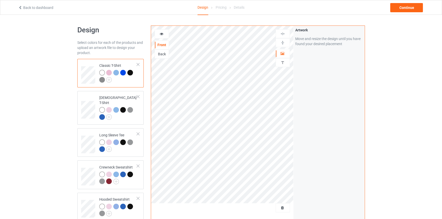
drag, startPoint x: 18, startPoint y: 91, endPoint x: 23, endPoint y: 90, distance: 4.9
click at [18, 91] on div "Design Select colors for each of the products and upload an artwork file to des…" at bounding box center [221, 184] width 442 height 338
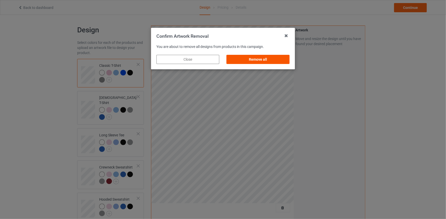
click at [275, 64] on div "Remove all" at bounding box center [258, 59] width 63 height 9
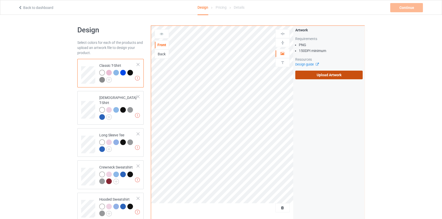
click at [325, 74] on label "Upload Artwork" at bounding box center [330, 75] width 68 height 9
click at [0, 0] on input "Upload Artwork" at bounding box center [0, 0] width 0 height 0
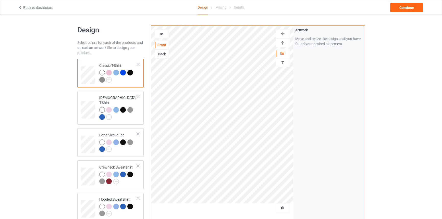
click at [286, 42] on div at bounding box center [283, 42] width 14 height 5
click at [162, 34] on icon at bounding box center [161, 33] width 4 height 4
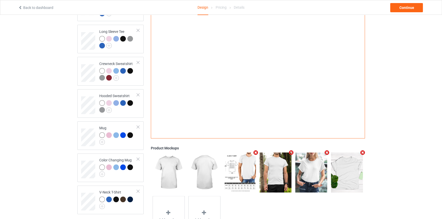
scroll to position [105, 0]
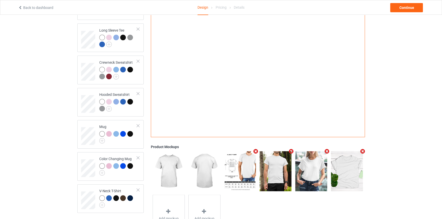
click at [290, 149] on icon "Remove mockup" at bounding box center [291, 151] width 6 height 5
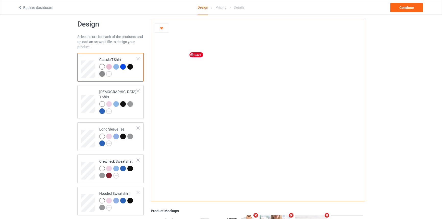
scroll to position [0, 0]
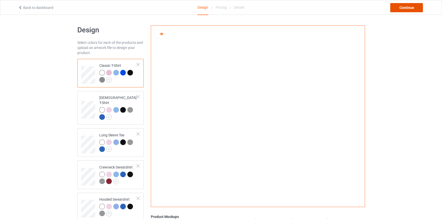
click at [406, 5] on div "Continue" at bounding box center [407, 7] width 33 height 9
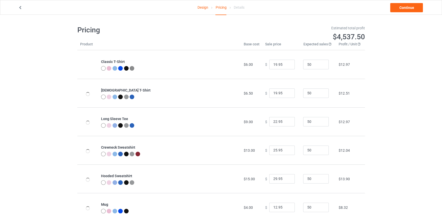
click at [200, 7] on link "Design" at bounding box center [203, 7] width 11 height 14
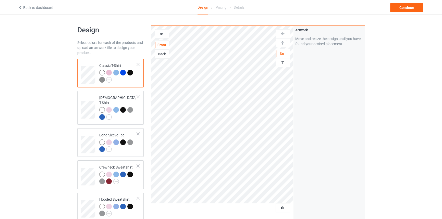
click at [161, 32] on icon at bounding box center [161, 33] width 4 height 4
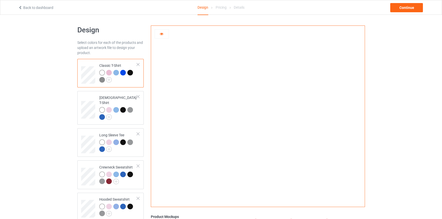
click at [109, 72] on div at bounding box center [109, 73] width 6 height 6
click at [116, 73] on div at bounding box center [116, 73] width 6 height 6
click at [124, 73] on div at bounding box center [123, 73] width 6 height 6
click at [128, 72] on div at bounding box center [130, 73] width 6 height 6
click at [102, 79] on img at bounding box center [102, 80] width 6 height 6
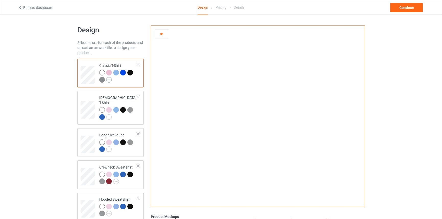
click at [109, 79] on img at bounding box center [109, 80] width 6 height 6
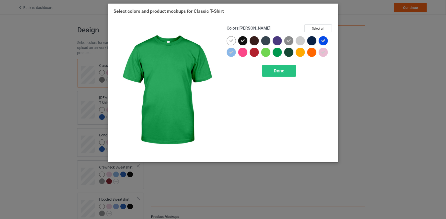
click at [278, 53] on div at bounding box center [277, 52] width 9 height 9
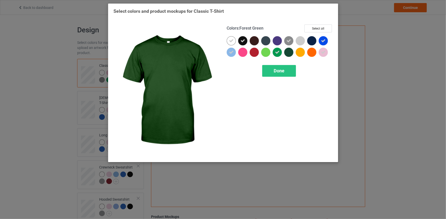
click at [289, 53] on div at bounding box center [288, 52] width 9 height 9
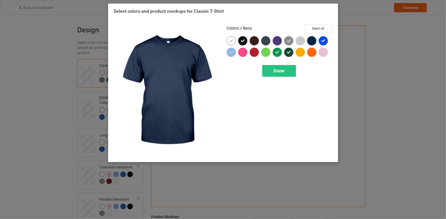
click at [309, 41] on div at bounding box center [311, 40] width 9 height 9
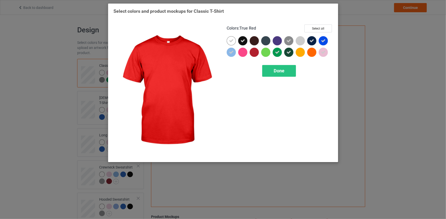
click at [252, 54] on div at bounding box center [254, 52] width 9 height 9
click at [274, 68] on span "Done" at bounding box center [279, 70] width 11 height 5
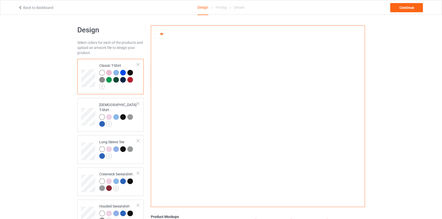
click at [108, 80] on div at bounding box center [109, 80] width 6 height 6
click at [115, 80] on div at bounding box center [116, 80] width 6 height 6
click at [121, 79] on div at bounding box center [123, 80] width 6 height 6
click at [127, 80] on div at bounding box center [130, 80] width 6 height 6
click at [101, 87] on img at bounding box center [102, 87] width 6 height 6
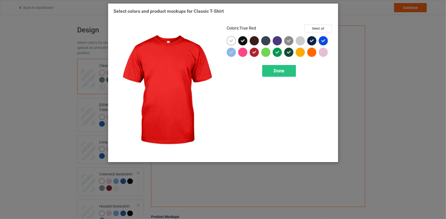
click at [253, 51] on icon at bounding box center [254, 52] width 5 height 5
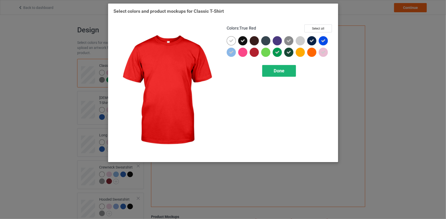
click at [284, 73] on span "Done" at bounding box center [279, 70] width 11 height 5
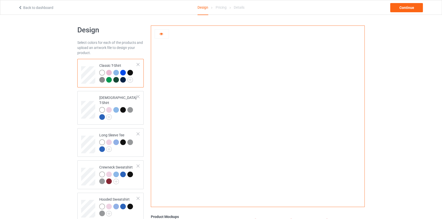
click at [116, 73] on div at bounding box center [116, 73] width 6 height 6
click at [110, 80] on div at bounding box center [109, 80] width 6 height 6
click at [115, 80] on div at bounding box center [116, 80] width 6 height 6
click at [104, 81] on img at bounding box center [102, 80] width 6 height 6
click at [107, 81] on div at bounding box center [109, 80] width 6 height 6
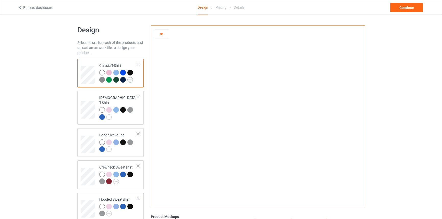
click at [127, 80] on img at bounding box center [130, 80] width 6 height 6
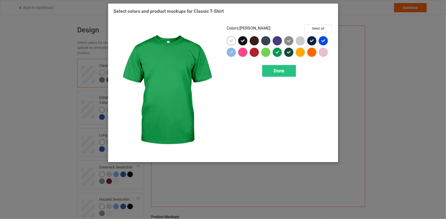
drag, startPoint x: 276, startPoint y: 54, endPoint x: 284, endPoint y: 50, distance: 9.0
click at [276, 54] on div at bounding box center [277, 52] width 9 height 9
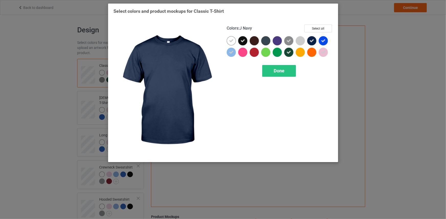
click at [302, 40] on div at bounding box center [300, 40] width 9 height 9
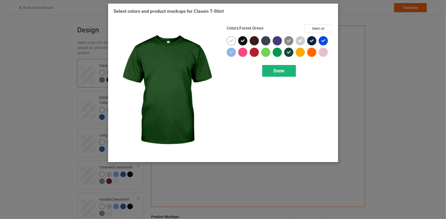
click at [286, 66] on div "Done" at bounding box center [279, 71] width 34 height 12
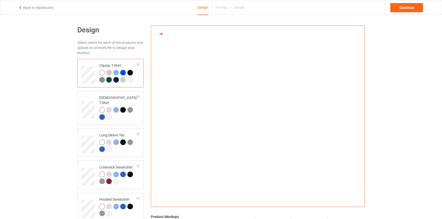
click at [125, 78] on div at bounding box center [123, 80] width 6 height 6
click at [102, 79] on img at bounding box center [102, 80] width 6 height 6
click at [122, 79] on div at bounding box center [123, 80] width 6 height 6
click at [129, 79] on img at bounding box center [130, 80] width 6 height 6
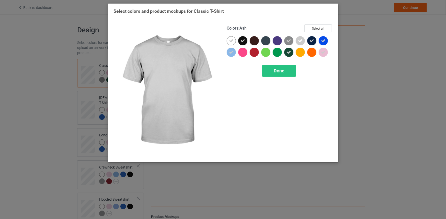
click at [303, 38] on div at bounding box center [300, 40] width 9 height 9
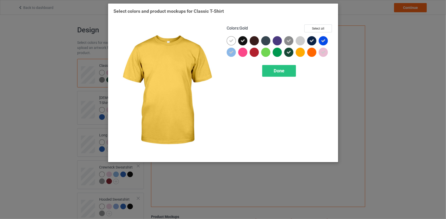
click at [300, 54] on div at bounding box center [300, 52] width 9 height 9
click at [287, 70] on div "Done" at bounding box center [279, 71] width 34 height 12
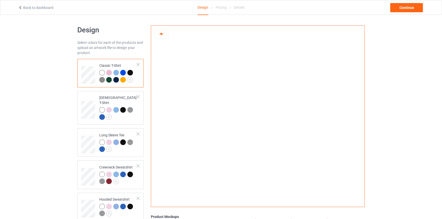
click at [122, 80] on div at bounding box center [123, 80] width 6 height 6
click at [114, 80] on div at bounding box center [116, 80] width 6 height 6
click at [110, 79] on div at bounding box center [109, 80] width 6 height 6
click at [115, 72] on div at bounding box center [116, 73] width 6 height 6
click at [122, 72] on div at bounding box center [123, 73] width 6 height 6
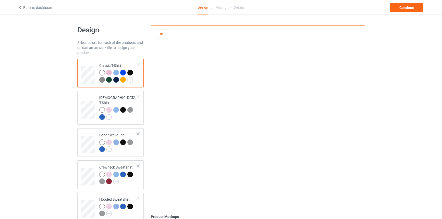
click at [129, 72] on div at bounding box center [130, 73] width 6 height 6
click at [122, 73] on div at bounding box center [123, 73] width 6 height 6
click at [115, 80] on div at bounding box center [116, 80] width 6 height 6
click at [125, 72] on div at bounding box center [123, 73] width 6 height 6
click at [116, 73] on div at bounding box center [116, 73] width 6 height 6
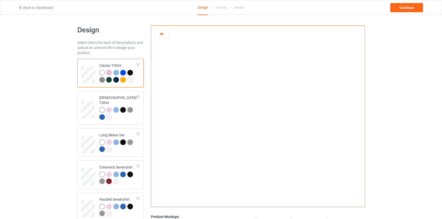
click at [122, 72] on div at bounding box center [123, 73] width 6 height 6
click at [131, 72] on div at bounding box center [130, 73] width 6 height 6
click at [103, 78] on img at bounding box center [102, 80] width 6 height 6
click at [111, 79] on div at bounding box center [109, 80] width 6 height 6
click at [115, 80] on div at bounding box center [116, 80] width 6 height 6
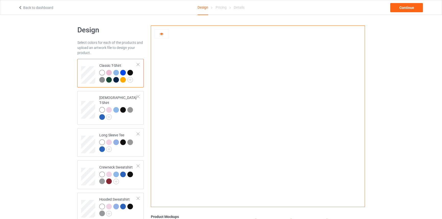
click at [121, 79] on div at bounding box center [123, 80] width 6 height 6
click at [110, 73] on div at bounding box center [109, 73] width 6 height 6
click at [116, 73] on div at bounding box center [116, 73] width 6 height 6
click at [121, 72] on div at bounding box center [123, 73] width 6 height 6
click at [127, 73] on div at bounding box center [123, 73] width 7 height 7
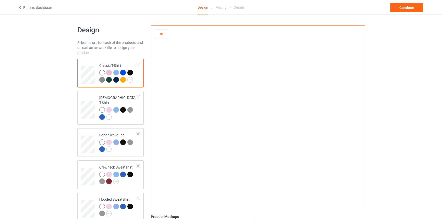
click at [108, 80] on div at bounding box center [109, 80] width 6 height 6
click at [122, 73] on div at bounding box center [123, 73] width 6 height 6
click at [110, 78] on div at bounding box center [109, 80] width 6 height 6
click at [124, 79] on div at bounding box center [123, 80] width 6 height 6
click at [103, 80] on img at bounding box center [102, 80] width 6 height 6
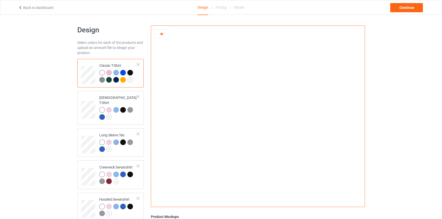
click at [120, 78] on div at bounding box center [118, 77] width 38 height 14
click at [122, 79] on div at bounding box center [123, 80] width 6 height 6
click at [127, 79] on img at bounding box center [130, 80] width 6 height 6
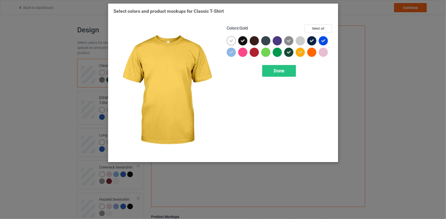
click at [301, 54] on icon at bounding box center [300, 52] width 5 height 5
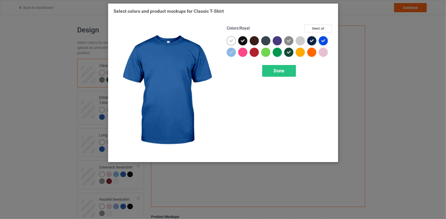
click at [320, 42] on div at bounding box center [323, 40] width 9 height 9
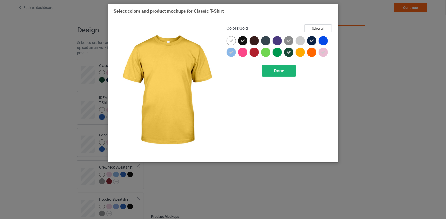
click at [265, 72] on div "Done" at bounding box center [279, 71] width 34 height 12
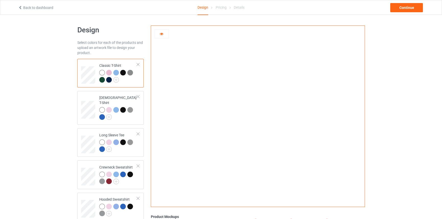
click at [110, 72] on div at bounding box center [109, 73] width 6 height 6
click at [115, 73] on div at bounding box center [116, 73] width 6 height 6
click at [124, 73] on div at bounding box center [123, 73] width 6 height 6
click at [130, 73] on img at bounding box center [130, 73] width 6 height 6
click at [102, 80] on div at bounding box center [102, 80] width 6 height 6
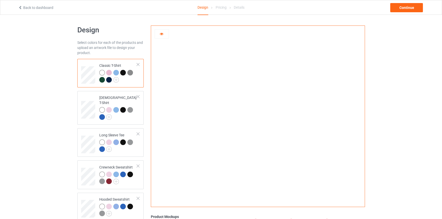
click at [110, 80] on div at bounding box center [109, 80] width 6 height 6
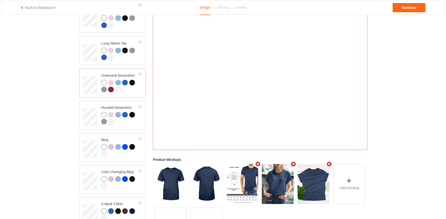
scroll to position [93, 0]
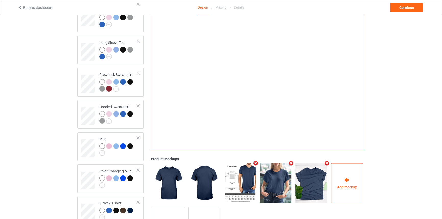
click at [349, 167] on div "Add mockup" at bounding box center [347, 183] width 32 height 40
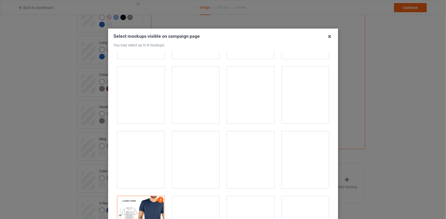
scroll to position [4133, 0]
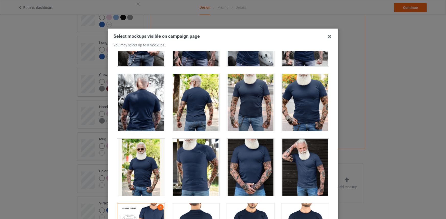
click at [252, 168] on div at bounding box center [250, 167] width 47 height 57
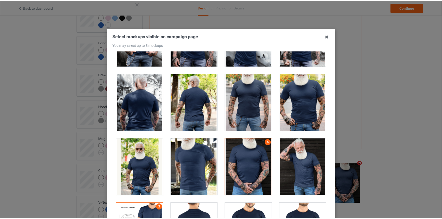
scroll to position [59, 0]
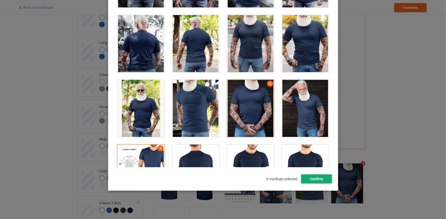
click at [321, 178] on button "Confirm" at bounding box center [316, 179] width 31 height 9
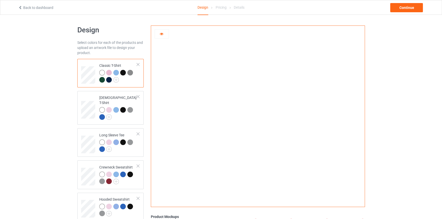
scroll to position [0, 0]
click at [109, 114] on img at bounding box center [109, 117] width 6 height 6
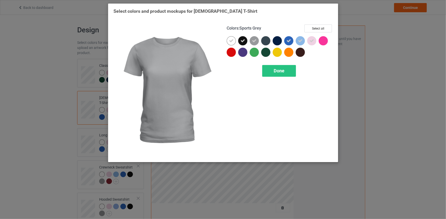
click at [253, 39] on icon at bounding box center [254, 41] width 5 height 5
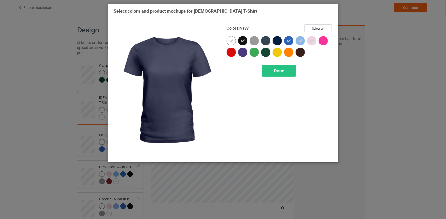
click at [276, 42] on div at bounding box center [277, 40] width 9 height 9
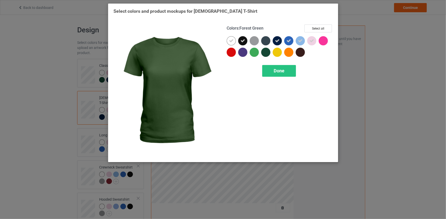
click at [266, 52] on div at bounding box center [265, 52] width 9 height 9
click at [274, 69] on span "Done" at bounding box center [279, 70] width 11 height 5
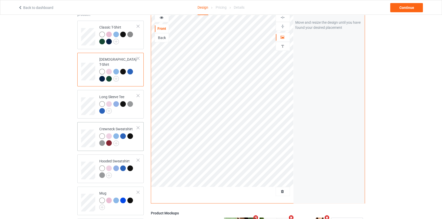
scroll to position [46, 0]
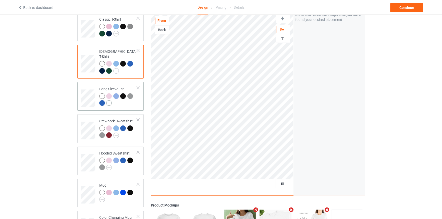
click at [111, 100] on img at bounding box center [109, 103] width 6 height 6
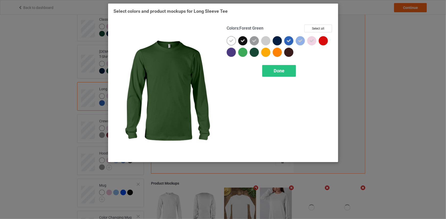
click at [252, 51] on div at bounding box center [254, 52] width 9 height 9
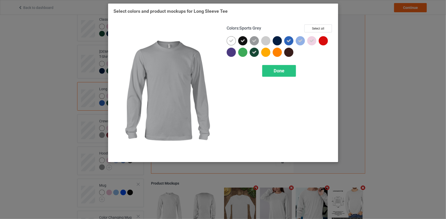
click at [257, 40] on div at bounding box center [254, 40] width 9 height 9
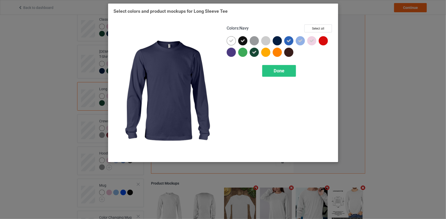
click at [277, 40] on div at bounding box center [277, 40] width 9 height 9
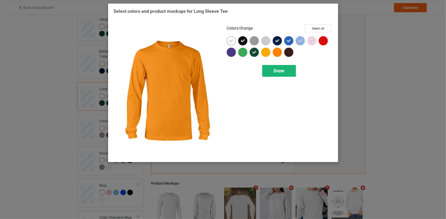
click at [276, 68] on span "Done" at bounding box center [279, 70] width 11 height 5
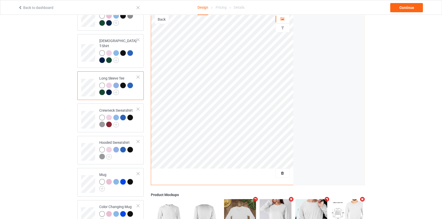
scroll to position [69, 0]
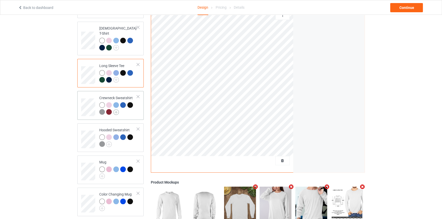
click at [116, 110] on img at bounding box center [116, 113] width 6 height 6
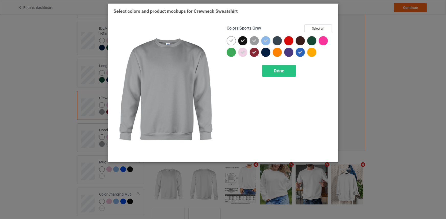
click at [256, 39] on icon at bounding box center [254, 41] width 5 height 5
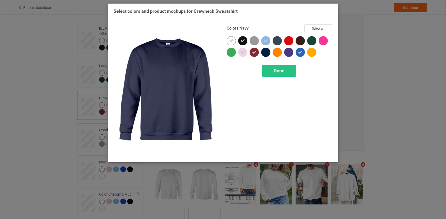
click at [266, 53] on div at bounding box center [265, 52] width 9 height 9
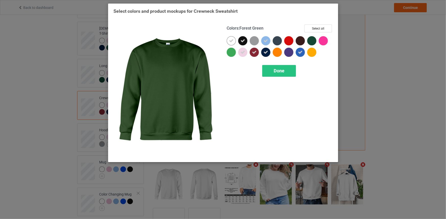
click at [312, 40] on div at bounding box center [311, 40] width 9 height 9
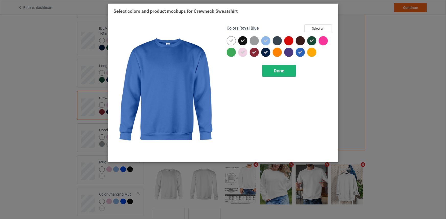
click at [290, 66] on div "Done" at bounding box center [279, 71] width 34 height 12
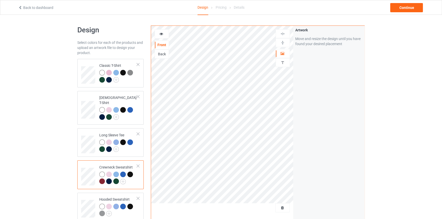
click at [165, 34] on div at bounding box center [162, 33] width 14 height 5
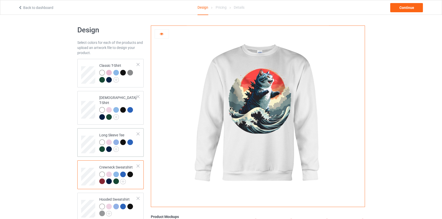
click at [109, 147] on div at bounding box center [109, 150] width 6 height 6
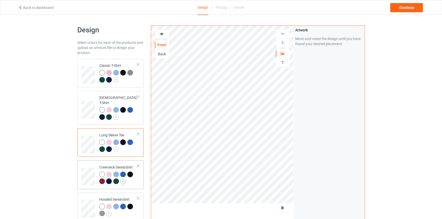
click at [120, 179] on img at bounding box center [123, 182] width 6 height 6
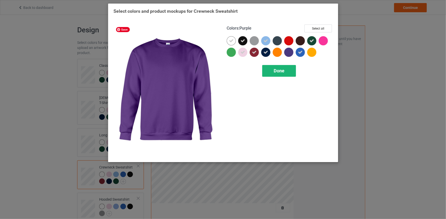
click at [280, 65] on div "Done" at bounding box center [279, 71] width 34 height 12
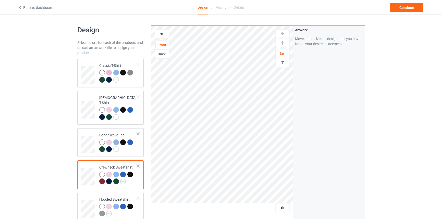
click at [161, 33] on icon at bounding box center [161, 33] width 4 height 4
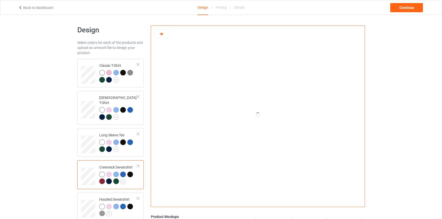
click at [102, 179] on div at bounding box center [102, 182] width 6 height 6
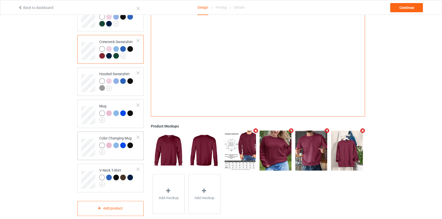
scroll to position [128, 0]
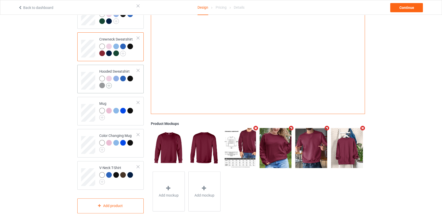
click at [109, 83] on img at bounding box center [109, 86] width 6 height 6
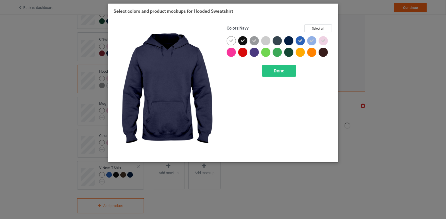
click at [288, 41] on div at bounding box center [288, 40] width 9 height 9
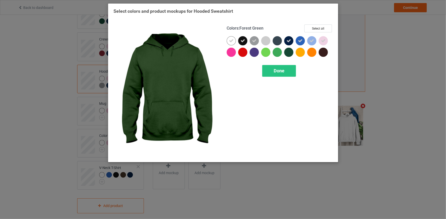
click at [287, 51] on div at bounding box center [288, 52] width 9 height 9
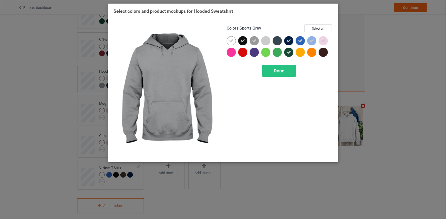
click at [251, 41] on div at bounding box center [254, 40] width 9 height 9
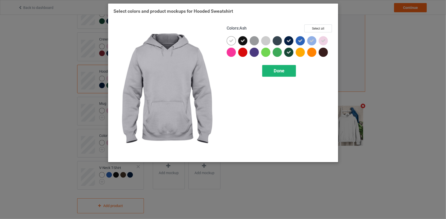
click at [270, 70] on div "Done" at bounding box center [279, 71] width 34 height 12
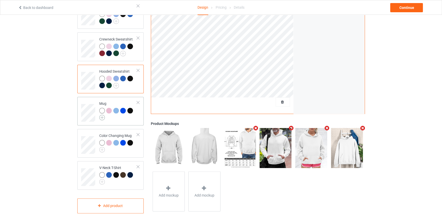
click at [102, 115] on img at bounding box center [102, 118] width 6 height 6
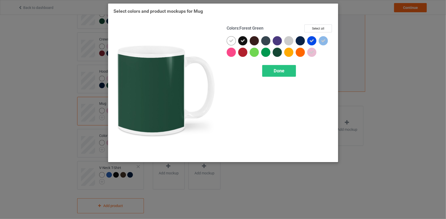
click at [277, 52] on div at bounding box center [277, 52] width 9 height 9
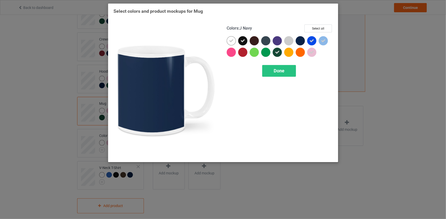
click at [296, 39] on div at bounding box center [300, 40] width 9 height 9
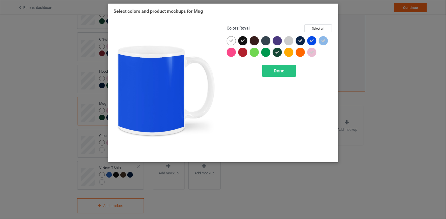
click at [315, 40] on div at bounding box center [311, 40] width 9 height 9
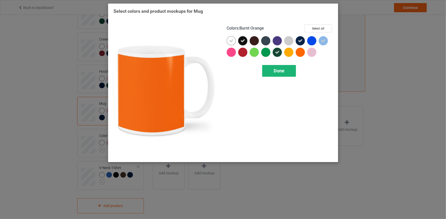
click at [286, 73] on div "Done" at bounding box center [279, 71] width 34 height 12
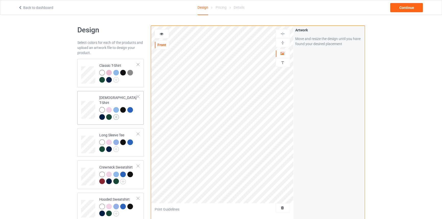
click at [115, 114] on img at bounding box center [116, 117] width 6 height 6
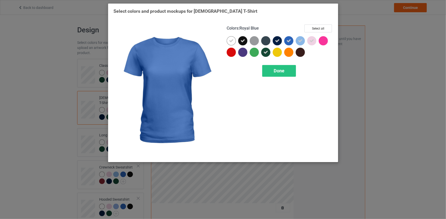
click at [288, 40] on icon at bounding box center [288, 41] width 5 height 5
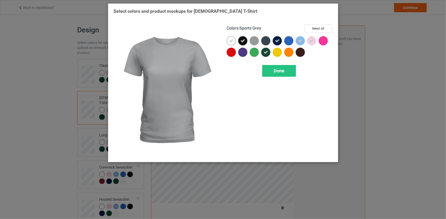
click at [250, 41] on div at bounding box center [254, 40] width 9 height 9
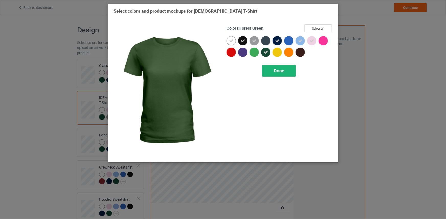
click at [272, 70] on div "Done" at bounding box center [279, 71] width 34 height 12
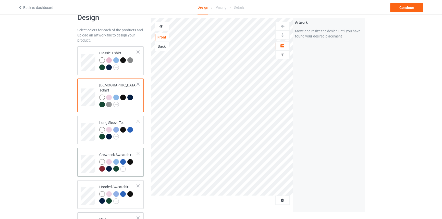
scroll to position [69, 0]
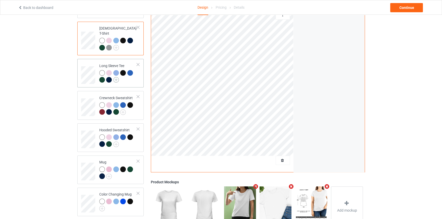
click at [115, 77] on img at bounding box center [116, 80] width 6 height 6
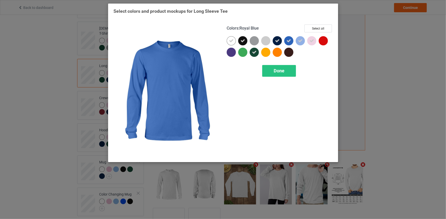
click at [288, 41] on icon at bounding box center [288, 41] width 5 height 5
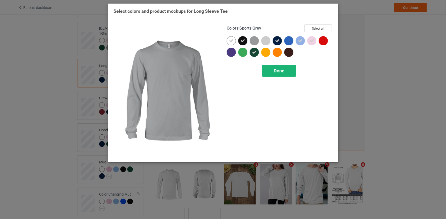
drag, startPoint x: 254, startPoint y: 41, endPoint x: 267, endPoint y: 65, distance: 27.3
click at [254, 41] on div at bounding box center [254, 40] width 9 height 9
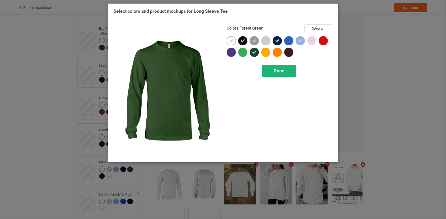
click at [268, 66] on div "Done" at bounding box center [279, 71] width 34 height 12
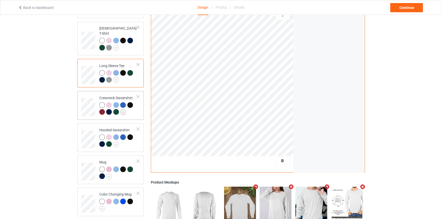
click at [124, 110] on img at bounding box center [123, 113] width 6 height 6
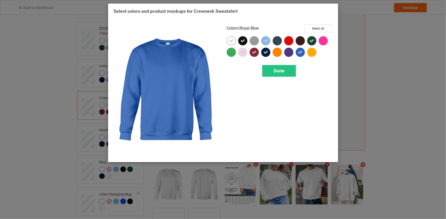
click at [301, 51] on icon at bounding box center [300, 52] width 5 height 5
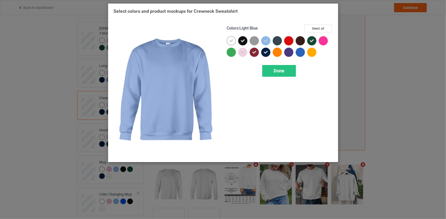
click at [255, 38] on div at bounding box center [254, 40] width 9 height 9
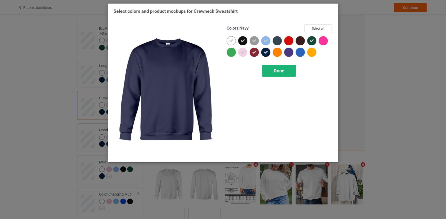
click at [268, 72] on div "Done" at bounding box center [279, 71] width 34 height 12
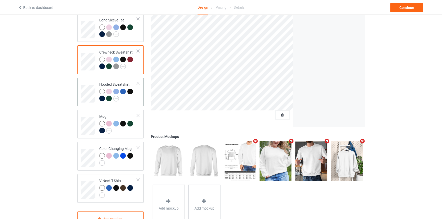
scroll to position [128, 0]
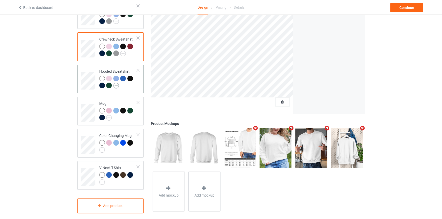
click at [114, 83] on img at bounding box center [116, 86] width 6 height 6
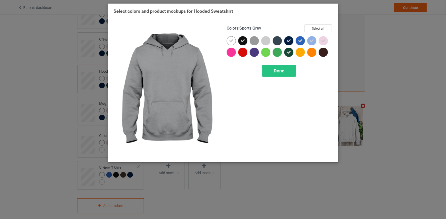
click at [252, 38] on div at bounding box center [254, 40] width 9 height 9
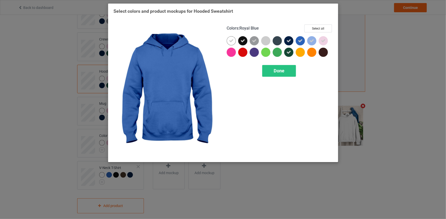
click at [300, 41] on icon at bounding box center [300, 41] width 5 height 5
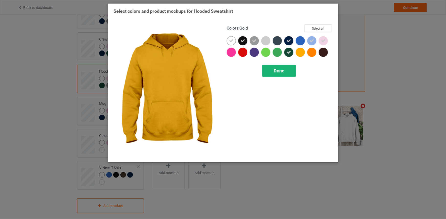
click at [279, 74] on div "Done" at bounding box center [279, 71] width 34 height 12
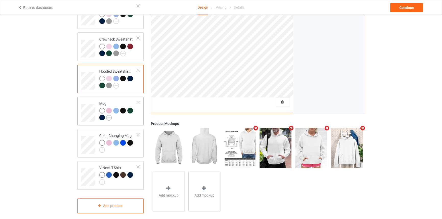
click at [110, 115] on img at bounding box center [109, 118] width 6 height 6
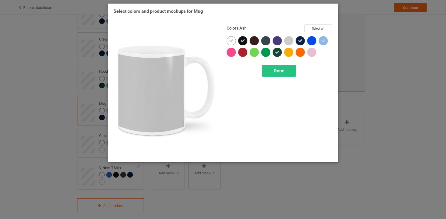
click at [289, 41] on div at bounding box center [288, 40] width 9 height 9
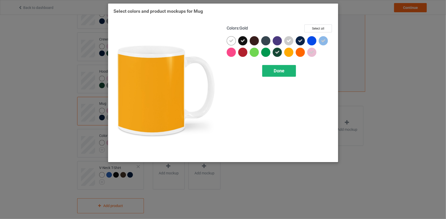
click at [278, 70] on span "Done" at bounding box center [279, 70] width 11 height 5
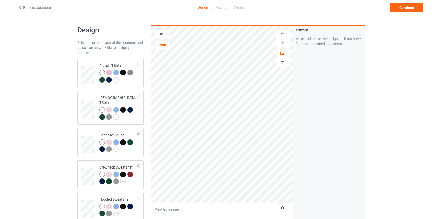
click at [282, 43] on img at bounding box center [282, 42] width 5 height 5
click at [163, 33] on icon at bounding box center [161, 33] width 4 height 4
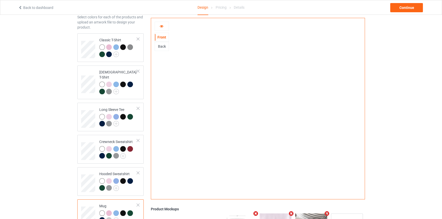
scroll to position [128, 0]
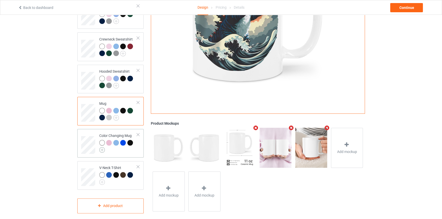
click at [101, 147] on img at bounding box center [102, 150] width 6 height 6
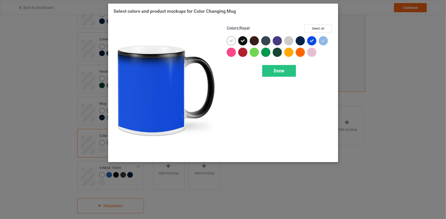
click at [314, 40] on icon at bounding box center [311, 41] width 5 height 5
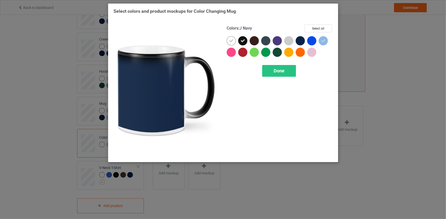
click at [302, 39] on div at bounding box center [300, 40] width 9 height 9
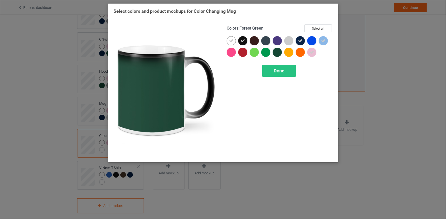
click at [274, 52] on div at bounding box center [277, 52] width 9 height 9
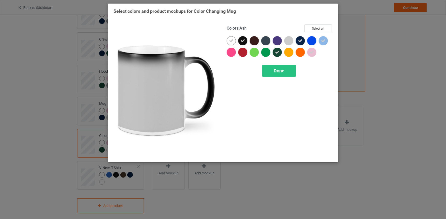
click at [286, 40] on div at bounding box center [288, 40] width 9 height 9
click at [276, 69] on span "Done" at bounding box center [279, 70] width 11 height 5
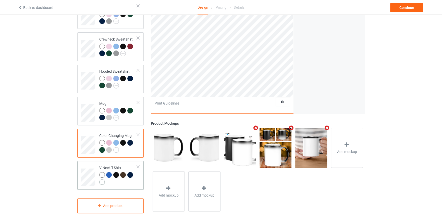
click at [102, 180] on img at bounding box center [102, 183] width 6 height 6
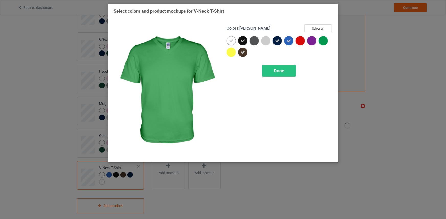
click at [323, 39] on div at bounding box center [323, 40] width 9 height 9
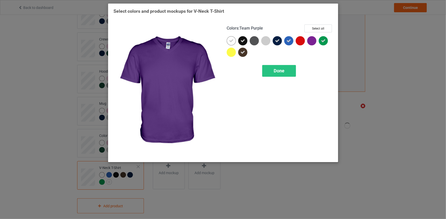
click at [311, 39] on div at bounding box center [311, 40] width 9 height 9
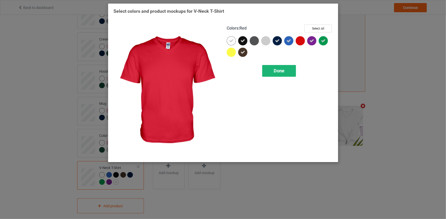
click at [282, 74] on div "Done" at bounding box center [279, 71] width 34 height 12
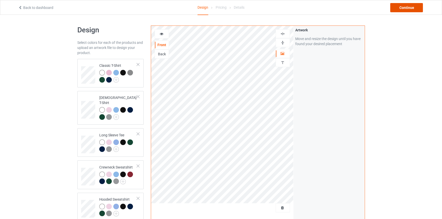
click at [403, 10] on div "Continue" at bounding box center [407, 7] width 33 height 9
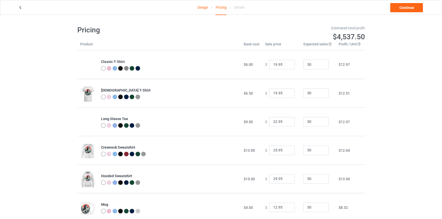
click at [388, 7] on div "Continue" at bounding box center [359, 7] width 138 height 9
click at [396, 9] on link "Continue" at bounding box center [407, 7] width 33 height 9
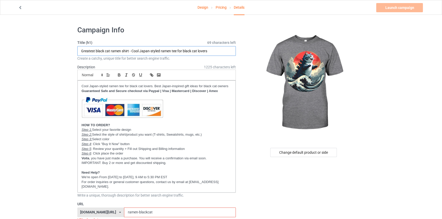
click at [129, 50] on input "Greatest black cat ramen shirt - Cool Japan-styled ramen tee for black cat love…" at bounding box center [156, 51] width 159 height 10
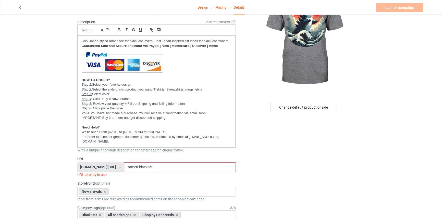
scroll to position [46, 0]
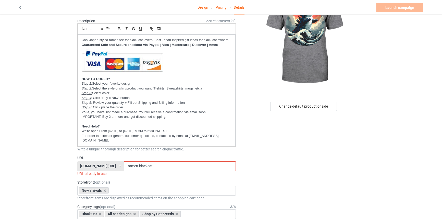
click at [103, 165] on div "[DOMAIN_NAME][URL]" at bounding box center [98, 167] width 36 height 4
drag, startPoint x: 151, startPoint y: 168, endPoint x: 113, endPoint y: 166, distance: 38.1
click at [113, 166] on div "aestheticscup.com/ aestheticscup.com/ catsissy.com/ laztee.com/ teechip.com/ 5e…" at bounding box center [156, 167] width 159 height 10
drag, startPoint x: 399, startPoint y: 71, endPoint x: 358, endPoint y: 78, distance: 41.4
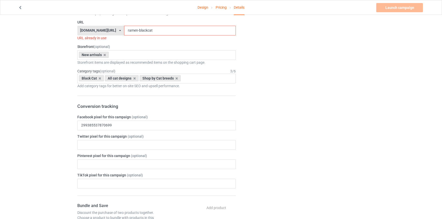
scroll to position [186, 0]
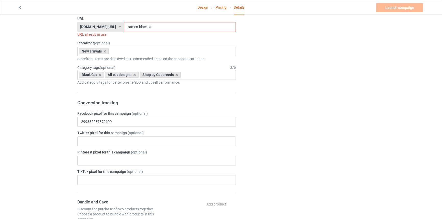
drag, startPoint x: 146, startPoint y: 26, endPoint x: 101, endPoint y: 26, distance: 44.4
click at [101, 26] on div "aestheticscup.com/ aestheticscup.com/ catsissy.com/ laztee.com/ teechip.com/ 5e…" at bounding box center [156, 27] width 159 height 10
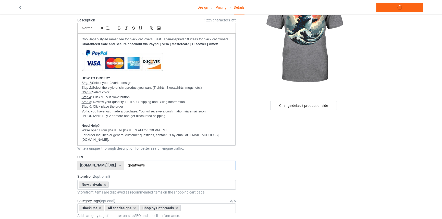
scroll to position [46, 0]
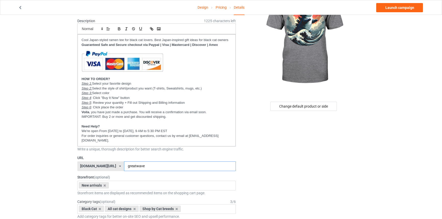
click at [131, 165] on input "greatwave" at bounding box center [180, 167] width 112 height 10
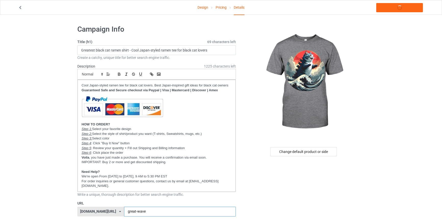
scroll to position [0, 0]
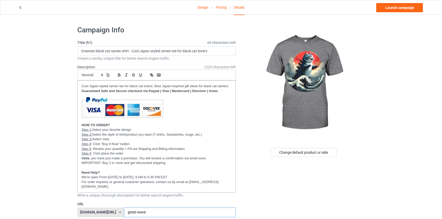
type input "great-wave"
drag, startPoint x: 128, startPoint y: 50, endPoint x: 42, endPoint y: 50, distance: 86.1
paste input "Cat Adventure Great Wave"
click at [82, 50] on input "Cat Adventure Great Wave - Cool Japan-styled ramen tee for black cat lovers" at bounding box center [156, 51] width 159 height 10
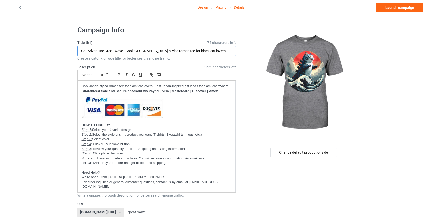
click at [89, 50] on input "Cat Adventure Great Wave - Cool Japan-styled ramen tee for black cat lovers" at bounding box center [156, 51] width 159 height 10
click at [106, 51] on input "Cat Great Wave - Cool Japan-styled ramen tee for black cat lovers" at bounding box center [156, 51] width 159 height 10
click at [156, 51] on input "Cat Great Wave art shirt - Cool Japan-styled ramen tee for black cat lovers" at bounding box center [156, 51] width 159 height 10
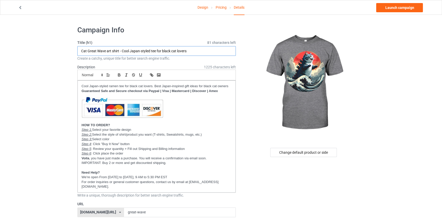
drag, startPoint x: 158, startPoint y: 51, endPoint x: 242, endPoint y: 47, distance: 83.9
click at [124, 51] on input "Cat Great Wave art shirt - Cool Japan-styled tee" at bounding box center [156, 51] width 159 height 10
click at [172, 52] on input "Cat Great Wave art shirt - New Japan-styled tee" at bounding box center [156, 51] width 159 height 10
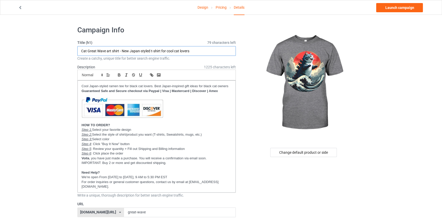
drag, startPoint x: 123, startPoint y: 51, endPoint x: 193, endPoint y: 48, distance: 70.3
click at [202, 47] on input "Cat Great Wave art shirt - New Japan-styled t-shirt for cool cat lovers" at bounding box center [156, 51] width 159 height 10
drag, startPoint x: 122, startPoint y: 51, endPoint x: 208, endPoint y: 50, distance: 86.6
click at [208, 50] on input "Cat Great Wave art shirt - New Japan-styled t-shirt for cool cat lovers" at bounding box center [156, 51] width 159 height 10
type input "Cat Great Wave art shirt - New Japan-styled t-shirt for cool cat lovers"
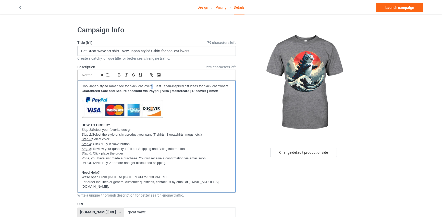
click at [152, 86] on p "Cool Japan-styled ramen tee for black cat lovers. Best Japan-inspired gift idea…" at bounding box center [157, 86] width 150 height 5
click at [153, 86] on p "Cool Japan-styled ramen tee for black cat lovers. Best Japan-inspired gift idea…" at bounding box center [157, 86] width 150 height 5
drag, startPoint x: 152, startPoint y: 85, endPoint x: 30, endPoint y: 85, distance: 122.1
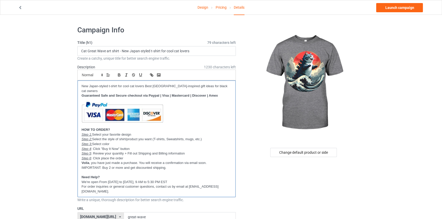
click at [163, 85] on p "New Japan-styled t-shirt for cool cat lovers Best Japan-inspired gift ideas for…" at bounding box center [157, 88] width 150 height 9
click at [144, 85] on p "New Japan-styled t-shirt for cool cat lovers Best Japan-inspired gift ideas for…" at bounding box center [157, 88] width 150 height 9
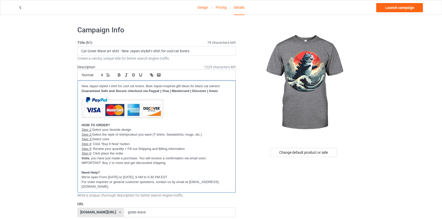
click at [225, 84] on p "New Japan-styled t-shirt for cool cat lovers. Best Japan-inspired gift ideas fo…" at bounding box center [157, 86] width 150 height 5
click at [201, 86] on p "New Japan-styled t-shirt for cool cat lovers. Best Japan-inspired gift ideas fo…" at bounding box center [157, 86] width 150 height 5
click at [150, 86] on p "New Japan-styled t-shirt for cool cat lovers. Best Japan-inspired gift ideas fo…" at bounding box center [157, 86] width 150 height 5
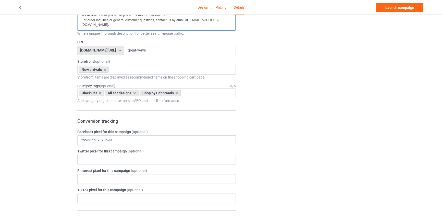
scroll to position [162, 0]
click at [99, 93] on icon at bounding box center [100, 92] width 3 height 3
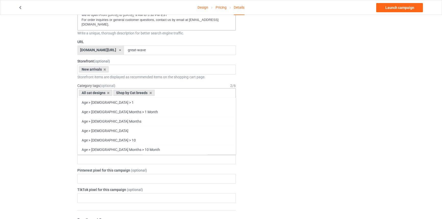
click at [193, 92] on div "All cat designs Shop by Cat breeds Age > 1-19 > 1 Age > 1-12 Months > 1 Month A…" at bounding box center [156, 93] width 159 height 10
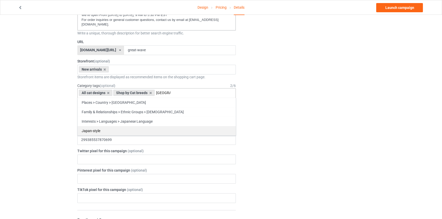
type input "japan"
click at [162, 132] on div "Japan-style" at bounding box center [157, 130] width 158 height 9
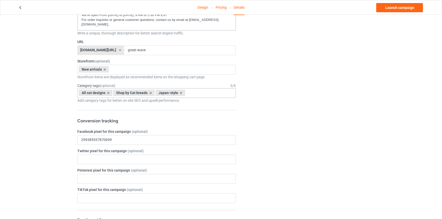
click at [205, 94] on div "All cat designs Shop by Cat breeds Japan-style Age > 1-19 > 1 Age > 1-12 Months…" at bounding box center [156, 93] width 159 height 10
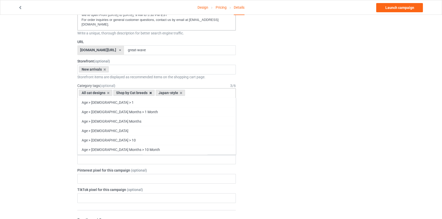
click at [149, 92] on div "Shop by Cat breeds" at bounding box center [133, 93] width 41 height 6
click at [151, 92] on icon at bounding box center [150, 92] width 3 height 3
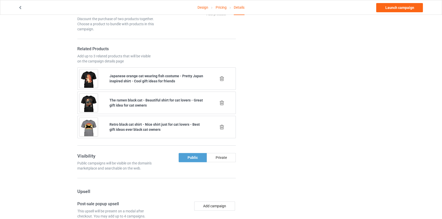
scroll to position [371, 0]
click at [224, 77] on icon at bounding box center [222, 78] width 6 height 5
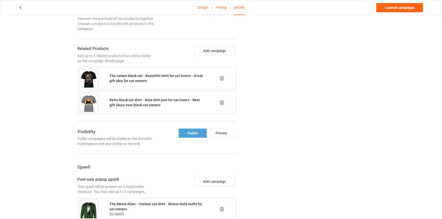
click at [224, 77] on icon at bounding box center [222, 78] width 6 height 5
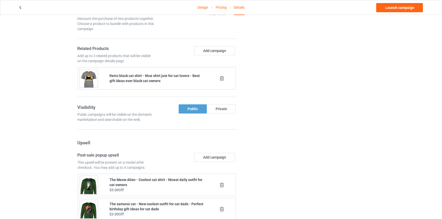
click at [224, 77] on icon at bounding box center [222, 78] width 6 height 5
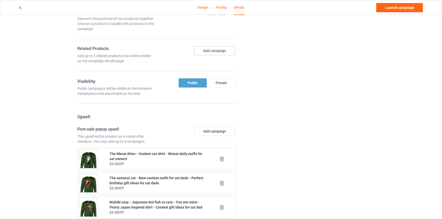
click at [222, 54] on button "Add campaign" at bounding box center [214, 50] width 41 height 9
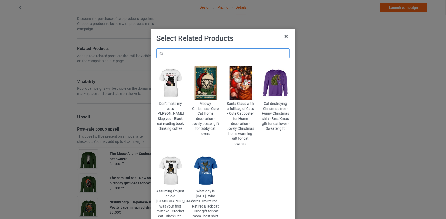
click at [222, 54] on input "text" at bounding box center [222, 54] width 133 height 10
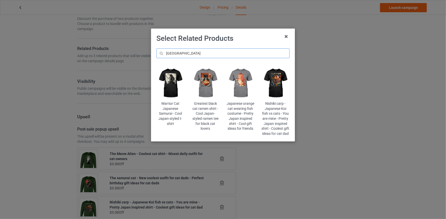
type input "japan"
click at [210, 80] on img at bounding box center [205, 83] width 28 height 35
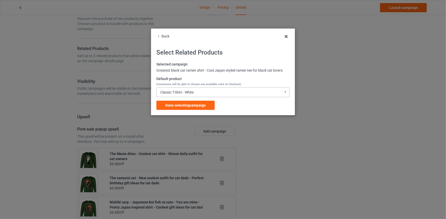
click at [197, 89] on div "Classic T-Shirt - White Classic T-Shirt - White Classic T-Shirt - Classic Pink …" at bounding box center [222, 93] width 133 height 10
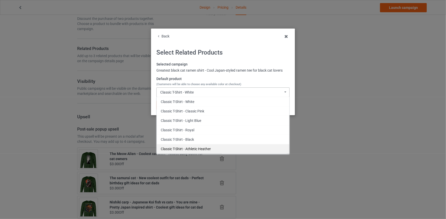
click at [193, 147] on div "Classic T-Shirt - Athletic Heather" at bounding box center [223, 148] width 133 height 9
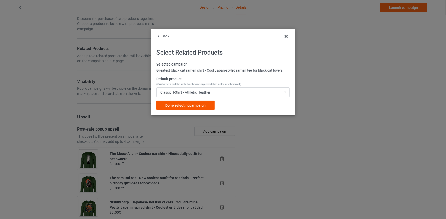
click at [199, 107] on span "Done selecting campaign" at bounding box center [185, 105] width 40 height 4
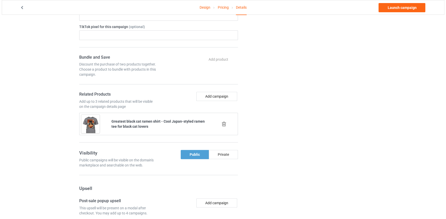
scroll to position [325, 0]
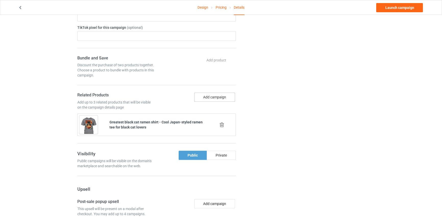
click at [218, 97] on button "Add campaign" at bounding box center [214, 97] width 41 height 9
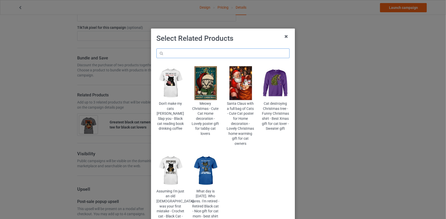
click at [219, 56] on input "text" at bounding box center [222, 54] width 133 height 10
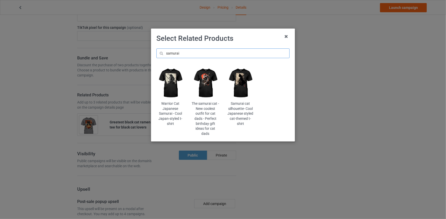
type input "samurai"
click at [213, 83] on img at bounding box center [205, 83] width 28 height 35
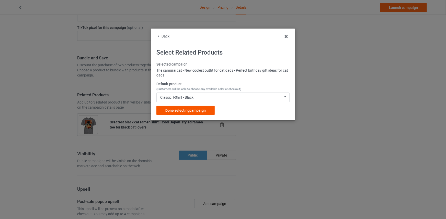
click at [184, 110] on span "Done selecting campaign" at bounding box center [185, 111] width 40 height 4
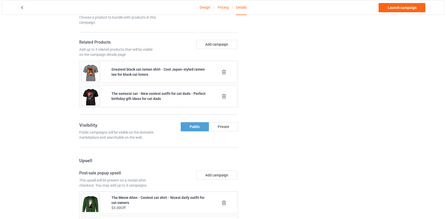
scroll to position [395, 0]
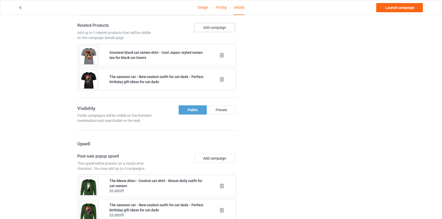
click at [216, 23] on button "Add campaign" at bounding box center [214, 27] width 41 height 9
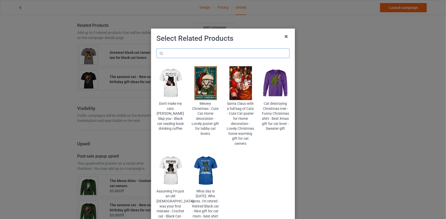
click at [180, 52] on input "text" at bounding box center [222, 54] width 133 height 10
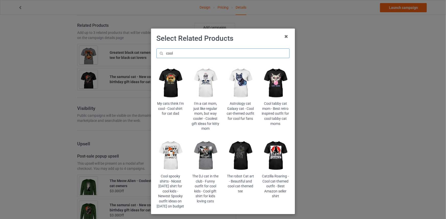
type input "cool"
click at [245, 85] on img at bounding box center [241, 83] width 28 height 35
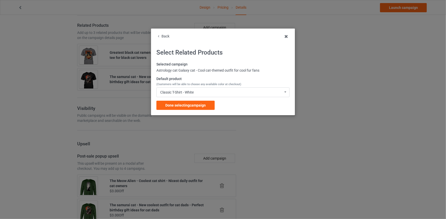
click at [177, 105] on span "Done selecting campaign" at bounding box center [185, 105] width 40 height 4
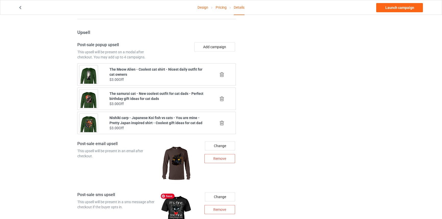
scroll to position [529, 0]
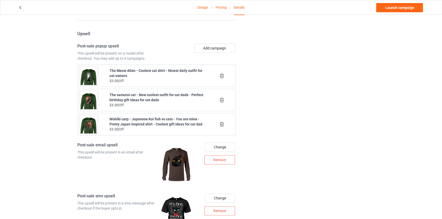
click at [222, 73] on icon at bounding box center [222, 75] width 6 height 5
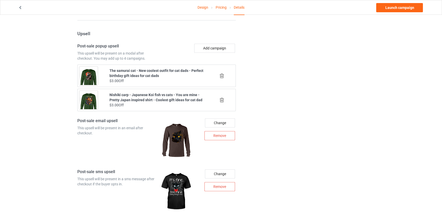
click at [222, 73] on icon at bounding box center [222, 75] width 6 height 5
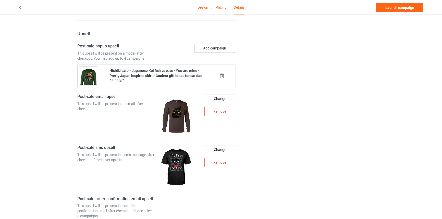
click at [219, 44] on button "Add campaign" at bounding box center [214, 48] width 41 height 9
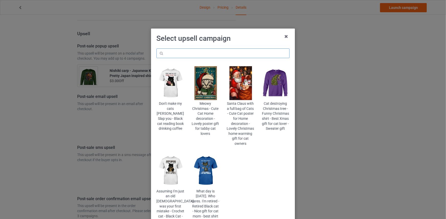
click at [212, 52] on input "text" at bounding box center [222, 54] width 133 height 10
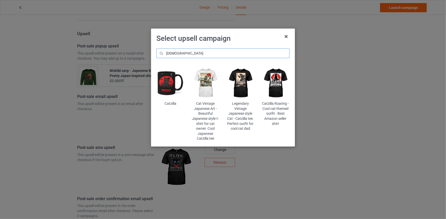
type input "catzilla"
click at [249, 84] on img at bounding box center [241, 83] width 28 height 35
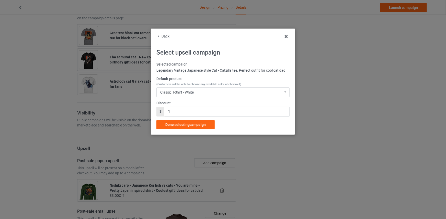
scroll to position [529, 0]
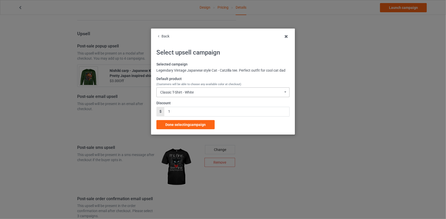
click at [183, 93] on div "Classic T-Shirt - White" at bounding box center [176, 93] width 33 height 4
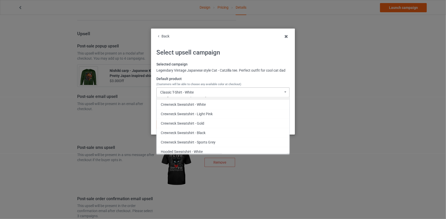
scroll to position [141, 0]
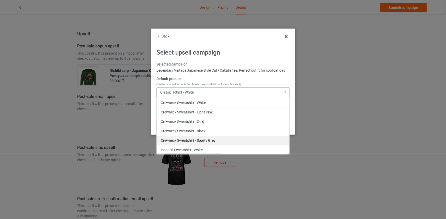
click at [199, 140] on div "Crewneck Sweatshirt - Sports Grey" at bounding box center [223, 140] width 133 height 9
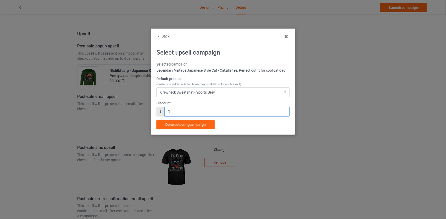
drag, startPoint x: 173, startPoint y: 113, endPoint x: 144, endPoint y: 111, distance: 29.7
click at [144, 111] on div "Back Select upsell campaign Selected campaign Legendary Vintage Japanese style …" at bounding box center [223, 109] width 446 height 219
type input "3"
click at [184, 128] on div "Done selecting campaign" at bounding box center [185, 124] width 58 height 9
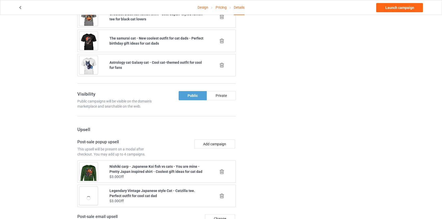
scroll to position [437, 0]
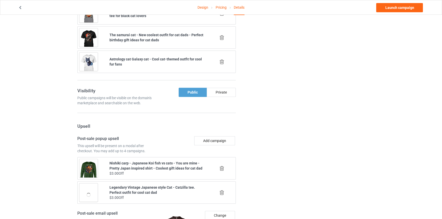
click at [224, 166] on icon at bounding box center [222, 168] width 6 height 5
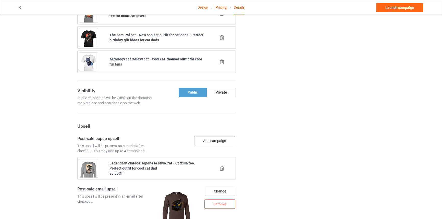
click at [220, 143] on button "Add campaign" at bounding box center [214, 140] width 41 height 9
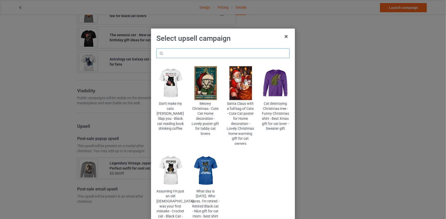
click at [217, 56] on input "text" at bounding box center [222, 54] width 133 height 10
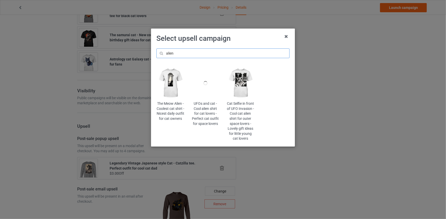
type input "alien"
click at [234, 76] on img at bounding box center [241, 83] width 28 height 35
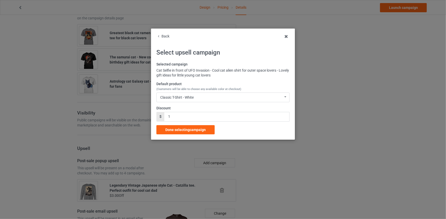
scroll to position [437, 0]
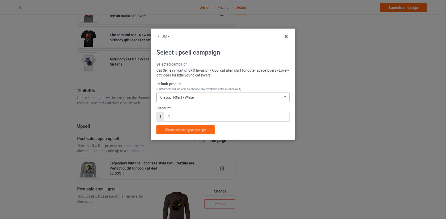
click at [178, 96] on div "Classic T-Shirt - White" at bounding box center [176, 98] width 33 height 4
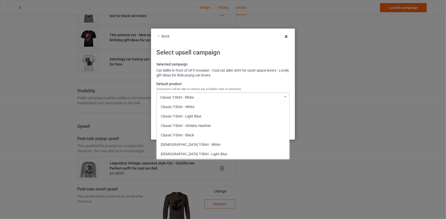
scroll to position [89, 0]
click at [172, 149] on div "Crewneck Sweatshirt - Sports Grey" at bounding box center [223, 149] width 133 height 9
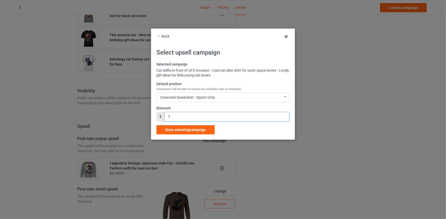
drag, startPoint x: 176, startPoint y: 115, endPoint x: 157, endPoint y: 116, distance: 19.7
click at [157, 116] on div "$ 1" at bounding box center [222, 117] width 133 height 10
type input "3"
click at [194, 131] on span "Done selecting campaign" at bounding box center [185, 130] width 40 height 4
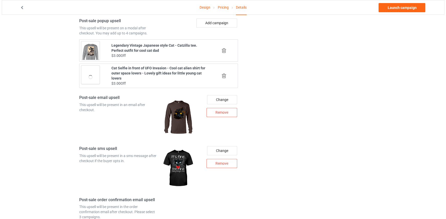
scroll to position [553, 0]
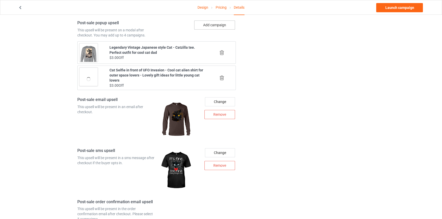
click at [226, 26] on button "Add campaign" at bounding box center [214, 24] width 41 height 9
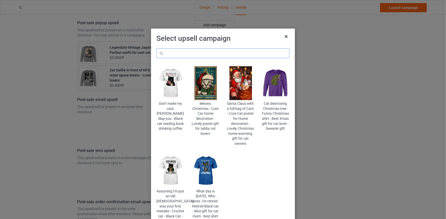
click at [216, 50] on input "text" at bounding box center [222, 54] width 133 height 10
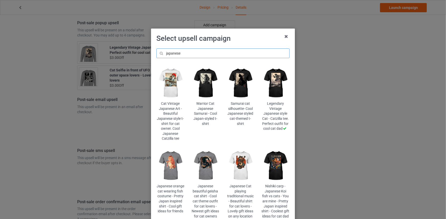
type input "japanese"
click at [236, 166] on img at bounding box center [241, 166] width 28 height 35
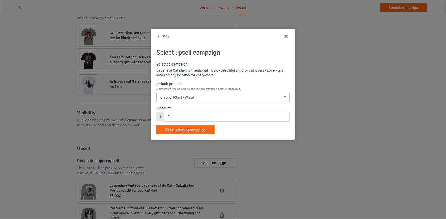
scroll to position [553, 0]
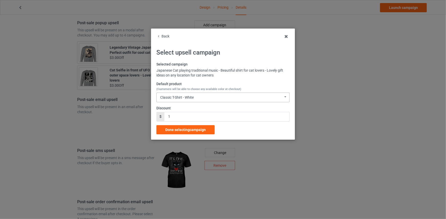
click at [197, 98] on div "Classic T-Shirt - White Classic T-Shirt - White Classic T-Shirt - Light Blue Cl…" at bounding box center [222, 98] width 133 height 10
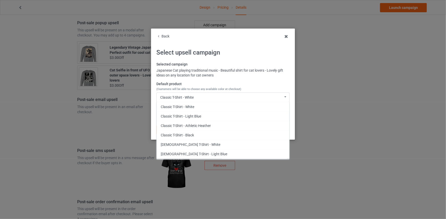
scroll to position [89, 0]
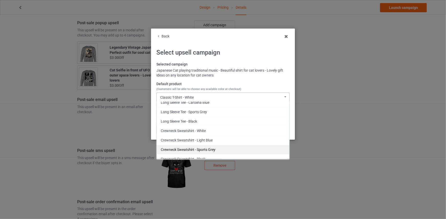
click at [221, 147] on div "Crewneck Sweatshirt - Sports Grey" at bounding box center [223, 149] width 133 height 9
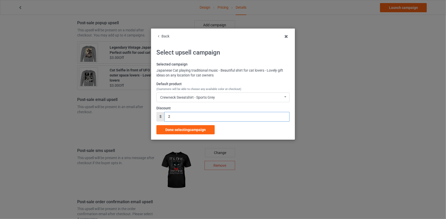
click at [284, 115] on input "2" at bounding box center [227, 117] width 125 height 10
type input "3"
click at [284, 115] on input "3" at bounding box center [227, 117] width 125 height 10
click at [181, 130] on span "Done selecting campaign" at bounding box center [185, 130] width 40 height 4
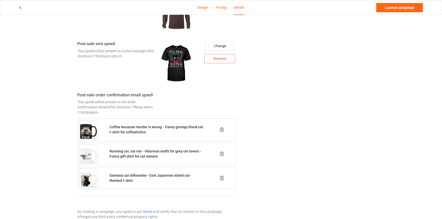
scroll to position [695, 0]
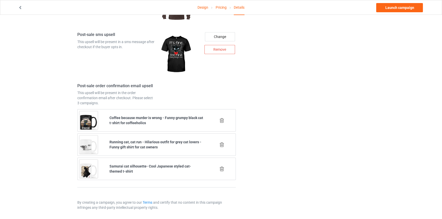
click at [222, 167] on icon at bounding box center [222, 169] width 6 height 5
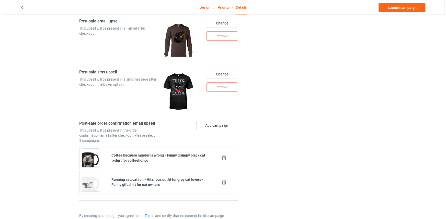
scroll to position [664, 0]
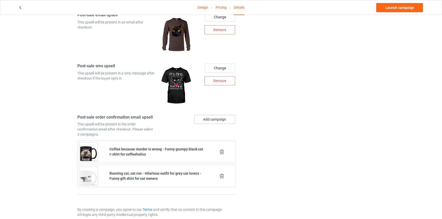
click at [227, 120] on button "Add campaign" at bounding box center [214, 119] width 41 height 9
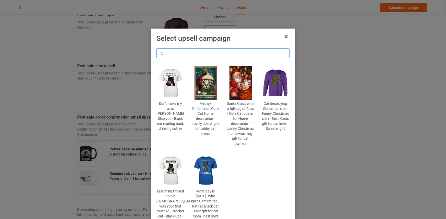
click at [225, 55] on input "text" at bounding box center [222, 54] width 133 height 10
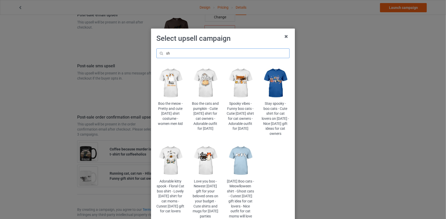
type input "s"
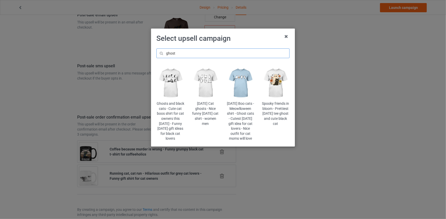
type input "ghost"
click at [273, 87] on img at bounding box center [276, 83] width 28 height 35
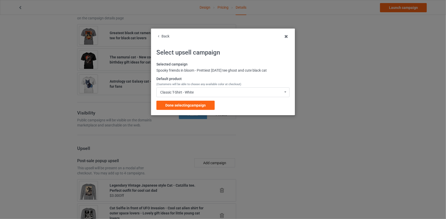
scroll to position [664, 0]
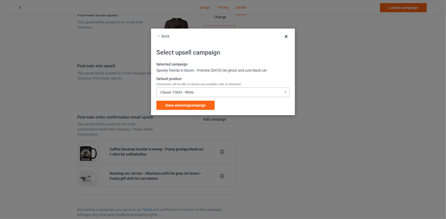
click at [195, 92] on div "Classic T-Shirt - White Classic T-Shirt - White Classic T-Shirt - Athletic Heat…" at bounding box center [222, 93] width 133 height 10
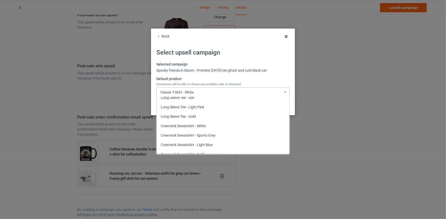
scroll to position [250, 0]
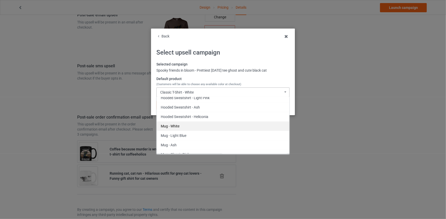
click at [188, 125] on div "Mug - White" at bounding box center [223, 126] width 133 height 9
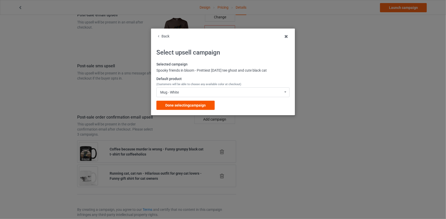
click at [193, 110] on div "Done selecting campaign" at bounding box center [185, 105] width 58 height 9
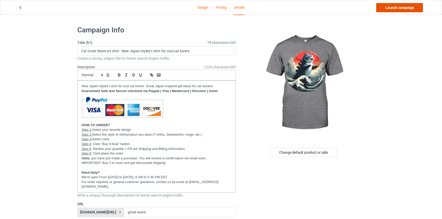
click at [411, 8] on link "Launch campaign" at bounding box center [400, 7] width 47 height 9
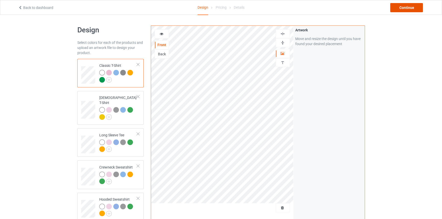
click at [409, 8] on div "Continue" at bounding box center [407, 7] width 33 height 9
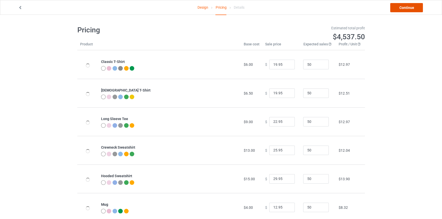
click at [409, 8] on link "Continue" at bounding box center [407, 7] width 33 height 9
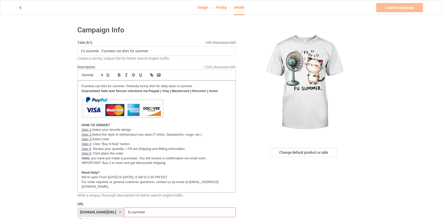
click at [108, 211] on div "[DOMAIN_NAME][URL]" at bounding box center [98, 213] width 36 height 4
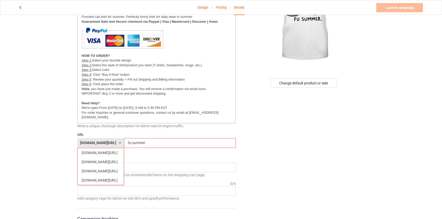
click at [94, 162] on div "[DOMAIN_NAME][URL]" at bounding box center [101, 162] width 46 height 9
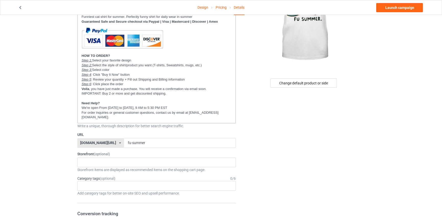
click at [88, 141] on div "[DOMAIN_NAME][URL]" at bounding box center [98, 143] width 36 height 4
copy div "catsissy"
click at [107, 117] on p "For order inquiries or general customer questions, contact us by email at [EMAI…" at bounding box center [157, 115] width 150 height 9
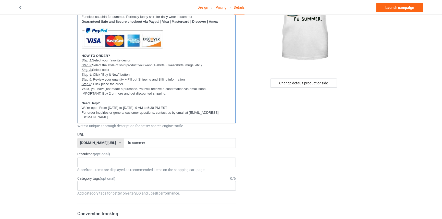
scroll to position [0, 0]
click at [123, 158] on div "New arrivals Cat Mom collection Purrfect cat collection Meowy Christmas 6821f5b…" at bounding box center [156, 163] width 159 height 10
click at [114, 167] on div "New arrivals" at bounding box center [157, 171] width 158 height 9
click at [127, 183] on div "Age > 1-19 > 1 Age > 1-12 Months > 1 Month Age > 1-12 Months Age > 1-19 Age > 1…" at bounding box center [156, 186] width 159 height 10
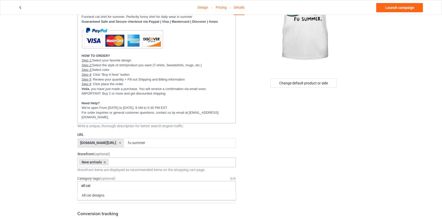
type input "all cat"
type input "funn"
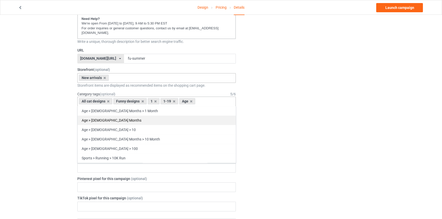
scroll to position [139, 0]
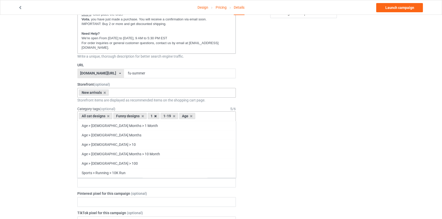
click at [155, 115] on icon at bounding box center [155, 116] width 3 height 3
click at [161, 115] on icon at bounding box center [161, 116] width 3 height 3
click at [159, 115] on icon at bounding box center [160, 116] width 3 height 3
click at [317, 126] on div "Change default product or side" at bounding box center [304, 186] width 129 height 606
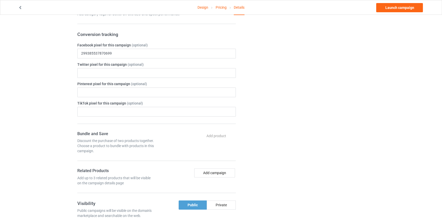
scroll to position [255, 0]
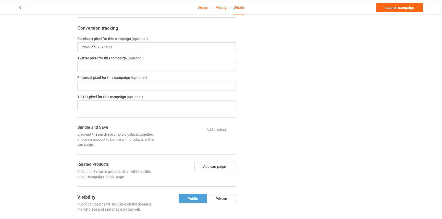
click at [209, 162] on button "Add campaign" at bounding box center [214, 166] width 41 height 9
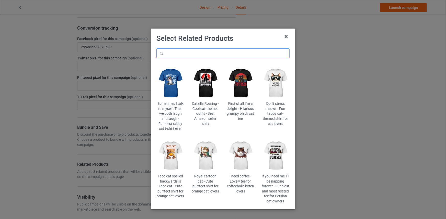
click at [222, 51] on input "text" at bounding box center [222, 54] width 133 height 10
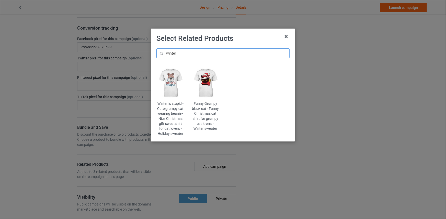
type input "winter"
click at [174, 88] on img at bounding box center [170, 83] width 28 height 35
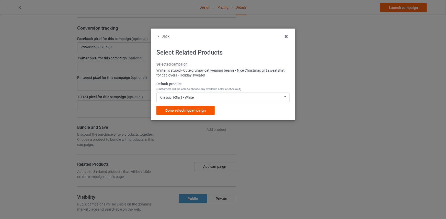
click at [186, 109] on span "Done selecting campaign" at bounding box center [185, 111] width 40 height 4
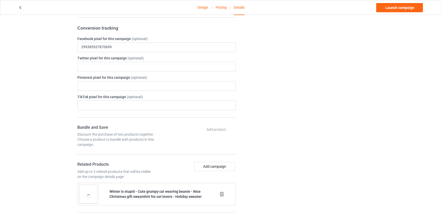
scroll to position [325, 0]
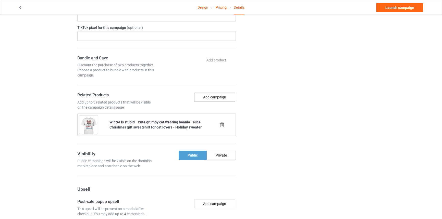
click at [216, 93] on button "Add campaign" at bounding box center [214, 97] width 41 height 9
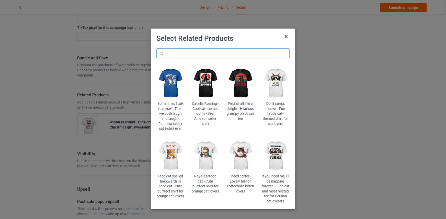
click at [202, 51] on input "text" at bounding box center [222, 54] width 133 height 10
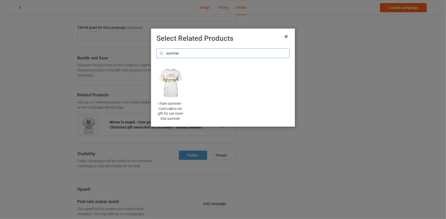
type input "summer"
click at [169, 97] on img at bounding box center [170, 83] width 28 height 35
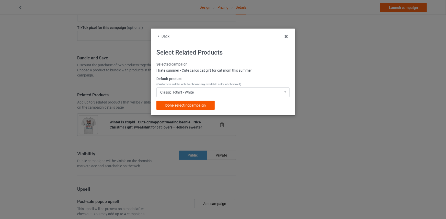
click at [198, 108] on div "Done selecting campaign" at bounding box center [185, 105] width 58 height 9
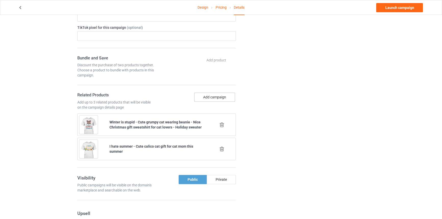
click at [208, 93] on button "Add campaign" at bounding box center [214, 97] width 41 height 9
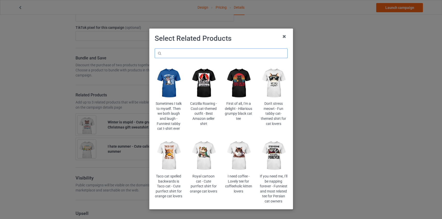
click at [208, 54] on input "text" at bounding box center [221, 54] width 133 height 10
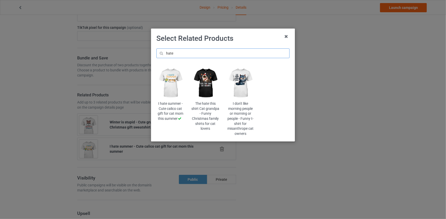
type input "hate"
click at [246, 81] on img at bounding box center [241, 83] width 28 height 35
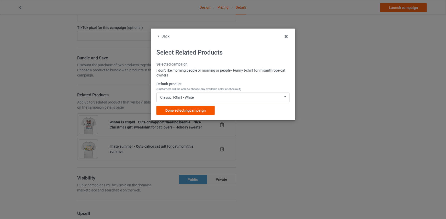
click at [182, 109] on span "Done selecting campaign" at bounding box center [185, 111] width 40 height 4
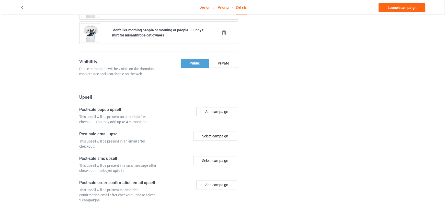
scroll to position [484, 0]
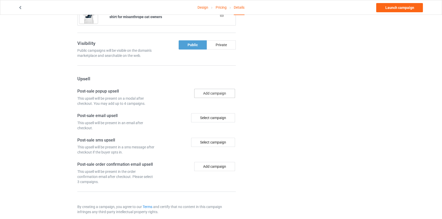
click at [218, 89] on button "Add campaign" at bounding box center [214, 93] width 41 height 9
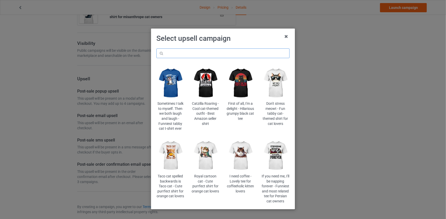
click at [226, 57] on input "text" at bounding box center [222, 54] width 133 height 10
click at [276, 81] on img at bounding box center [276, 83] width 28 height 35
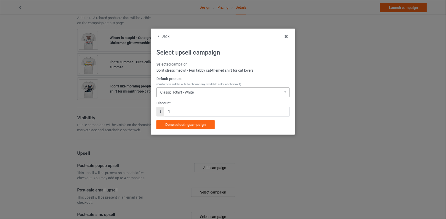
scroll to position [484, 0]
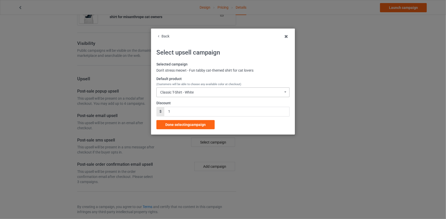
click at [193, 95] on div "Classic T-Shirt - White Classic T-Shirt - White Classic T-Shirt - Athletic Heat…" at bounding box center [222, 93] width 133 height 10
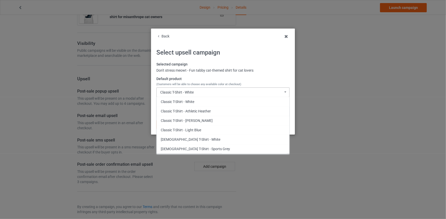
scroll to position [89, 0]
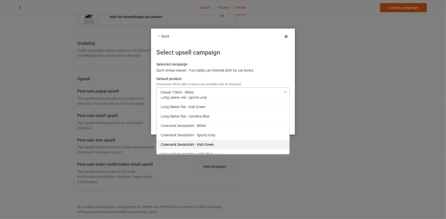
click at [212, 143] on div "Crewneck Sweatshirt - Irish Green" at bounding box center [223, 144] width 133 height 9
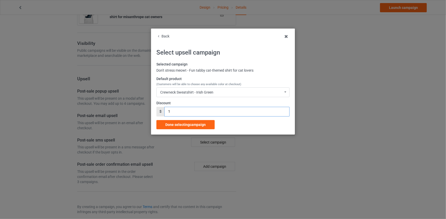
drag, startPoint x: 174, startPoint y: 111, endPoint x: 158, endPoint y: 114, distance: 16.4
click at [158, 114] on div "$ 1" at bounding box center [222, 112] width 133 height 10
type input "3"
click at [181, 123] on span "Done selecting campaign" at bounding box center [185, 125] width 40 height 4
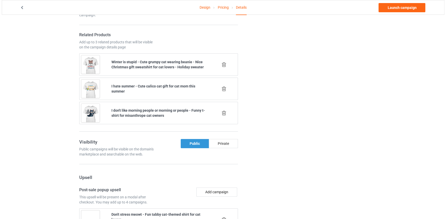
scroll to position [455, 0]
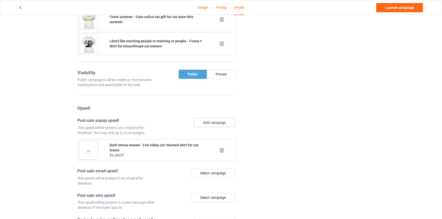
click at [212, 119] on button "Add campaign" at bounding box center [214, 122] width 41 height 9
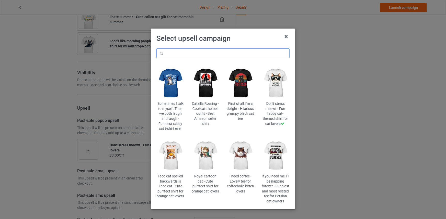
click at [221, 53] on input "text" at bounding box center [222, 54] width 133 height 10
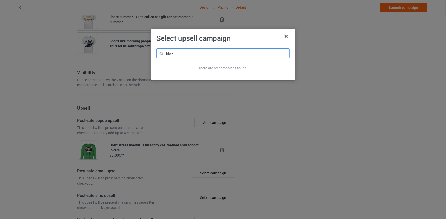
drag, startPoint x: 176, startPoint y: 54, endPoint x: 159, endPoint y: 55, distance: 17.1
click at [159, 55] on input "hlw-" at bounding box center [222, 54] width 133 height 10
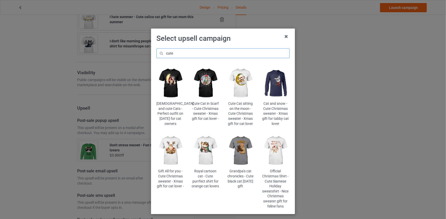
type input "cute"
click at [213, 84] on img at bounding box center [205, 83] width 28 height 35
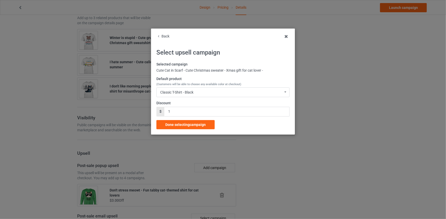
scroll to position [455, 0]
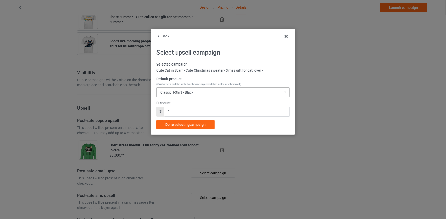
click at [214, 91] on div "Classic T-Shirt - Black Classic T-Shirt - Black Classic T-Shirt - Athletic Heat…" at bounding box center [222, 93] width 133 height 10
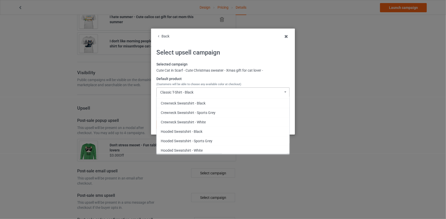
scroll to position [67, 0]
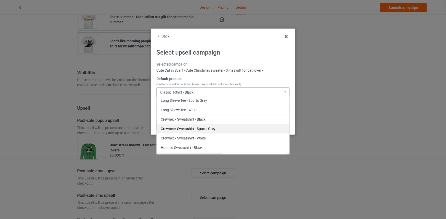
click at [212, 130] on div "Crewneck Sweatshirt - Sports Grey" at bounding box center [223, 128] width 133 height 9
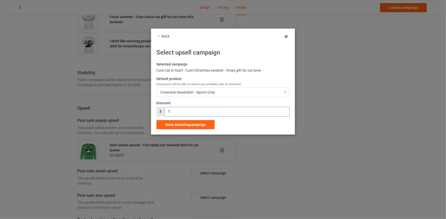
click at [154, 110] on div "Back Select upsell campaign Selected campaign Cute Cat in Scarf - Cute Christma…" at bounding box center [223, 82] width 144 height 106
type input "3"
click at [189, 125] on span "Done selecting campaign" at bounding box center [185, 125] width 40 height 4
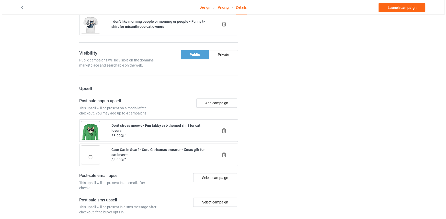
scroll to position [478, 0]
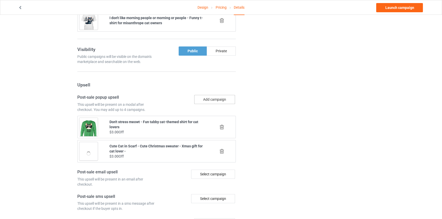
click at [217, 95] on button "Add campaign" at bounding box center [214, 99] width 41 height 9
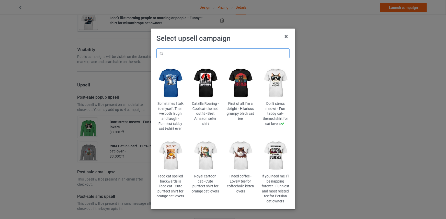
click at [224, 53] on input "text" at bounding box center [222, 54] width 133 height 10
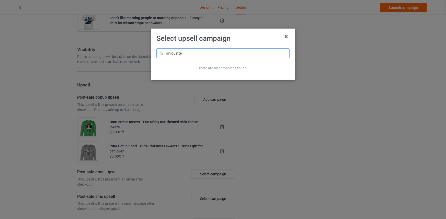
click at [170, 54] on input "sihlouette" at bounding box center [222, 54] width 133 height 10
click at [179, 54] on input "sihlouette" at bounding box center [222, 54] width 133 height 10
click at [173, 51] on input "sihlouete" at bounding box center [222, 54] width 133 height 10
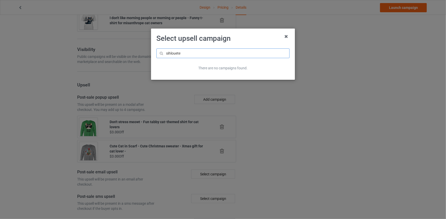
drag, startPoint x: 175, startPoint y: 51, endPoint x: 168, endPoint y: 54, distance: 7.4
click at [168, 54] on input "sihlouete" at bounding box center [222, 54] width 133 height 10
click at [179, 53] on input "sihlouete" at bounding box center [222, 54] width 133 height 10
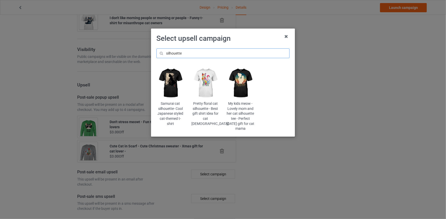
type input "silhouette"
click at [180, 80] on img at bounding box center [170, 83] width 28 height 35
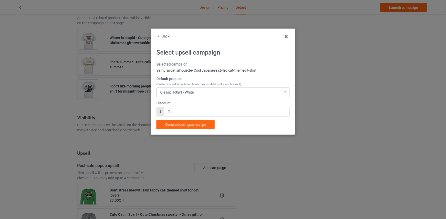
scroll to position [478, 0]
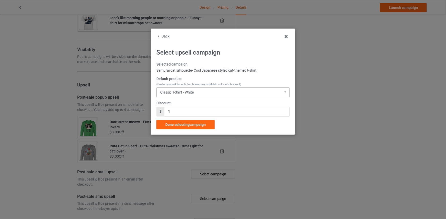
click at [184, 91] on div "Classic T-Shirt - White" at bounding box center [176, 93] width 33 height 4
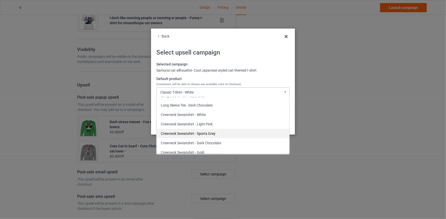
scroll to position [197, 0]
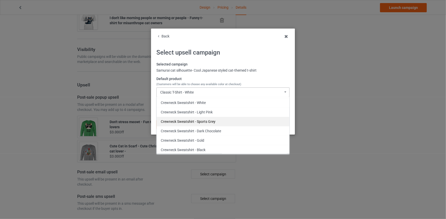
click at [194, 120] on div "Crewneck Sweatshirt - Sports Grey" at bounding box center [223, 121] width 133 height 9
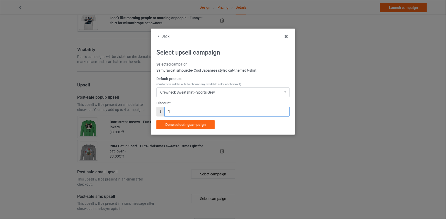
drag, startPoint x: 156, startPoint y: 112, endPoint x: 166, endPoint y: 112, distance: 9.7
click at [151, 112] on div "Back Select upsell campaign Selected campaign Samurai cat silhouette- Cool Japa…" at bounding box center [223, 82] width 144 height 106
type input "3"
click at [184, 125] on span "Done selecting campaign" at bounding box center [185, 125] width 40 height 4
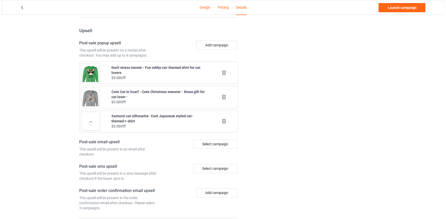
scroll to position [558, 0]
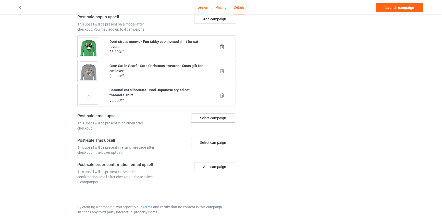
click at [208, 114] on div "Select campaign" at bounding box center [213, 118] width 44 height 9
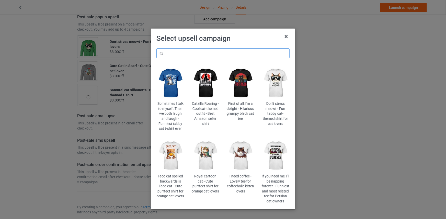
click at [222, 51] on input "text" at bounding box center [222, 54] width 133 height 10
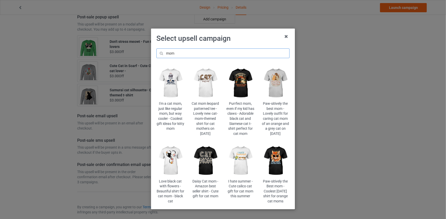
type input "mom"
click at [277, 153] on img at bounding box center [276, 161] width 28 height 35
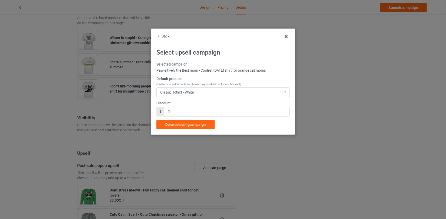
scroll to position [558, 0]
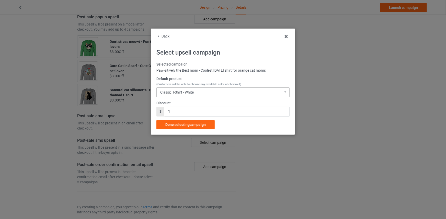
click at [186, 92] on div "Classic T-Shirt - White" at bounding box center [176, 93] width 33 height 4
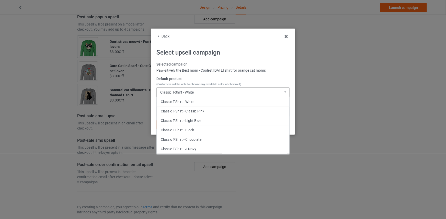
scroll to position [99, 0]
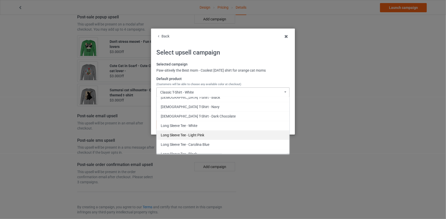
click at [202, 139] on div "Long Sleeve Tee - Light Pink" at bounding box center [223, 135] width 133 height 9
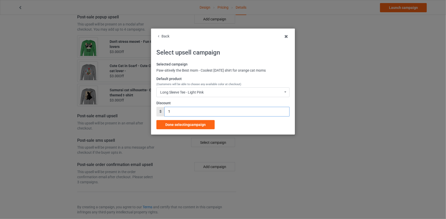
drag, startPoint x: 179, startPoint y: 113, endPoint x: 167, endPoint y: 114, distance: 11.5
click at [167, 114] on input "1" at bounding box center [227, 112] width 125 height 10
drag, startPoint x: 187, startPoint y: 124, endPoint x: 183, endPoint y: 101, distance: 23.9
click at [183, 101] on div "Selected campaign Paw-sitively the Best mom - Coolest Mother's Day shirt for or…" at bounding box center [222, 95] width 133 height 67
drag, startPoint x: 170, startPoint y: 116, endPoint x: 166, endPoint y: 111, distance: 6.6
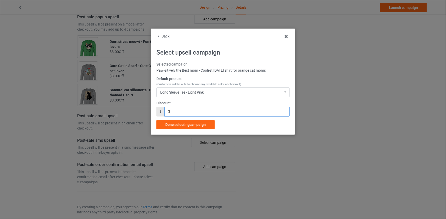
click at [166, 111] on input "3" at bounding box center [227, 112] width 125 height 10
type input "2"
click at [185, 123] on span "Done selecting campaign" at bounding box center [185, 125] width 40 height 4
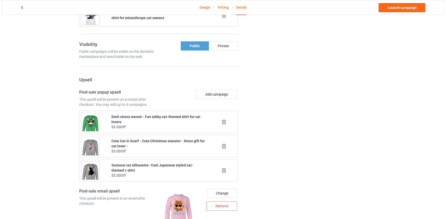
scroll to position [563, 0]
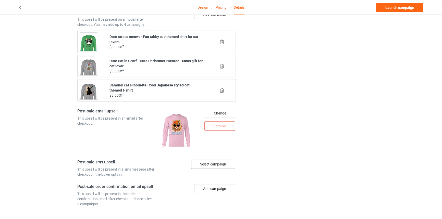
click at [216, 160] on div "Select campaign" at bounding box center [213, 164] width 44 height 9
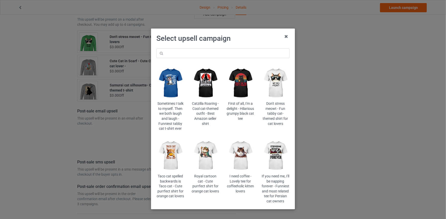
click at [237, 145] on img at bounding box center [241, 156] width 28 height 35
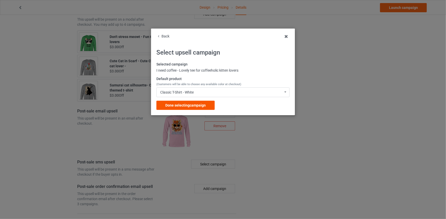
click at [199, 104] on span "Done selecting campaign" at bounding box center [185, 105] width 40 height 4
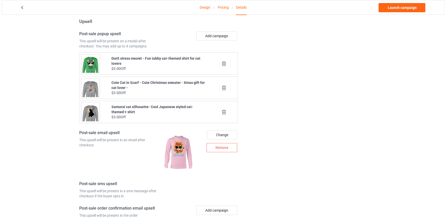
scroll to position [585, 0]
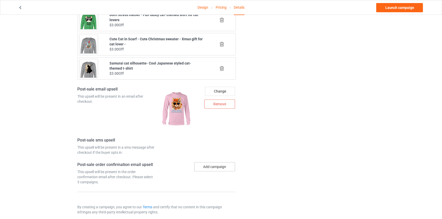
click at [214, 162] on button "Add campaign" at bounding box center [214, 166] width 41 height 9
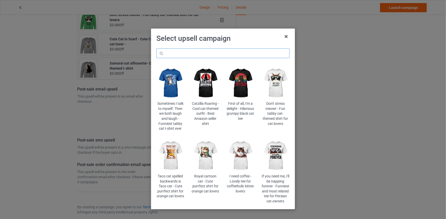
click at [224, 55] on input "text" at bounding box center [222, 54] width 133 height 10
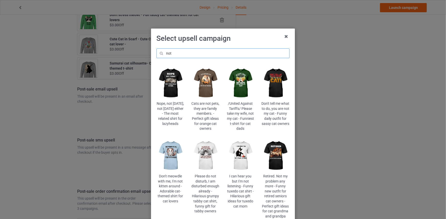
type input "not"
click at [166, 87] on img at bounding box center [170, 83] width 28 height 35
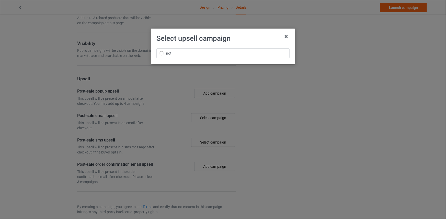
scroll to position [585, 0]
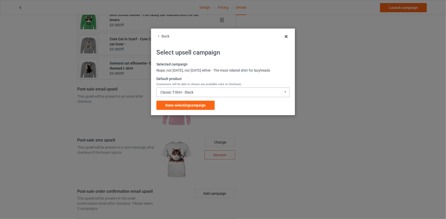
click at [193, 93] on div "Classic T-Shirt - Black" at bounding box center [176, 93] width 33 height 4
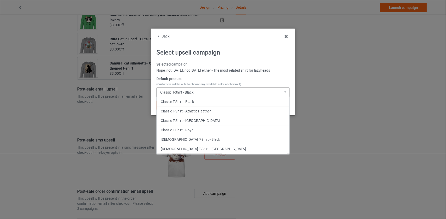
scroll to position [165, 0]
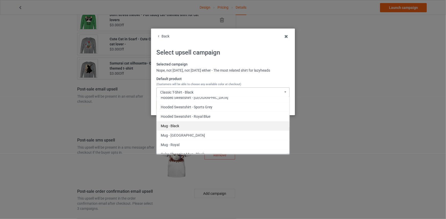
click at [168, 124] on div "Mug - Black" at bounding box center [223, 125] width 133 height 9
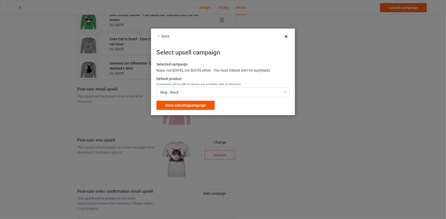
click at [185, 104] on span "Done selecting campaign" at bounding box center [185, 105] width 40 height 4
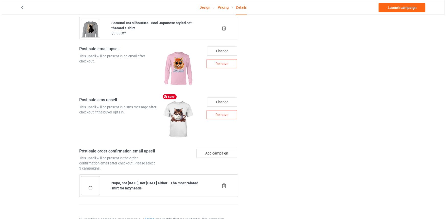
scroll to position [638, 0]
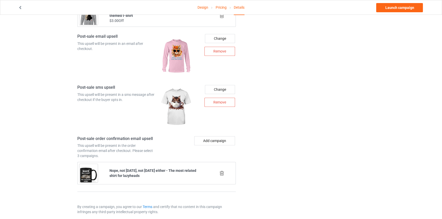
click at [216, 136] on button "Add campaign" at bounding box center [214, 140] width 41 height 9
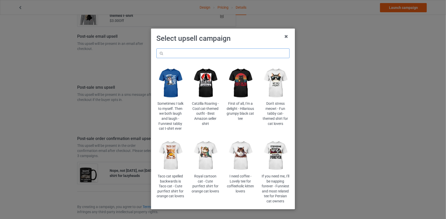
click at [222, 53] on input "text" at bounding box center [222, 54] width 133 height 10
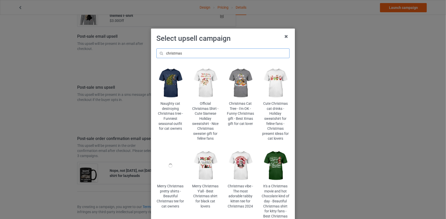
type input "christmas"
click at [204, 86] on img at bounding box center [205, 83] width 28 height 35
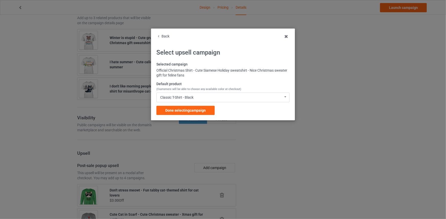
scroll to position [638, 0]
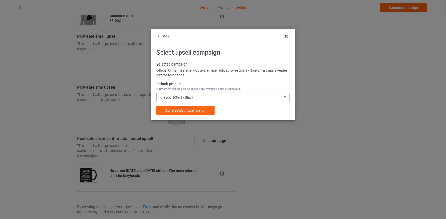
click at [191, 97] on div "Classic T-Shirt - Black" at bounding box center [176, 98] width 33 height 4
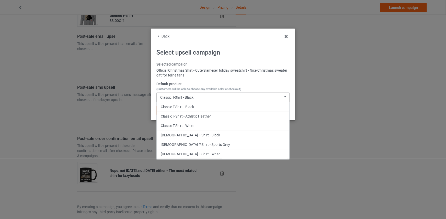
scroll to position [118, 0]
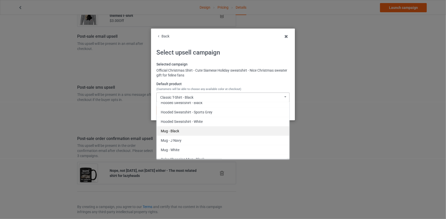
click at [179, 129] on div "Mug - Black" at bounding box center [223, 130] width 133 height 9
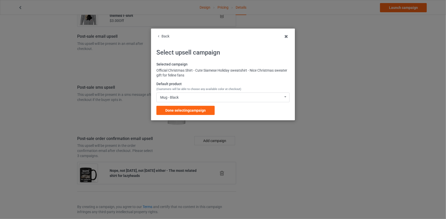
click at [192, 87] on label "Default product (Customers will be able to choose any available color at checko…" at bounding box center [222, 87] width 133 height 10
click at [189, 95] on div "Mug - Black Classic T-Shirt - Black Classic T-Shirt - Athletic Heather Classic …" at bounding box center [222, 98] width 133 height 10
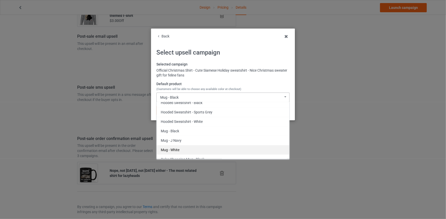
click at [184, 148] on div "Mug - White" at bounding box center [223, 149] width 133 height 9
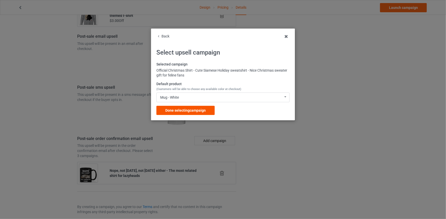
click at [189, 111] on span "Done selecting campaign" at bounding box center [185, 111] width 40 height 4
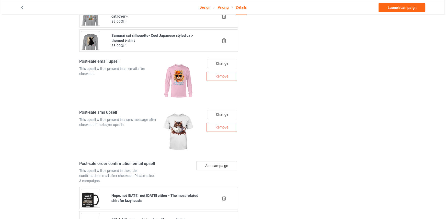
scroll to position [636, 0]
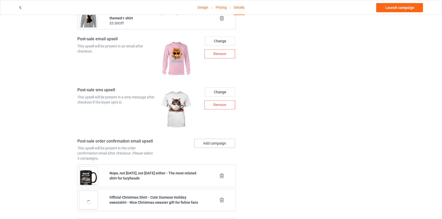
click at [209, 139] on button "Add campaign" at bounding box center [214, 143] width 41 height 9
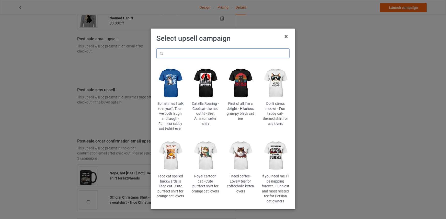
click at [222, 56] on input "text" at bounding box center [222, 54] width 133 height 10
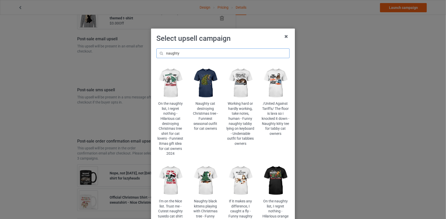
drag, startPoint x: 186, startPoint y: 53, endPoint x: 161, endPoint y: 57, distance: 25.8
click at [161, 57] on input "naughty" at bounding box center [222, 54] width 133 height 10
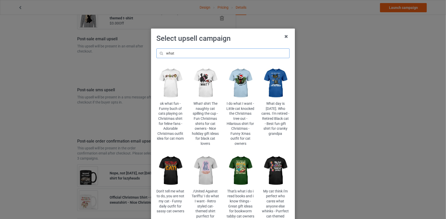
type input "what"
click at [204, 90] on img at bounding box center [205, 83] width 28 height 35
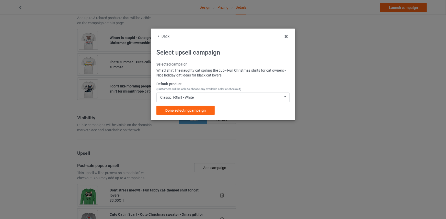
scroll to position [636, 0]
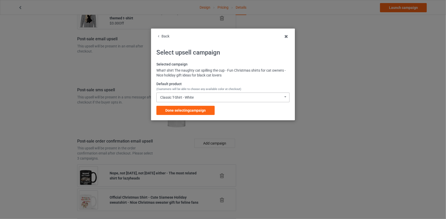
click at [186, 98] on div "Classic T-Shirt - White" at bounding box center [176, 98] width 33 height 4
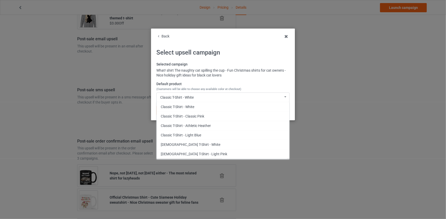
scroll to position [165, 0]
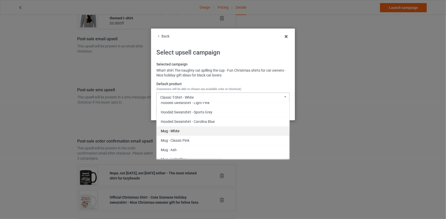
click at [180, 132] on div "Mug - White" at bounding box center [223, 130] width 133 height 9
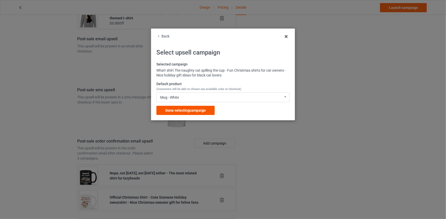
click at [185, 111] on span "Done selecting campaign" at bounding box center [185, 111] width 40 height 4
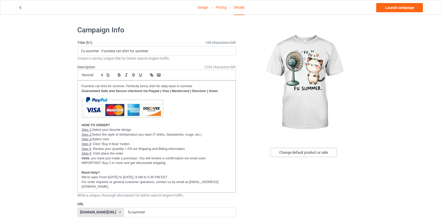
click at [311, 151] on div "Change default product or side" at bounding box center [304, 152] width 67 height 9
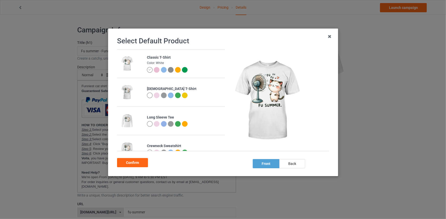
click at [155, 68] on div at bounding box center [157, 70] width 6 height 6
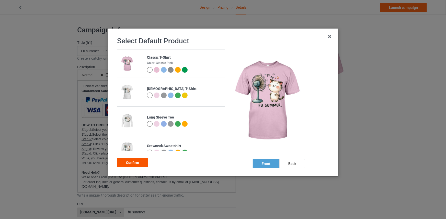
click at [132, 161] on div "Confirm" at bounding box center [132, 162] width 31 height 9
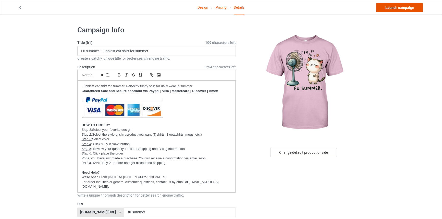
click at [403, 10] on link "Launch campaign" at bounding box center [400, 7] width 47 height 9
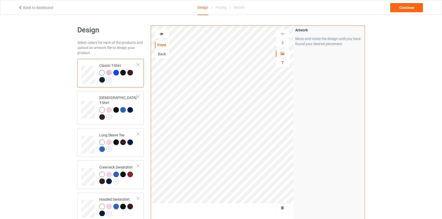
click at [410, 122] on div "Design Select colors for each of the products and upload an artwork file to des…" at bounding box center [221, 184] width 442 height 338
drag, startPoint x: 276, startPoint y: 206, endPoint x: 277, endPoint y: 209, distance: 2.7
click at [277, 209] on span "Delete all designs" at bounding box center [271, 208] width 27 height 4
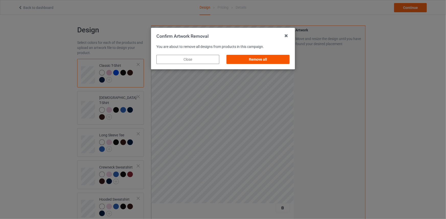
click at [276, 63] on div "Remove all" at bounding box center [258, 59] width 63 height 9
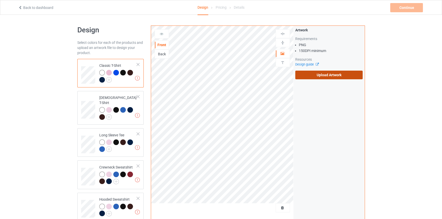
click at [330, 74] on label "Upload Artwork" at bounding box center [330, 75] width 68 height 9
click at [0, 0] on input "Upload Artwork" at bounding box center [0, 0] width 0 height 0
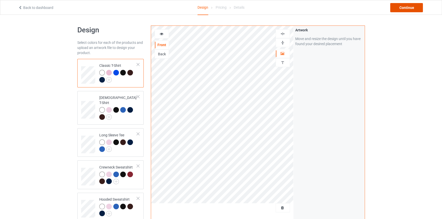
click at [402, 8] on div "Continue" at bounding box center [407, 7] width 33 height 9
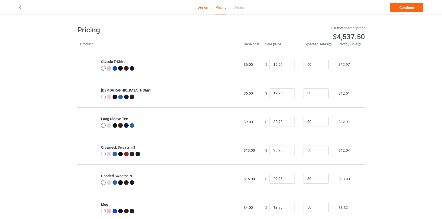
click at [202, 9] on link "Design" at bounding box center [203, 7] width 11 height 14
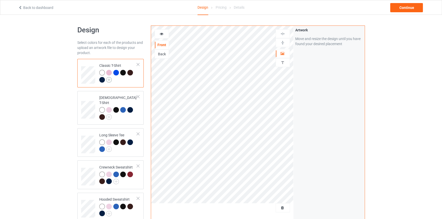
click at [109, 79] on img at bounding box center [109, 80] width 6 height 6
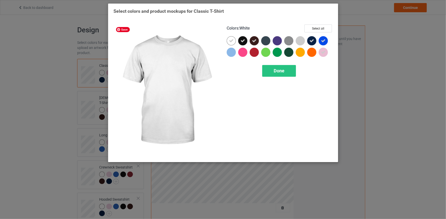
click at [230, 39] on icon at bounding box center [231, 41] width 5 height 5
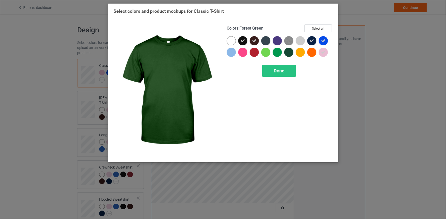
click at [288, 52] on div at bounding box center [288, 52] width 9 height 9
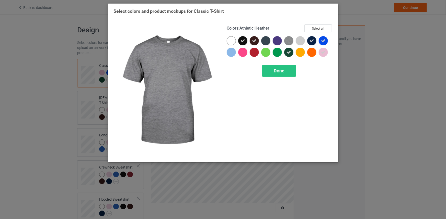
click at [288, 42] on img at bounding box center [288, 40] width 9 height 9
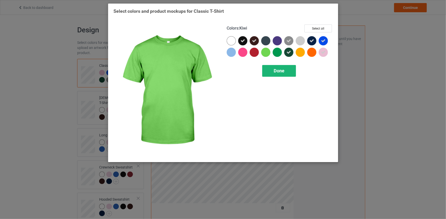
click at [277, 75] on div "Done" at bounding box center [279, 71] width 34 height 12
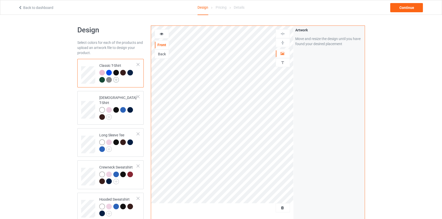
click at [116, 80] on img at bounding box center [116, 80] width 6 height 6
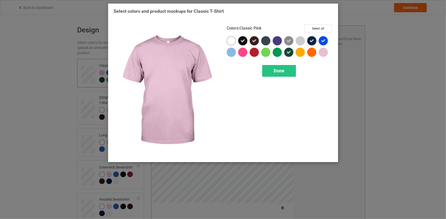
click at [323, 52] on icon at bounding box center [323, 52] width 5 height 5
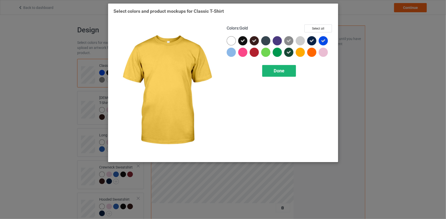
click at [277, 74] on div "Done" at bounding box center [279, 71] width 34 height 12
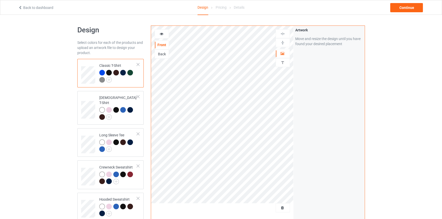
click at [163, 32] on icon at bounding box center [161, 33] width 4 height 4
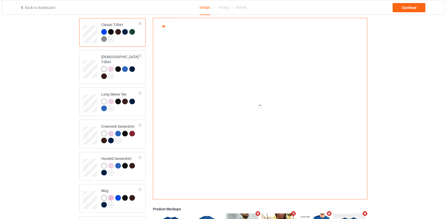
scroll to position [128, 0]
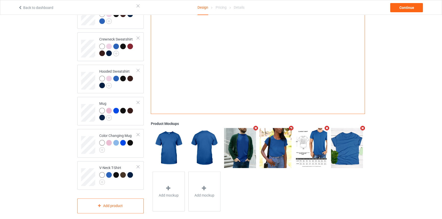
click at [291, 126] on icon "Remove mockup" at bounding box center [291, 128] width 6 height 5
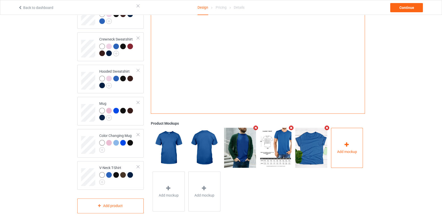
click at [353, 132] on div "Add mockup" at bounding box center [347, 148] width 32 height 40
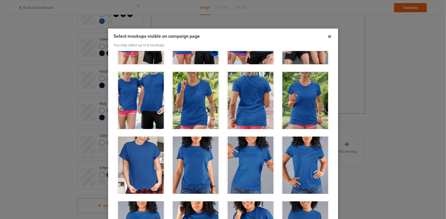
scroll to position [6537, 0]
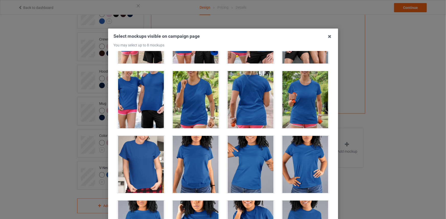
click at [144, 155] on div at bounding box center [140, 164] width 47 height 57
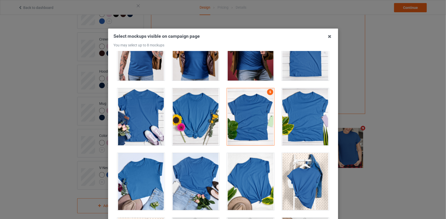
scroll to position [7164, 0]
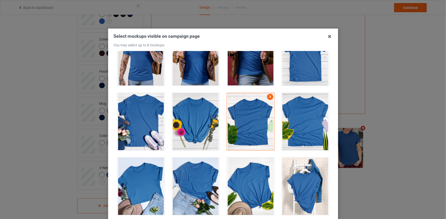
click at [248, 172] on div at bounding box center [250, 186] width 47 height 57
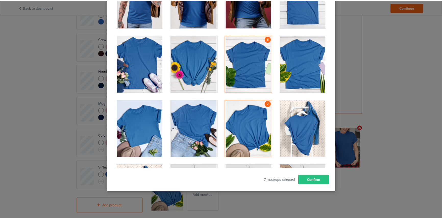
scroll to position [59, 0]
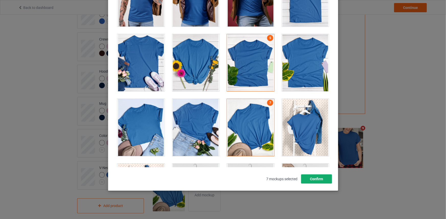
click at [317, 182] on button "Confirm" at bounding box center [316, 179] width 31 height 9
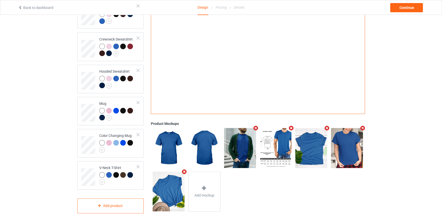
click at [325, 126] on icon "Remove mockup" at bounding box center [327, 128] width 6 height 5
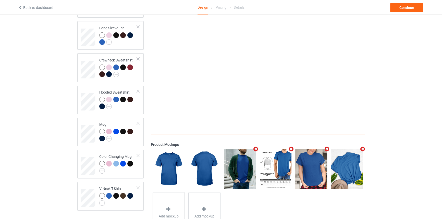
scroll to position [0, 0]
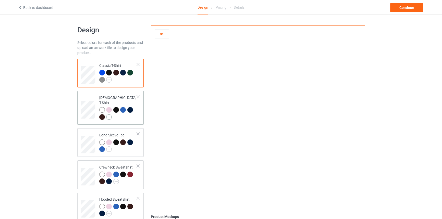
click at [111, 114] on img at bounding box center [109, 117] width 6 height 6
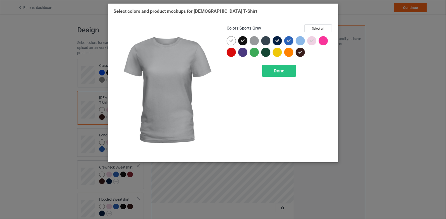
click at [253, 38] on div at bounding box center [254, 40] width 9 height 9
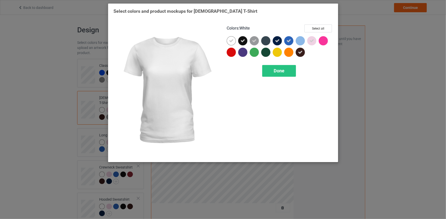
click at [232, 39] on icon at bounding box center [231, 41] width 5 height 5
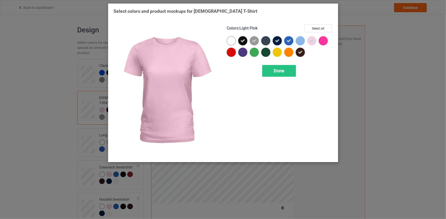
click at [311, 41] on icon at bounding box center [311, 41] width 5 height 5
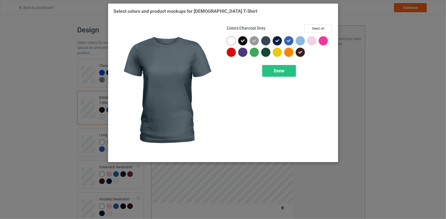
click at [264, 43] on div at bounding box center [265, 40] width 9 height 9
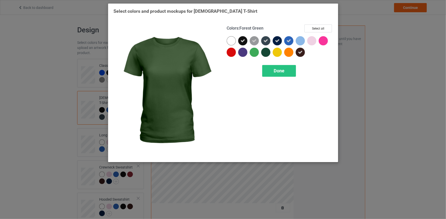
click at [265, 53] on div at bounding box center [265, 52] width 9 height 9
click at [271, 72] on div "Done" at bounding box center [279, 71] width 34 height 12
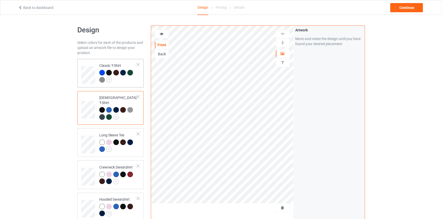
click at [118, 65] on div "Classic T-Shirt" at bounding box center [118, 72] width 38 height 19
click at [161, 34] on icon at bounding box center [161, 33] width 4 height 4
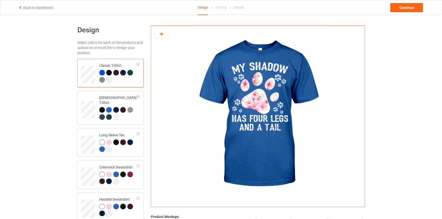
click at [109, 72] on div at bounding box center [109, 73] width 6 height 6
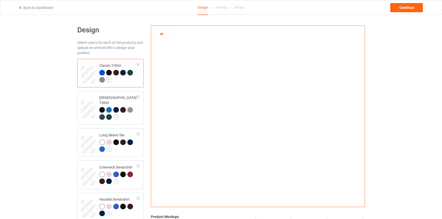
click at [116, 72] on div at bounding box center [116, 73] width 6 height 6
click at [125, 73] on div at bounding box center [123, 73] width 6 height 6
click at [131, 72] on div at bounding box center [130, 73] width 6 height 6
click at [102, 79] on img at bounding box center [102, 80] width 6 height 6
click at [116, 73] on div at bounding box center [116, 73] width 6 height 6
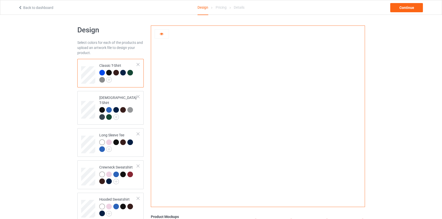
click at [110, 72] on div at bounding box center [109, 73] width 6 height 6
click at [124, 72] on div at bounding box center [123, 73] width 6 height 6
click at [132, 72] on div at bounding box center [130, 73] width 6 height 6
click at [102, 78] on img at bounding box center [102, 80] width 6 height 6
click at [123, 107] on div at bounding box center [123, 110] width 6 height 6
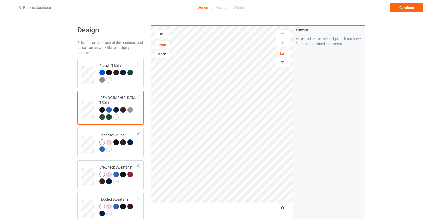
click at [160, 33] on icon at bounding box center [161, 33] width 4 height 4
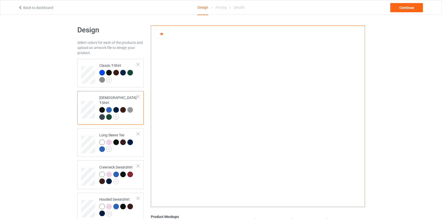
click at [109, 114] on div at bounding box center [109, 117] width 6 height 6
click at [102, 114] on div at bounding box center [102, 117] width 6 height 6
click at [102, 107] on div at bounding box center [102, 110] width 6 height 6
click at [116, 114] on img at bounding box center [116, 117] width 6 height 6
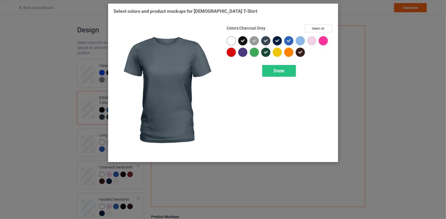
click at [266, 40] on icon at bounding box center [265, 41] width 5 height 5
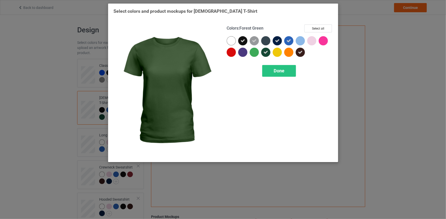
click at [268, 64] on div "Colors : Forest Green Select all Done" at bounding box center [279, 91] width 113 height 140
click at [263, 72] on div "Done" at bounding box center [279, 71] width 34 height 12
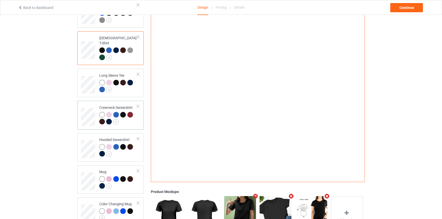
scroll to position [69, 0]
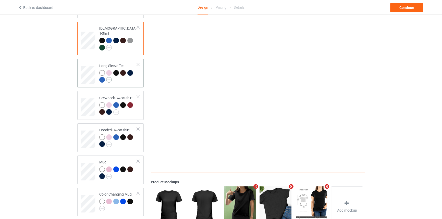
click at [110, 77] on img at bounding box center [109, 80] width 6 height 6
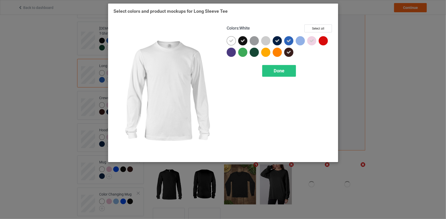
click at [231, 40] on icon at bounding box center [231, 41] width 5 height 5
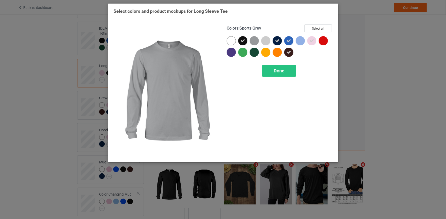
drag, startPoint x: 250, startPoint y: 41, endPoint x: 271, endPoint y: 40, distance: 20.4
click at [250, 41] on div at bounding box center [254, 40] width 9 height 9
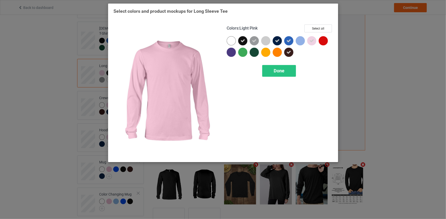
click at [315, 40] on div at bounding box center [311, 40] width 9 height 9
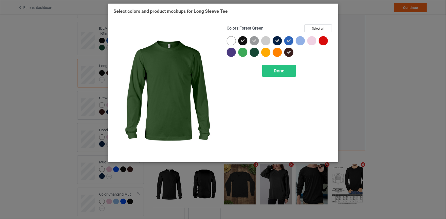
click at [250, 51] on div at bounding box center [254, 52] width 9 height 9
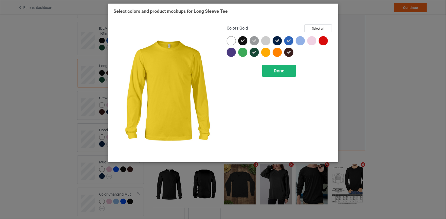
click at [271, 67] on div "Done" at bounding box center [279, 71] width 34 height 12
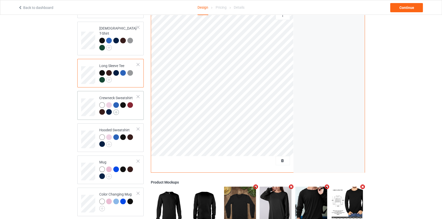
click at [117, 110] on img at bounding box center [116, 113] width 6 height 6
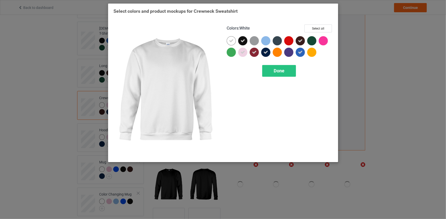
click at [234, 40] on div at bounding box center [231, 40] width 9 height 9
click at [243, 52] on icon at bounding box center [242, 52] width 5 height 5
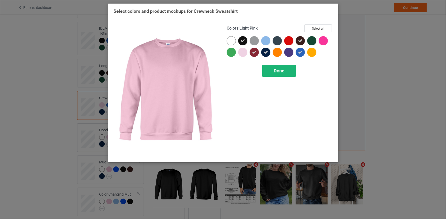
click at [281, 70] on span "Done" at bounding box center [279, 70] width 11 height 5
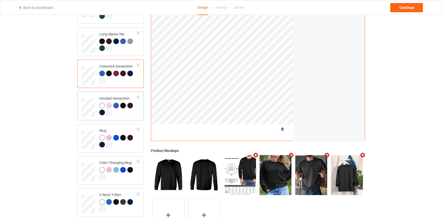
scroll to position [116, 0]
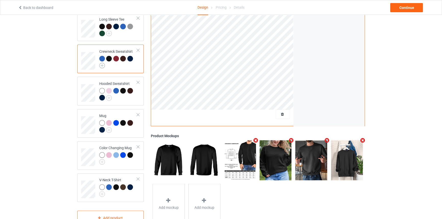
click at [102, 63] on img at bounding box center [102, 66] width 6 height 6
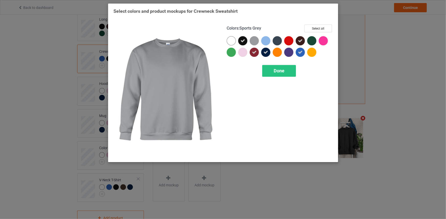
click at [256, 39] on div at bounding box center [254, 40] width 9 height 9
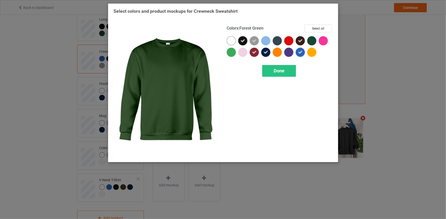
click at [313, 40] on div at bounding box center [311, 40] width 9 height 9
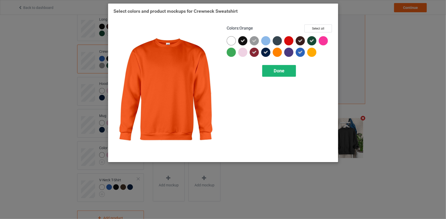
click at [278, 72] on span "Done" at bounding box center [279, 70] width 11 height 5
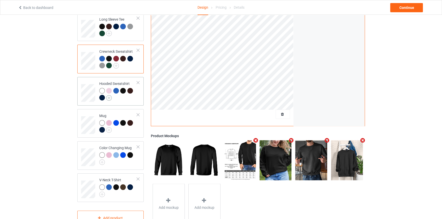
click at [107, 95] on img at bounding box center [109, 98] width 6 height 6
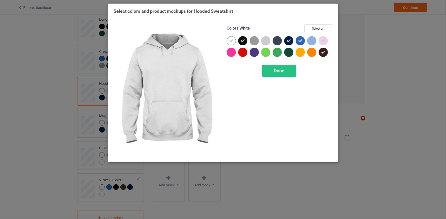
click at [235, 39] on div at bounding box center [231, 40] width 9 height 9
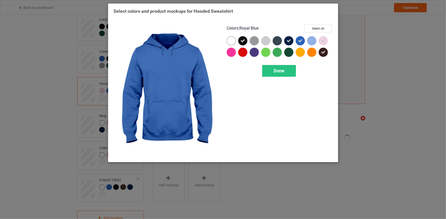
click at [322, 41] on icon at bounding box center [323, 41] width 5 height 5
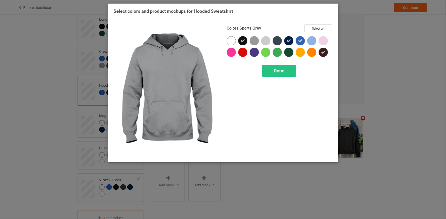
click at [258, 40] on div at bounding box center [254, 40] width 9 height 9
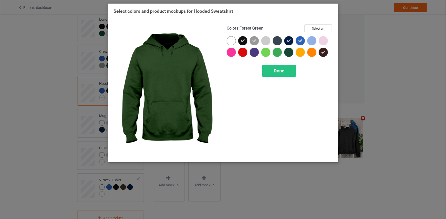
click at [290, 53] on div at bounding box center [288, 52] width 9 height 9
click at [284, 74] on div "Done" at bounding box center [279, 71] width 34 height 12
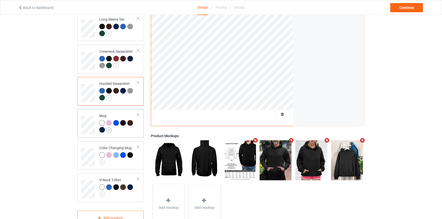
click at [110, 127] on img at bounding box center [109, 130] width 6 height 6
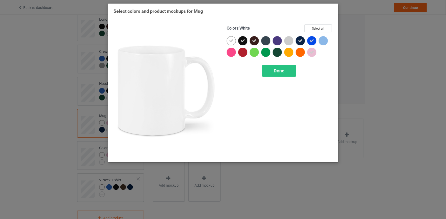
click at [232, 39] on icon at bounding box center [231, 41] width 5 height 5
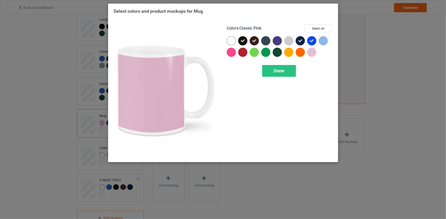
click at [308, 53] on div at bounding box center [311, 52] width 9 height 9
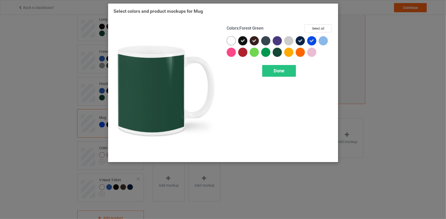
click at [278, 52] on div at bounding box center [277, 52] width 9 height 9
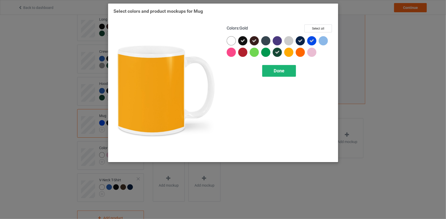
click at [289, 75] on div "Done" at bounding box center [279, 71] width 34 height 12
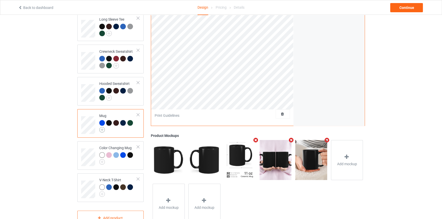
click at [103, 127] on img at bounding box center [102, 130] width 6 height 6
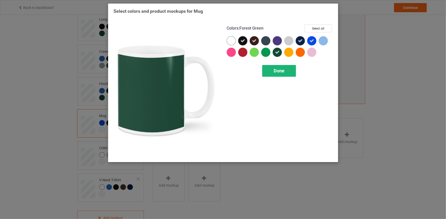
click at [277, 75] on div "Done" at bounding box center [279, 71] width 34 height 12
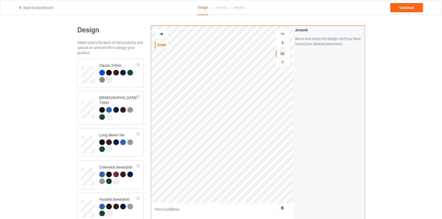
click at [282, 43] on img at bounding box center [282, 42] width 5 height 5
click at [164, 32] on div at bounding box center [162, 33] width 14 height 5
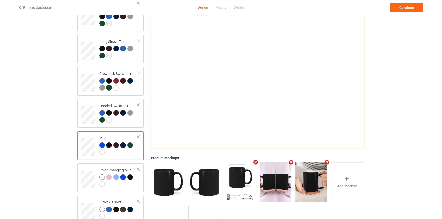
scroll to position [116, 0]
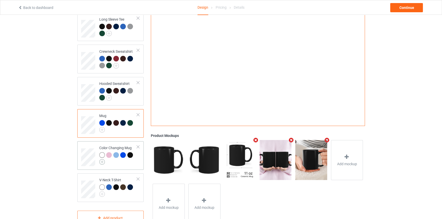
click at [100, 159] on img at bounding box center [102, 162] width 6 height 6
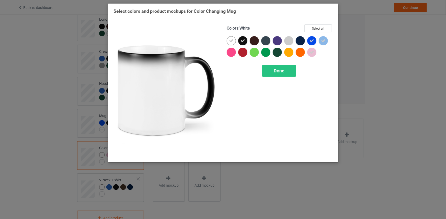
drag, startPoint x: 234, startPoint y: 41, endPoint x: 266, endPoint y: 44, distance: 31.6
click at [234, 40] on div at bounding box center [231, 40] width 9 height 9
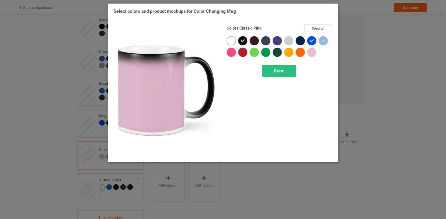
click at [314, 53] on div at bounding box center [311, 52] width 9 height 9
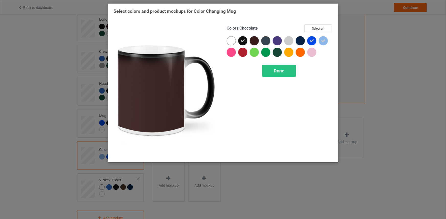
click at [255, 40] on div at bounding box center [254, 40] width 9 height 9
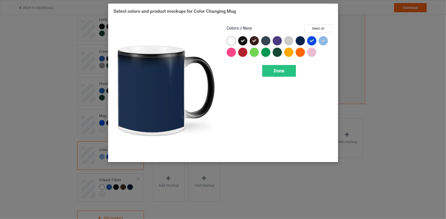
click at [304, 41] on div at bounding box center [300, 40] width 9 height 9
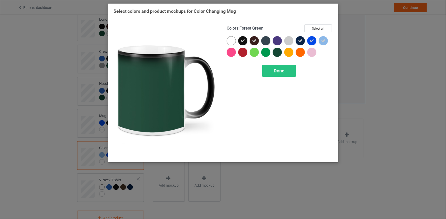
click at [278, 53] on div at bounding box center [277, 52] width 9 height 9
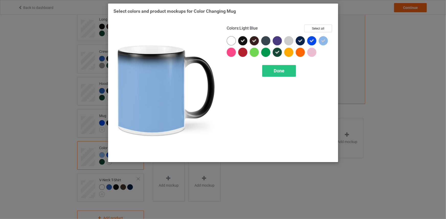
click at [322, 40] on icon at bounding box center [323, 41] width 5 height 5
click at [278, 75] on div "Done" at bounding box center [279, 71] width 34 height 12
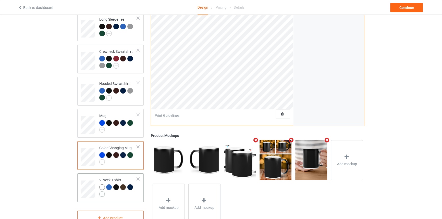
click at [102, 192] on img at bounding box center [102, 195] width 6 height 6
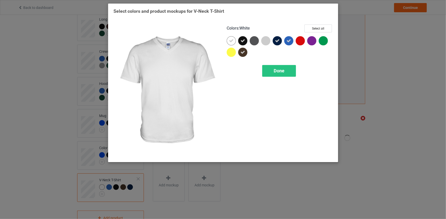
click at [232, 41] on icon at bounding box center [231, 41] width 5 height 5
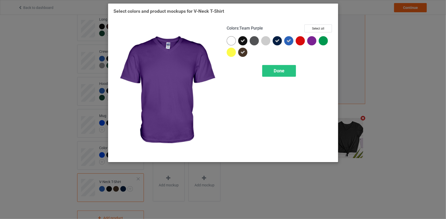
click at [310, 38] on div at bounding box center [311, 40] width 9 height 9
click at [277, 74] on div "Done" at bounding box center [279, 71] width 34 height 12
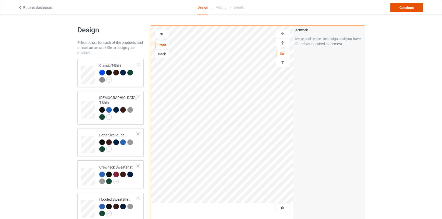
click at [406, 5] on div "Continue" at bounding box center [407, 7] width 33 height 9
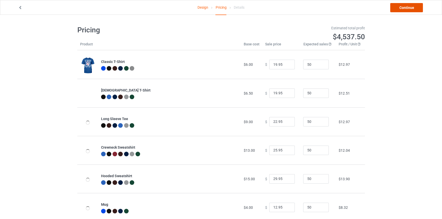
click at [402, 5] on link "Continue" at bounding box center [407, 7] width 33 height 9
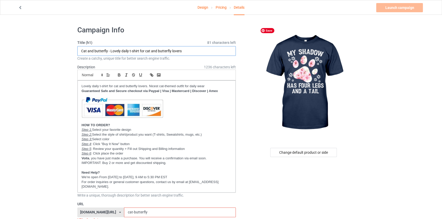
drag, startPoint x: 57, startPoint y: 50, endPoint x: 79, endPoint y: 61, distance: 24.9
click at [189, 49] on input "My shadow has four legs and a tail - Lovely daily t-shirt for cat and butterfly…" at bounding box center [156, 51] width 159 height 10
drag, startPoint x: 139, startPoint y: 50, endPoint x: 197, endPoint y: 49, distance: 58.2
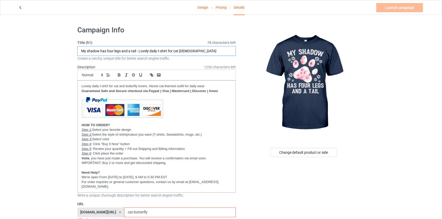
click at [197, 49] on input "My shadow has four legs and a tail - Lovely daily t-shirt for cat ladies" at bounding box center [156, 51] width 159 height 10
type input "My shadow has four legs and a tail - Lovely daily t-shirt for cat ladies"
drag, startPoint x: 147, startPoint y: 86, endPoint x: 94, endPoint y: 84, distance: 52.9
click at [0, 86] on html "Design Pricing Details Launch campaign Invalid campaign URL Campaign Info Title…" at bounding box center [221, 109] width 442 height 219
click at [134, 86] on p "Lovely daily t-shirt for cat ladies. Nicest cat-themed outfit for daily wear" at bounding box center [157, 86] width 150 height 5
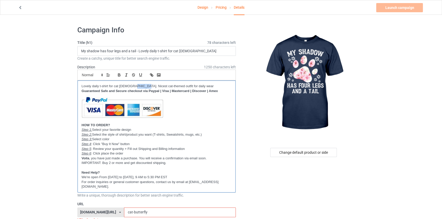
click at [134, 86] on p "Lovely daily t-shirt for cat ladies. Nicest cat-themed outfit for daily wear" at bounding box center [157, 86] width 150 height 5
click at [133, 86] on p "Lovely daily t-shirt for cat ladies. NIce cat-themed outfit for daily wear" at bounding box center [157, 86] width 150 height 5
click at [154, 86] on p "Lovely daily t-shirt for cat ladies. Nice cat-themed outfit for daily wear" at bounding box center [157, 86] width 150 height 5
click at [148, 86] on p "Lovely daily t-shirt for cat ladies. Nice cat-themed outfit for daily wear" at bounding box center [157, 86] width 150 height 5
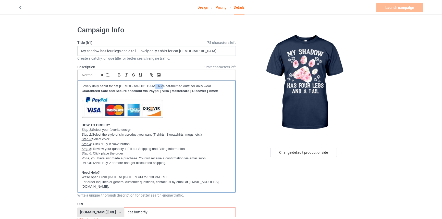
click at [148, 86] on p "Lovely daily t-shirt for cat ladies. Nice cat-themed outfit for daily wear" at bounding box center [157, 86] width 150 height 5
click at [190, 83] on div "Lovely daily t-shirt for cat ladies. Nice pet loving outfit for daily wear Guar…" at bounding box center [157, 137] width 158 height 112
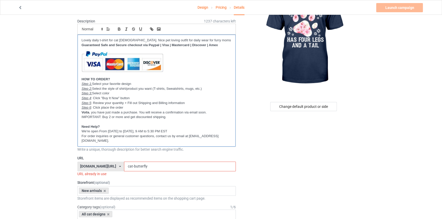
scroll to position [46, 0]
drag, startPoint x: 124, startPoint y: 166, endPoint x: 148, endPoint y: 168, distance: 24.3
click at [161, 165] on input "cat-butterfly" at bounding box center [180, 167] width 112 height 10
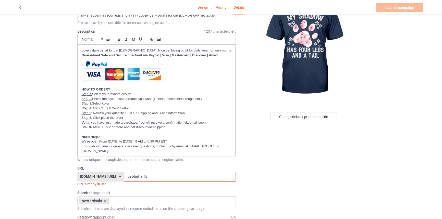
scroll to position [23, 0]
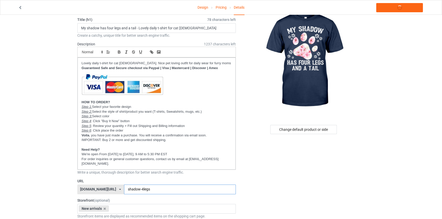
type input "shadow-4legs"
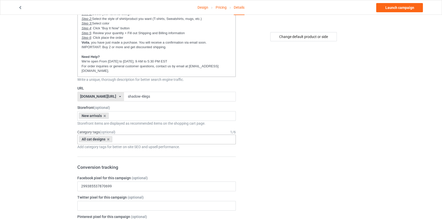
click at [127, 138] on div "All cat designs Age > 1-19 > 1 Age > 1-12 Months > 1 Month Age > 1-12 Months Ag…" at bounding box center [156, 140] width 159 height 10
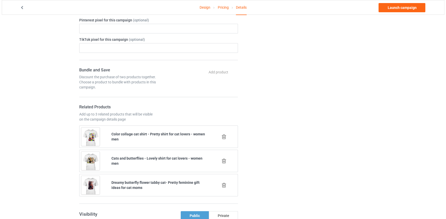
scroll to position [325, 0]
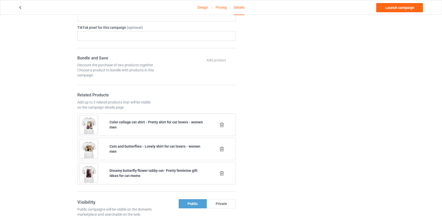
click at [223, 123] on icon at bounding box center [222, 124] width 6 height 5
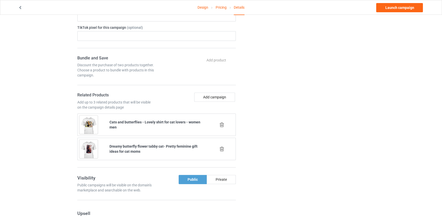
click at [223, 123] on icon at bounding box center [222, 124] width 6 height 5
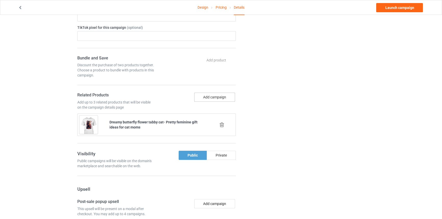
click at [227, 96] on button "Add campaign" at bounding box center [214, 97] width 41 height 9
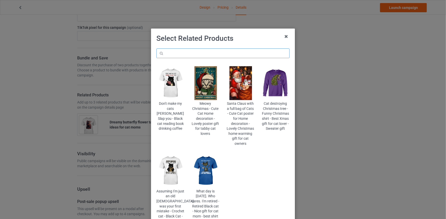
click at [227, 57] on input "text" at bounding box center [222, 54] width 133 height 10
drag, startPoint x: 188, startPoint y: 52, endPoint x: 135, endPoint y: 49, distance: 52.5
click at [136, 49] on div "Select Related Products shadow Don't make my cats Gibbs Slap you - Black cat re…" at bounding box center [223, 109] width 446 height 219
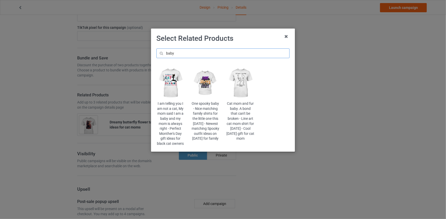
type input "baby"
click at [177, 81] on img at bounding box center [170, 83] width 28 height 35
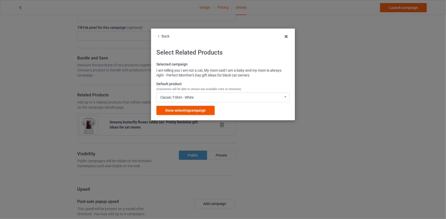
click at [196, 112] on span "Done selecting campaign" at bounding box center [185, 111] width 40 height 4
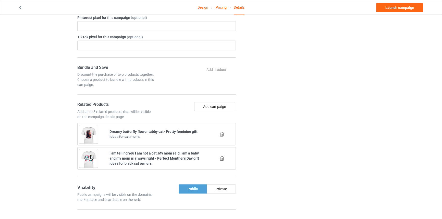
scroll to position [325, 0]
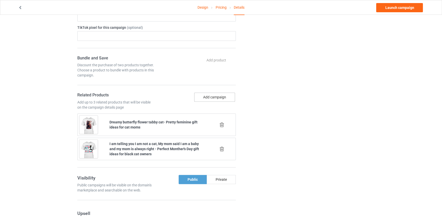
click at [209, 98] on button "Add campaign" at bounding box center [214, 97] width 41 height 9
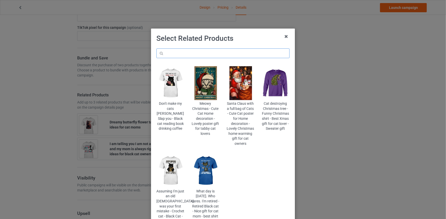
click at [201, 50] on input "text" at bounding box center [222, 54] width 133 height 10
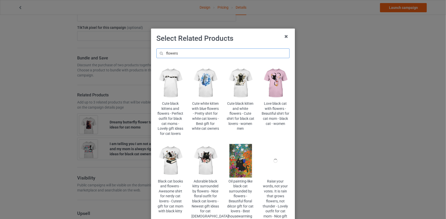
type input "flowers"
click at [207, 158] on img at bounding box center [205, 161] width 28 height 35
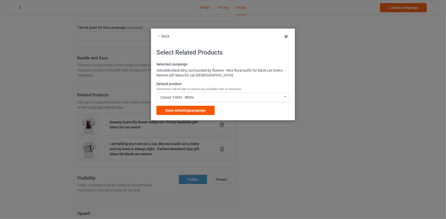
click at [199, 106] on div "Done selecting campaign" at bounding box center [185, 110] width 58 height 9
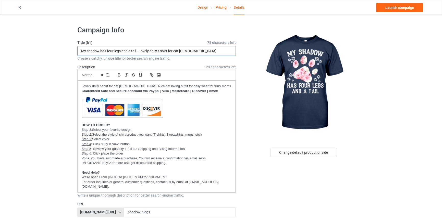
click at [149, 50] on input "My shadow has four legs and a tail - Lovely daily t-shirt for cat ladies" at bounding box center [156, 51] width 159 height 10
click at [158, 49] on input "My shadow has four legs and a tail - Lovely daily t-shirt for cat ladies" at bounding box center [156, 51] width 159 height 10
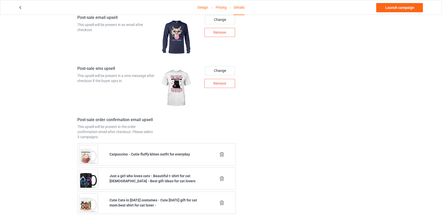
scroll to position [693, 0]
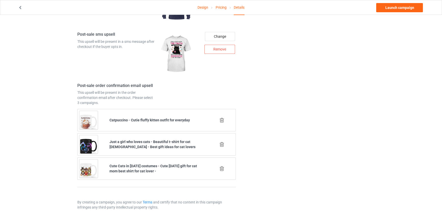
type input "My shadow has four legs and a tail - Lovely daily floral t-shirt for cat ladies"
click at [223, 143] on icon at bounding box center [222, 144] width 6 height 5
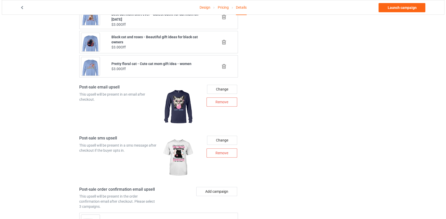
scroll to position [669, 0]
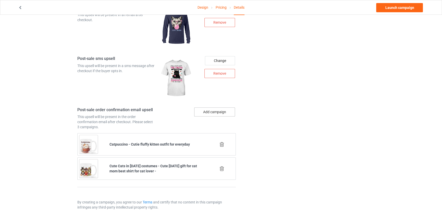
click at [218, 110] on button "Add campaign" at bounding box center [214, 112] width 41 height 9
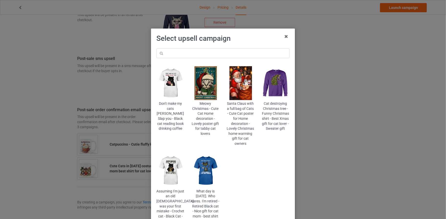
click at [194, 108] on button "Add campaign" at bounding box center [214, 112] width 41 height 9
click at [218, 54] on input "text" at bounding box center [222, 54] width 133 height 10
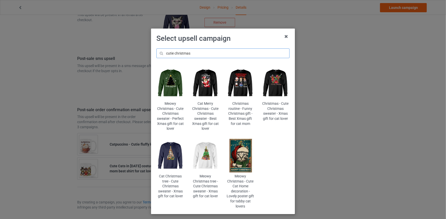
click at [174, 53] on input "cutie christmas" at bounding box center [222, 54] width 133 height 10
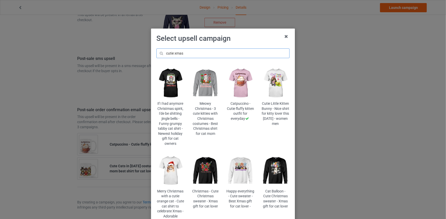
type input "cutie xmas"
click at [169, 165] on img at bounding box center [170, 171] width 28 height 35
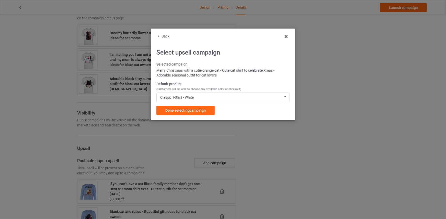
scroll to position [669, 0]
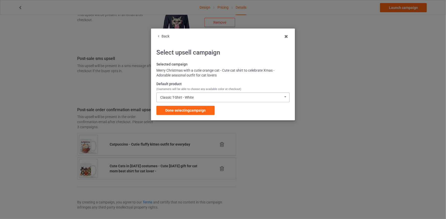
click at [193, 96] on div "Classic T-Shirt - White" at bounding box center [176, 98] width 33 height 4
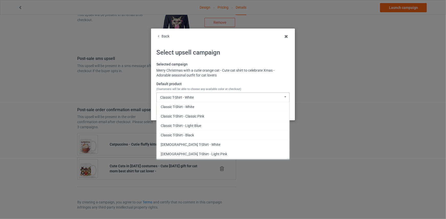
scroll to position [193, 0]
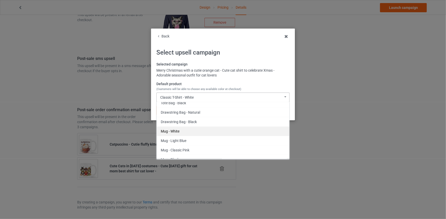
click at [196, 128] on div "Mug - White" at bounding box center [223, 131] width 133 height 9
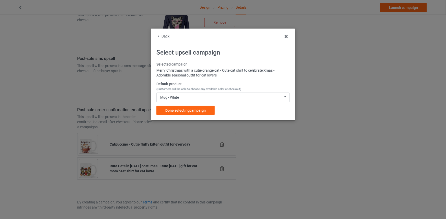
click at [185, 117] on div "Back Select upsell campaign Selected campaign Merry Christmas with a cutie oran…" at bounding box center [223, 75] width 144 height 92
click at [185, 113] on div "Done selecting campaign" at bounding box center [185, 110] width 58 height 9
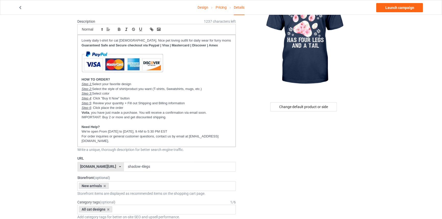
scroll to position [46, 0]
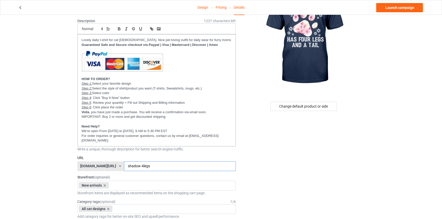
click at [130, 167] on input "shadow-4legs" at bounding box center [180, 167] width 112 height 10
drag, startPoint x: 411, startPoint y: 9, endPoint x: 404, endPoint y: 9, distance: 6.7
click at [411, 9] on link "Launch campaign" at bounding box center [400, 7] width 47 height 9
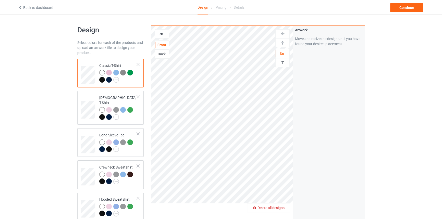
click at [281, 208] on span "Delete all designs" at bounding box center [271, 208] width 27 height 4
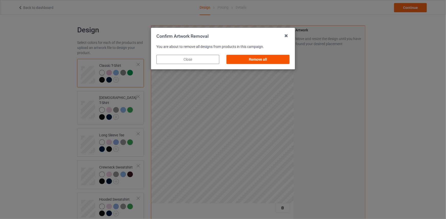
click at [266, 58] on div "Remove all" at bounding box center [258, 59] width 63 height 9
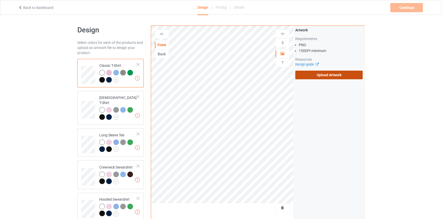
click at [350, 72] on label "Upload Artwork" at bounding box center [330, 75] width 68 height 9
click at [0, 0] on input "Upload Artwork" at bounding box center [0, 0] width 0 height 0
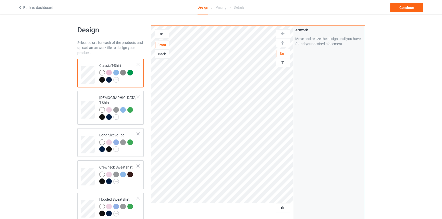
click at [285, 41] on img at bounding box center [282, 42] width 5 height 5
click at [286, 41] on div at bounding box center [283, 42] width 14 height 5
click at [158, 34] on div at bounding box center [162, 33] width 14 height 5
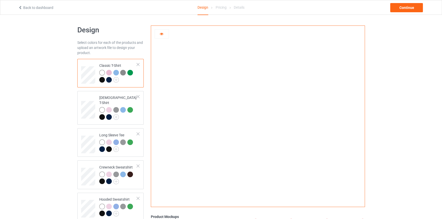
click at [107, 72] on div at bounding box center [109, 73] width 6 height 6
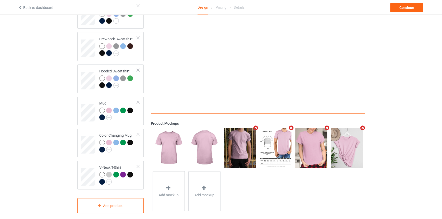
click at [256, 126] on icon "Remove mockup" at bounding box center [256, 128] width 6 height 5
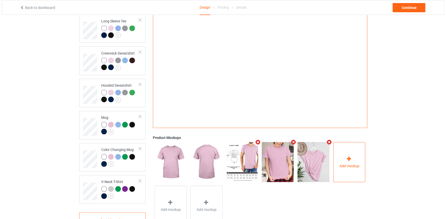
scroll to position [82, 0]
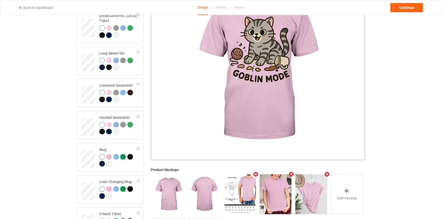
click at [292, 172] on icon "Remove mockup" at bounding box center [291, 174] width 6 height 5
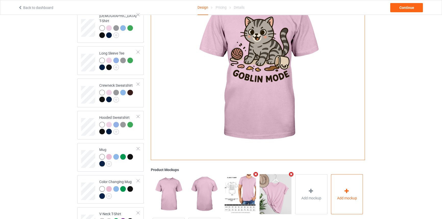
click at [331, 180] on div "Add mockup" at bounding box center [347, 194] width 32 height 40
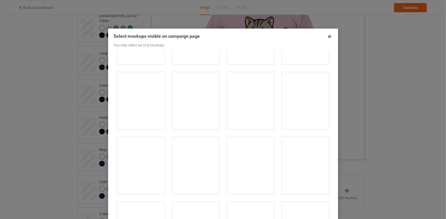
scroll to position [5747, 0]
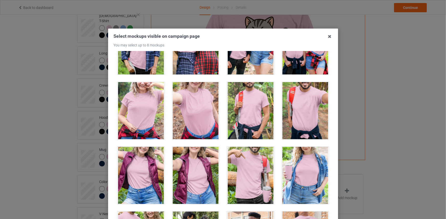
click at [150, 113] on div at bounding box center [140, 110] width 47 height 57
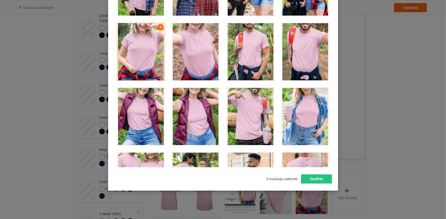
click at [320, 184] on div "Select mockups visible on campaign page You may select up to 8 mockups 1 2 3 5 …" at bounding box center [223, 80] width 230 height 221
click at [319, 181] on button "Confirm" at bounding box center [316, 179] width 31 height 9
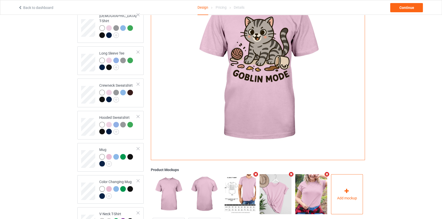
click at [363, 186] on div "Add mockup" at bounding box center [347, 194] width 32 height 40
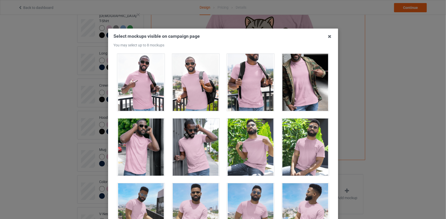
scroll to position [3251, 0]
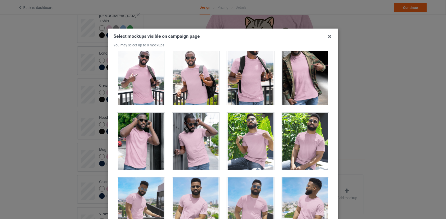
click at [294, 140] on div at bounding box center [304, 141] width 47 height 57
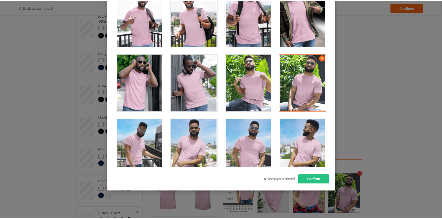
scroll to position [59, 0]
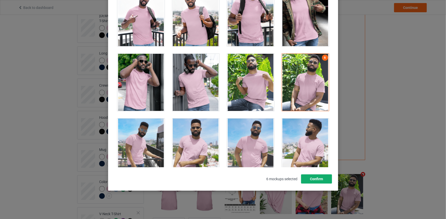
click at [318, 181] on button "Confirm" at bounding box center [316, 179] width 31 height 9
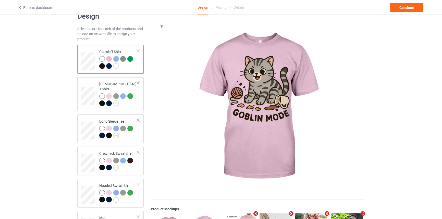
scroll to position [0, 0]
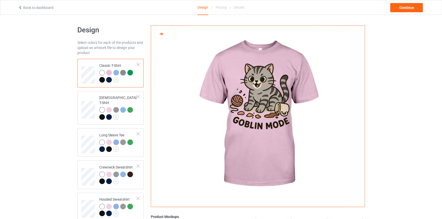
click at [117, 73] on div at bounding box center [116, 73] width 6 height 6
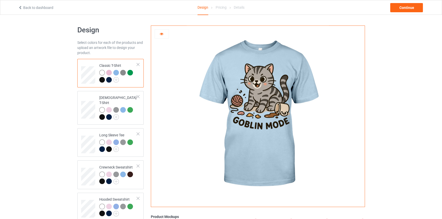
click at [122, 71] on img at bounding box center [123, 73] width 6 height 6
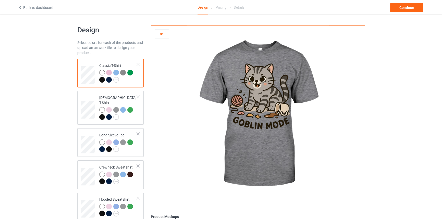
click at [131, 72] on div at bounding box center [130, 73] width 6 height 6
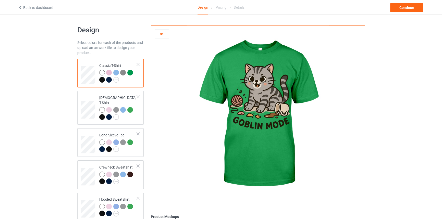
click at [101, 81] on div at bounding box center [102, 80] width 6 height 6
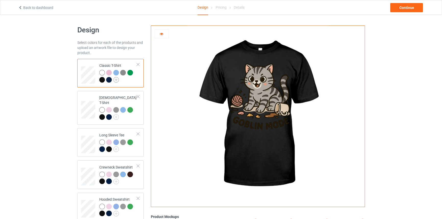
click at [115, 80] on img at bounding box center [116, 80] width 6 height 6
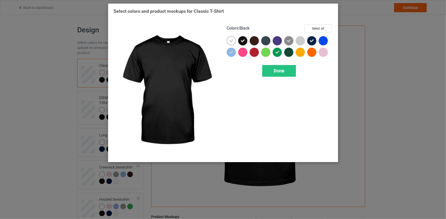
click at [242, 42] on icon at bounding box center [242, 41] width 5 height 5
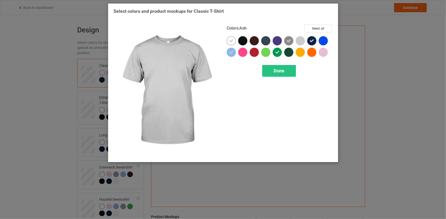
click at [310, 40] on icon at bounding box center [311, 41] width 5 height 5
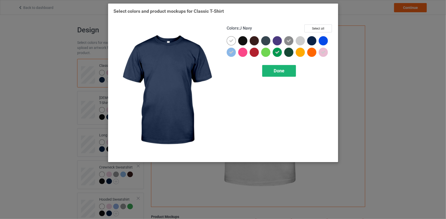
click at [286, 73] on div "Done" at bounding box center [279, 71] width 34 height 12
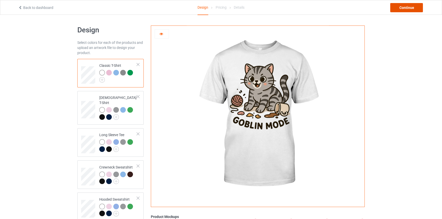
click at [398, 8] on div "Continue" at bounding box center [407, 7] width 33 height 9
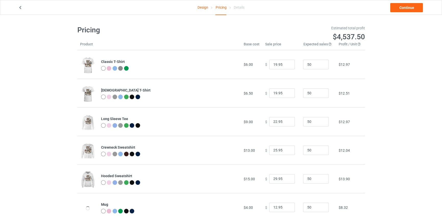
click at [200, 7] on link "Design" at bounding box center [203, 7] width 11 height 14
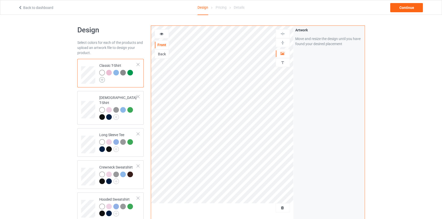
click at [101, 79] on img at bounding box center [102, 80] width 6 height 6
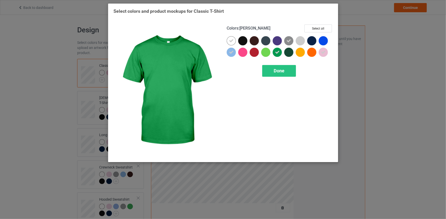
drag, startPoint x: 276, startPoint y: 73, endPoint x: 306, endPoint y: 68, distance: 30.3
click at [306, 68] on div "Done" at bounding box center [280, 71] width 106 height 12
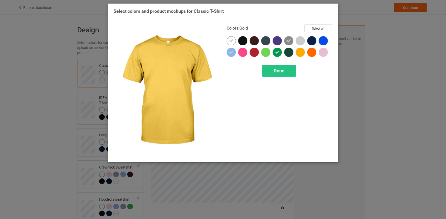
click at [299, 49] on div at bounding box center [300, 52] width 9 height 9
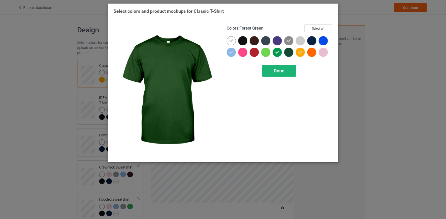
click at [286, 71] on div "Done" at bounding box center [279, 71] width 34 height 12
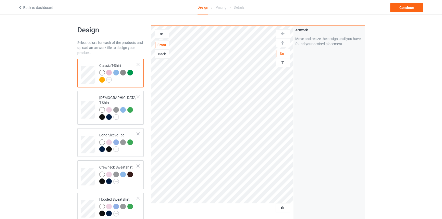
click at [102, 80] on div at bounding box center [102, 80] width 6 height 6
click at [162, 33] on icon at bounding box center [161, 33] width 4 height 4
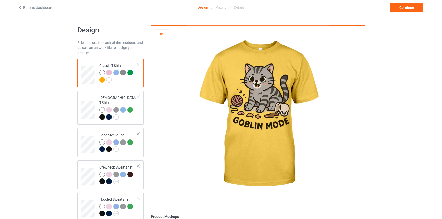
click at [102, 80] on div at bounding box center [102, 80] width 6 height 6
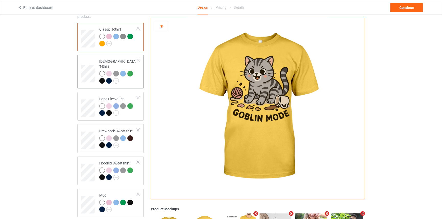
scroll to position [36, 0]
click at [108, 43] on img at bounding box center [109, 44] width 6 height 6
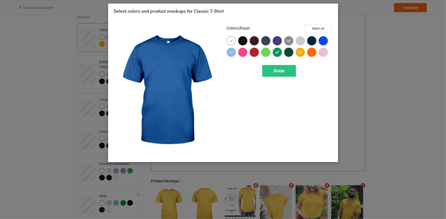
click at [326, 39] on div at bounding box center [323, 40] width 9 height 9
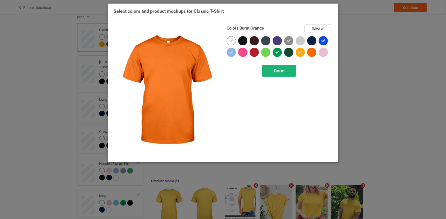
click at [287, 71] on div "Done" at bounding box center [279, 71] width 34 height 12
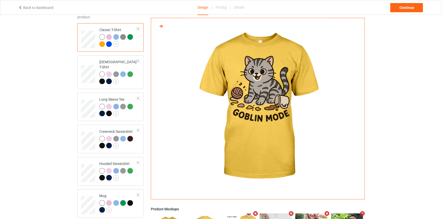
click at [105, 43] on div at bounding box center [102, 44] width 7 height 7
click at [110, 43] on div at bounding box center [109, 44] width 6 height 6
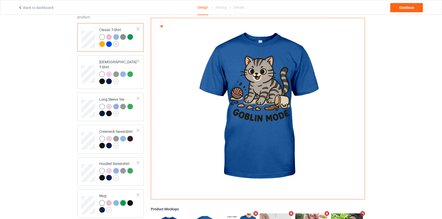
click at [116, 44] on img at bounding box center [116, 44] width 6 height 6
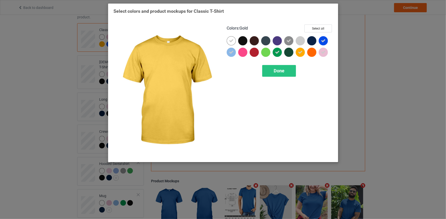
click at [301, 49] on div at bounding box center [300, 52] width 9 height 9
click at [278, 74] on div "Done" at bounding box center [279, 71] width 34 height 12
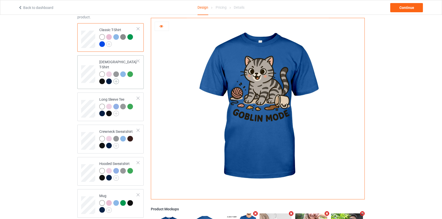
click at [116, 79] on img at bounding box center [116, 82] width 6 height 6
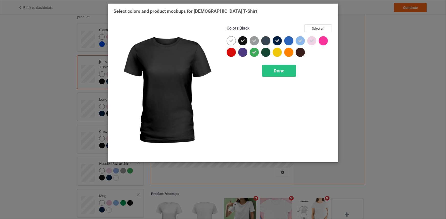
click at [244, 40] on icon at bounding box center [242, 41] width 5 height 5
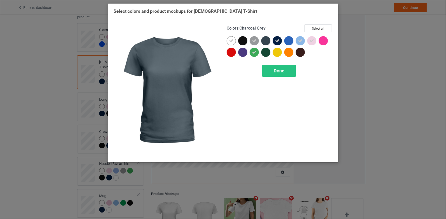
click at [273, 41] on div at bounding box center [277, 40] width 9 height 9
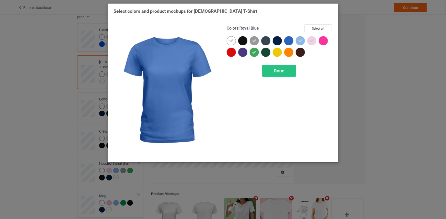
click at [285, 40] on div at bounding box center [288, 40] width 9 height 9
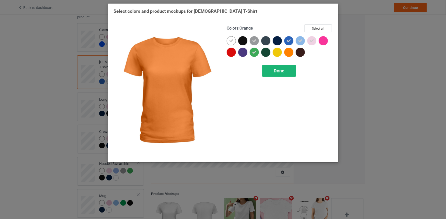
click at [282, 75] on div "Done" at bounding box center [279, 71] width 34 height 12
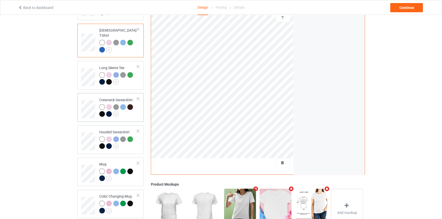
scroll to position [82, 0]
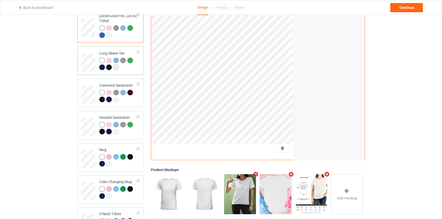
click at [117, 65] on img at bounding box center [116, 68] width 6 height 6
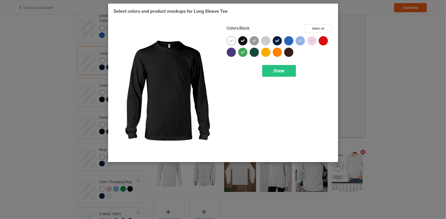
click at [242, 40] on icon at bounding box center [242, 41] width 5 height 5
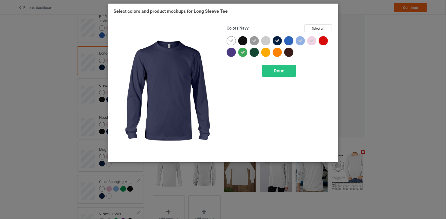
click at [277, 39] on icon at bounding box center [277, 41] width 5 height 5
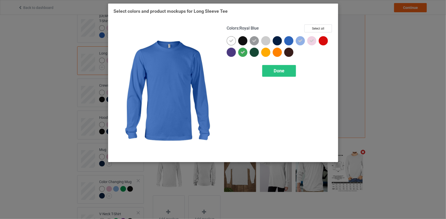
click at [290, 41] on div at bounding box center [288, 40] width 9 height 9
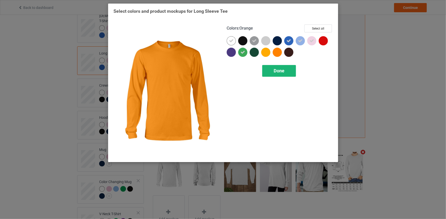
click at [276, 68] on span "Done" at bounding box center [279, 70] width 11 height 5
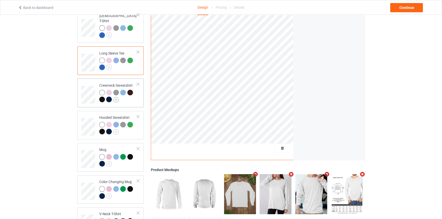
click at [117, 97] on img at bounding box center [116, 100] width 6 height 6
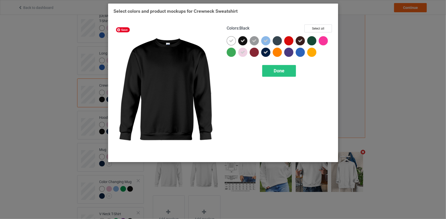
click at [240, 41] on div at bounding box center [242, 40] width 9 height 9
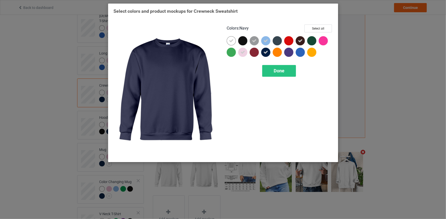
click at [266, 53] on icon at bounding box center [265, 52] width 5 height 5
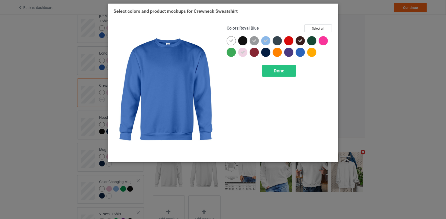
click at [299, 52] on div at bounding box center [300, 52] width 9 height 9
click at [278, 70] on span "Done" at bounding box center [279, 70] width 11 height 5
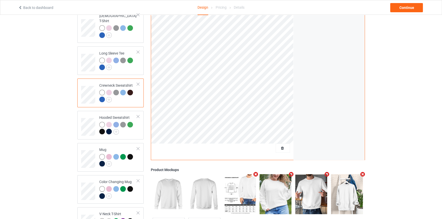
click at [112, 95] on div at bounding box center [118, 97] width 38 height 14
click at [110, 97] on img at bounding box center [109, 100] width 6 height 6
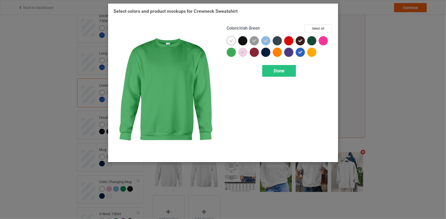
click at [225, 52] on div "Colors : Irish Green Select all Done" at bounding box center [279, 91] width 113 height 140
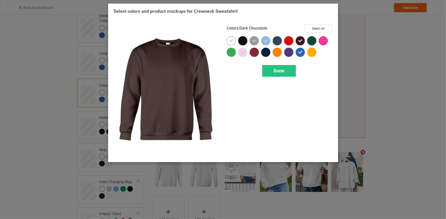
click at [298, 40] on icon at bounding box center [300, 41] width 5 height 5
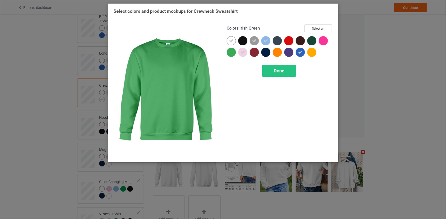
click at [228, 52] on div at bounding box center [231, 52] width 9 height 9
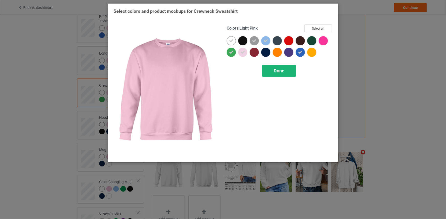
click at [266, 70] on div "Done" at bounding box center [279, 71] width 34 height 12
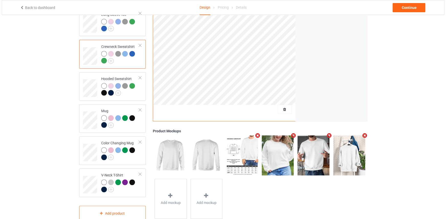
scroll to position [128, 0]
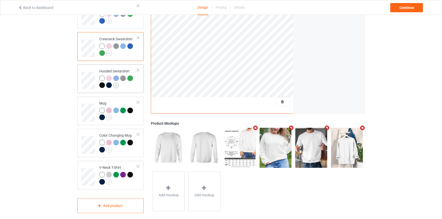
click at [115, 83] on img at bounding box center [116, 86] width 6 height 6
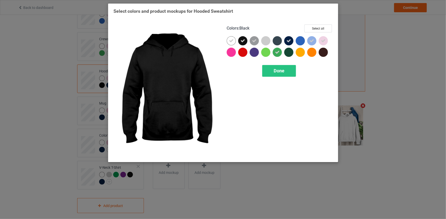
click at [249, 40] on div at bounding box center [243, 41] width 11 height 11
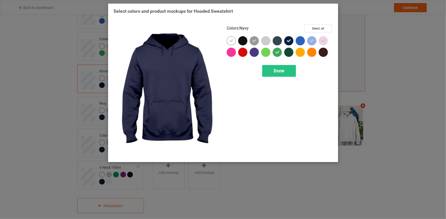
click at [288, 39] on icon at bounding box center [288, 41] width 5 height 5
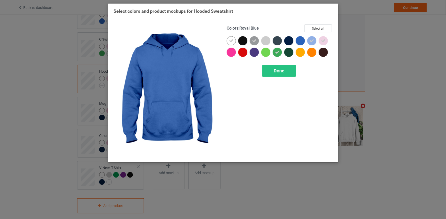
click at [302, 41] on div at bounding box center [300, 40] width 9 height 9
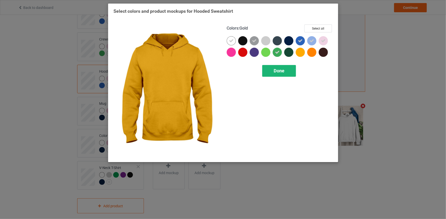
scroll to position [128, 0]
click at [289, 69] on div "Done" at bounding box center [279, 71] width 34 height 12
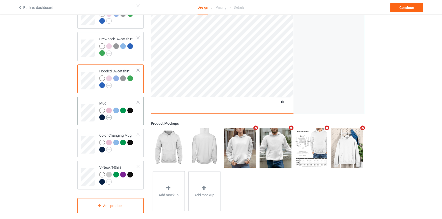
click at [108, 115] on img at bounding box center [109, 118] width 6 height 6
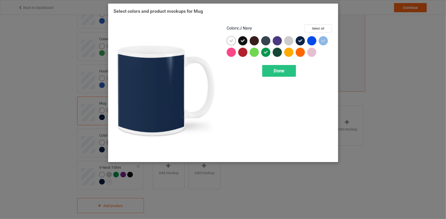
click at [302, 40] on icon at bounding box center [300, 41] width 5 height 5
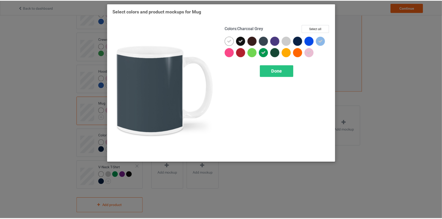
scroll to position [128, 0]
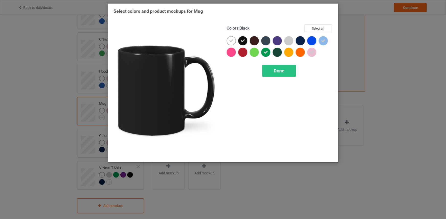
click at [242, 40] on icon at bounding box center [242, 41] width 5 height 5
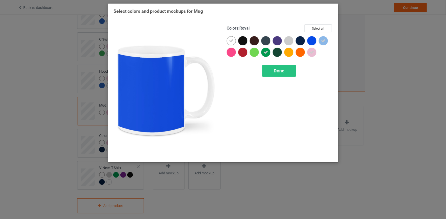
click at [310, 39] on div at bounding box center [311, 40] width 9 height 9
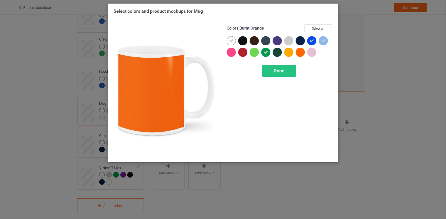
click at [293, 64] on div "Colors : Burnt Orange Select all Done" at bounding box center [279, 91] width 113 height 140
click at [289, 68] on div "Done" at bounding box center [279, 71] width 34 height 12
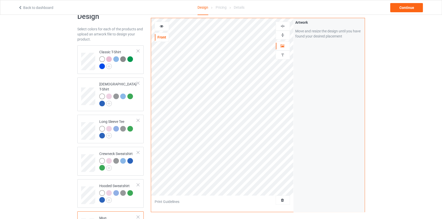
scroll to position [12, 0]
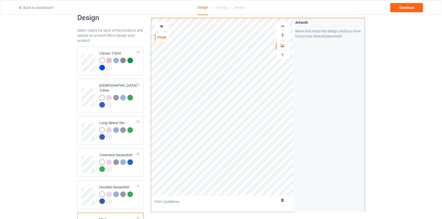
click at [285, 34] on img at bounding box center [282, 35] width 5 height 5
click at [164, 28] on div at bounding box center [162, 26] width 14 height 5
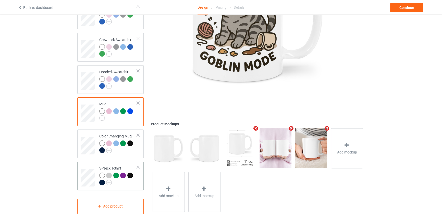
scroll to position [128, 0]
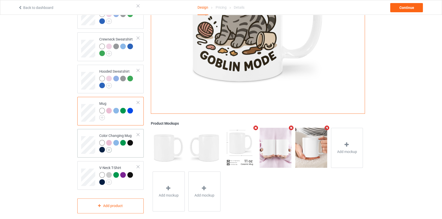
click at [110, 147] on img at bounding box center [109, 150] width 6 height 6
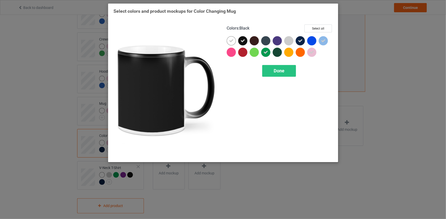
click at [246, 40] on div at bounding box center [242, 40] width 9 height 9
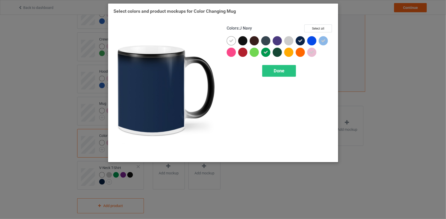
click at [301, 41] on icon at bounding box center [300, 41] width 5 height 5
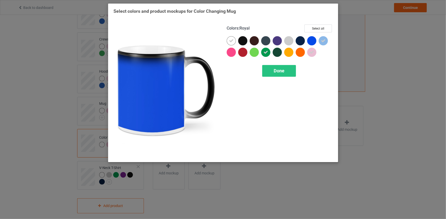
click at [309, 40] on div at bounding box center [311, 40] width 9 height 9
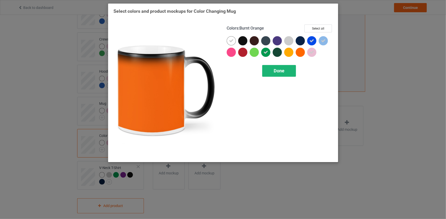
click at [284, 70] on span "Done" at bounding box center [279, 70] width 11 height 5
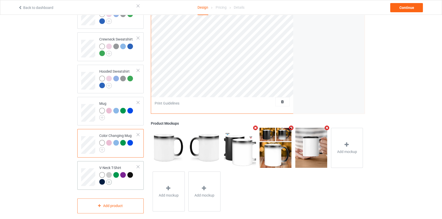
click at [107, 180] on img at bounding box center [109, 183] width 6 height 6
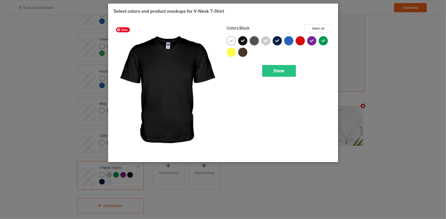
click at [245, 39] on div at bounding box center [242, 40] width 9 height 9
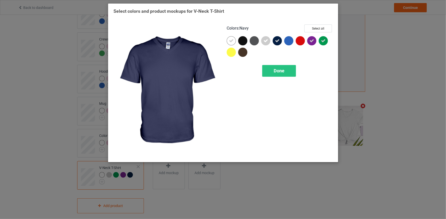
click at [277, 39] on icon at bounding box center [277, 41] width 5 height 5
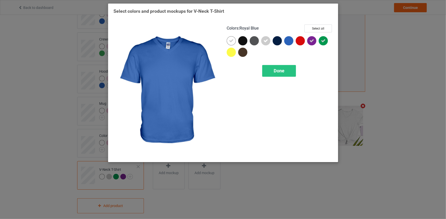
click at [287, 40] on div at bounding box center [288, 40] width 9 height 9
click at [289, 73] on div "Done" at bounding box center [279, 71] width 34 height 12
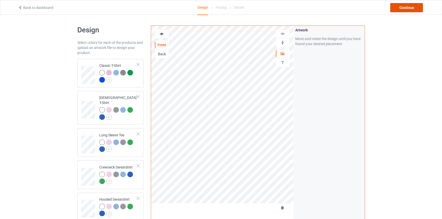
click at [418, 6] on div "Continue" at bounding box center [407, 7] width 33 height 9
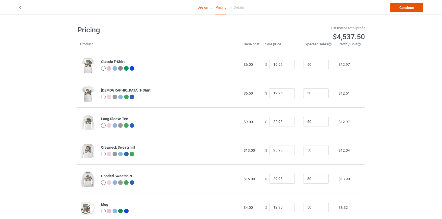
click at [408, 4] on link "Continue" at bounding box center [407, 7] width 33 height 9
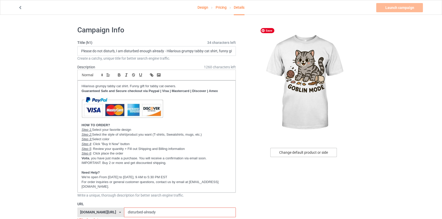
click at [285, 149] on div "Change default product or side" at bounding box center [304, 152] width 67 height 9
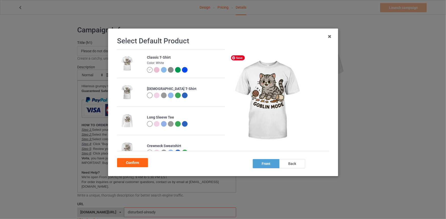
click at [168, 70] on img at bounding box center [171, 70] width 6 height 6
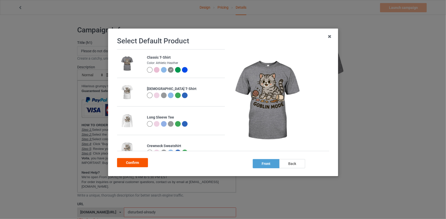
click at [144, 160] on div "Confirm" at bounding box center [132, 162] width 31 height 9
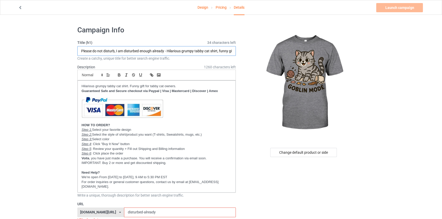
drag, startPoint x: 164, startPoint y: 50, endPoint x: 65, endPoint y: 50, distance: 99.1
click at [127, 51] on input "Tabby kitten goblin mode - Hilarious grumpy tabby cat shirt, funny gift for tab…" at bounding box center [156, 51] width 159 height 10
click at [151, 52] on input "Tabby kitten goblin mode - Lovely funny grumpy tabby cat shirt, funny gift for …" at bounding box center [156, 51] width 159 height 10
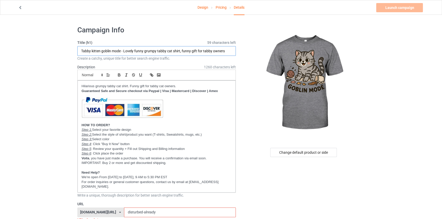
click at [151, 52] on input "Tabby kitten goblin mode - Lovely funny grumpy tabby cat shirt, funny gift for …" at bounding box center [156, 51] width 159 height 10
drag, startPoint x: 168, startPoint y: 50, endPoint x: 263, endPoint y: 49, distance: 94.3
click at [199, 46] on input "Tabby kitten goblin mode - Lovely funny tabby cat shirt for dailywear" at bounding box center [156, 51] width 159 height 10
click at [181, 51] on input "Tabby kitten goblin mode - Lovely funny tabby cat shirt for dailywear" at bounding box center [156, 51] width 159 height 10
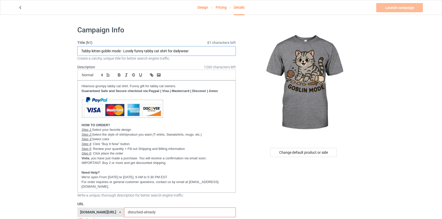
click at [181, 51] on input "Tabby kitten goblin mode - Lovely funny tabby cat shirt for dailywear" at bounding box center [156, 51] width 159 height 10
click at [182, 51] on input "Tabby kitten goblin mode - Lovely funny tabby cat shirt for dailywear" at bounding box center [156, 51] width 159 height 10
drag, startPoint x: 123, startPoint y: 51, endPoint x: 189, endPoint y: 49, distance: 65.9
click at [189, 49] on input "Tabby kitten goblin mode - Lovely funny tabby cat shirt for daily wear" at bounding box center [156, 51] width 159 height 10
type input "Tabby kitten goblin mode - Lovely funny tabby cat shirt for daily wear"
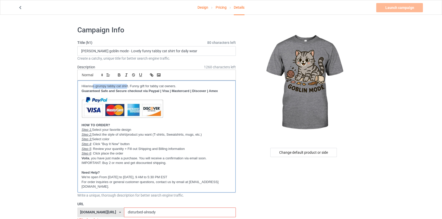
drag, startPoint x: 127, startPoint y: 85, endPoint x: 76, endPoint y: 84, distance: 51.1
drag, startPoint x: 128, startPoint y: 85, endPoint x: 72, endPoint y: 83, distance: 56.0
click at [175, 86] on p "Lovely funny tabby cat shirt for daily wear. Funny gift for tabby cat owners." at bounding box center [157, 86] width 150 height 5
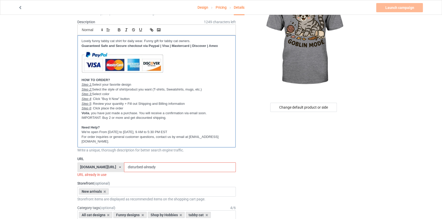
scroll to position [69, 0]
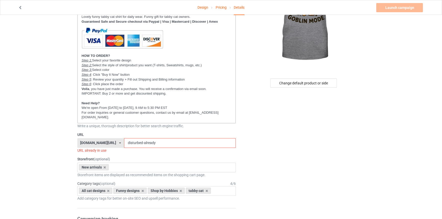
drag, startPoint x: 123, startPoint y: 140, endPoint x: 174, endPoint y: 139, distance: 51.1
click at [174, 139] on input "disturbed-already" at bounding box center [180, 143] width 112 height 10
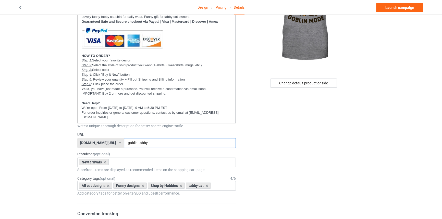
type input "goblin-tabby"
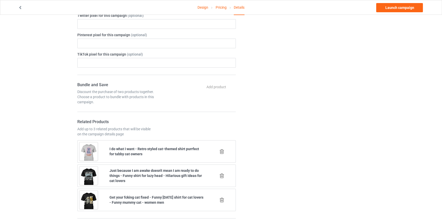
scroll to position [302, 0]
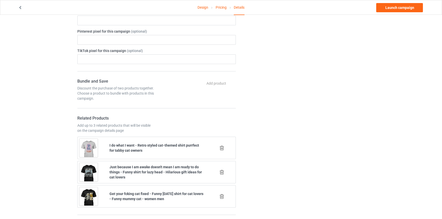
click at [222, 171] on icon at bounding box center [222, 172] width 6 height 5
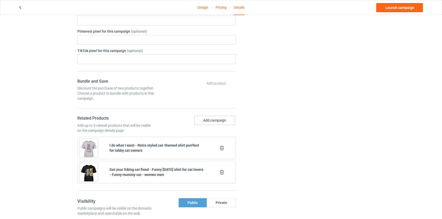
click at [216, 117] on button "Add campaign" at bounding box center [214, 120] width 41 height 9
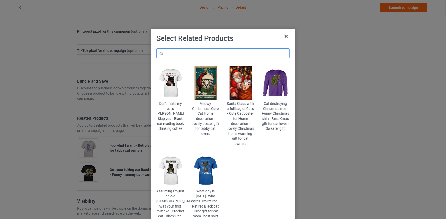
click at [217, 54] on input "text" at bounding box center [222, 54] width 133 height 10
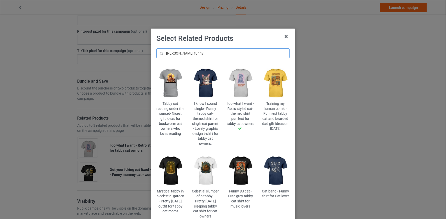
click at [171, 52] on input "tabb funny" at bounding box center [222, 54] width 133 height 10
click at [181, 53] on input "tabby funny" at bounding box center [222, 54] width 133 height 10
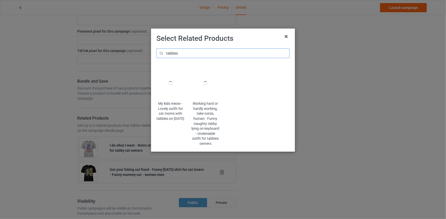
click at [183, 52] on input "tabbies" at bounding box center [222, 54] width 133 height 10
drag, startPoint x: 183, startPoint y: 52, endPoint x: 148, endPoint y: 53, distance: 35.0
click at [148, 53] on div "Select Related Products tabbies My kids meow - Lovely outfit for cat moms with …" at bounding box center [223, 109] width 446 height 219
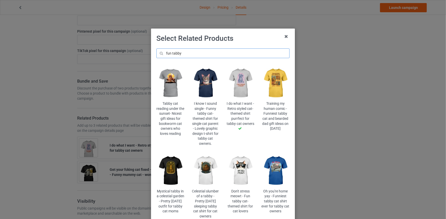
click at [168, 54] on input "fun tabby" at bounding box center [222, 54] width 133 height 10
click at [169, 53] on input "fun tabby" at bounding box center [222, 54] width 133 height 10
type input "fun tabby"
click at [286, 36] on icon at bounding box center [286, 36] width 8 height 8
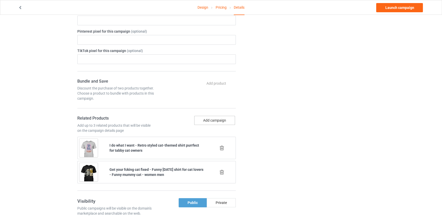
click at [223, 121] on button "Add campaign" at bounding box center [214, 120] width 41 height 9
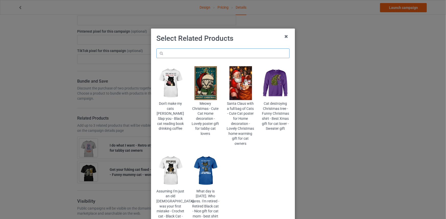
click at [209, 55] on input "text" at bounding box center [222, 54] width 133 height 10
paste input "cant-drama"
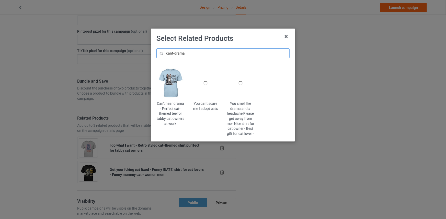
type input "cant-drama"
click at [172, 75] on img at bounding box center [170, 83] width 28 height 35
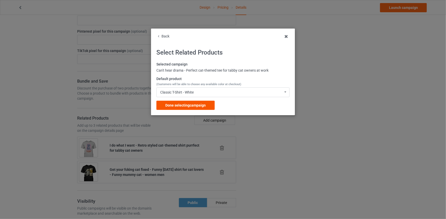
click at [208, 107] on div "Done selecting campaign" at bounding box center [185, 105] width 58 height 9
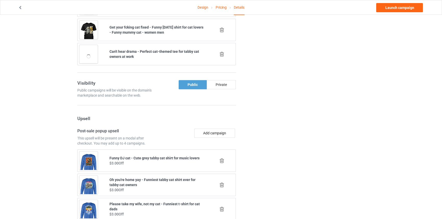
scroll to position [395, 0]
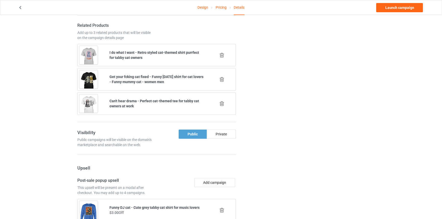
click at [225, 54] on icon at bounding box center [222, 55] width 6 height 5
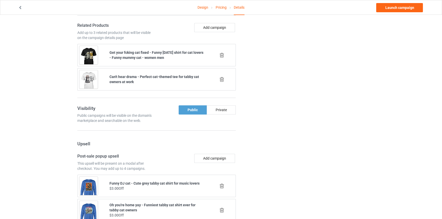
click at [223, 54] on icon at bounding box center [222, 55] width 6 height 5
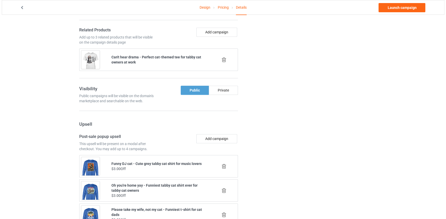
scroll to position [344, 0]
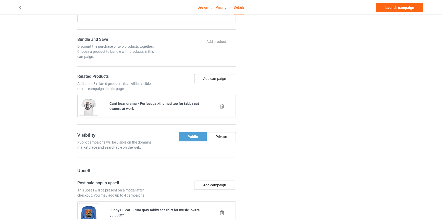
click at [217, 75] on button "Add campaign" at bounding box center [214, 78] width 41 height 9
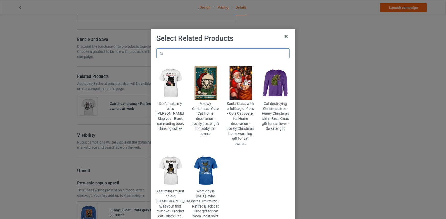
click at [168, 53] on input "text" at bounding box center [222, 54] width 133 height 10
paste input "youre-home"
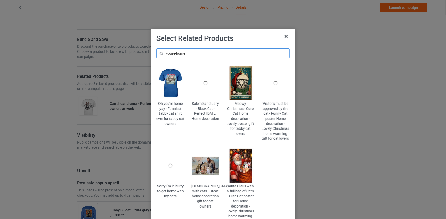
type input "youre-home"
click at [176, 84] on img at bounding box center [170, 83] width 28 height 35
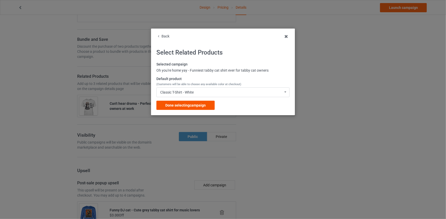
click at [199, 104] on span "Done selecting campaign" at bounding box center [185, 105] width 40 height 4
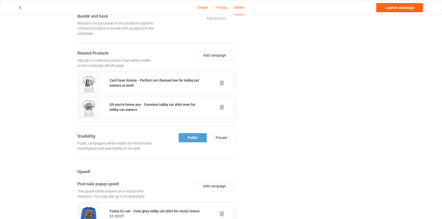
scroll to position [371, 0]
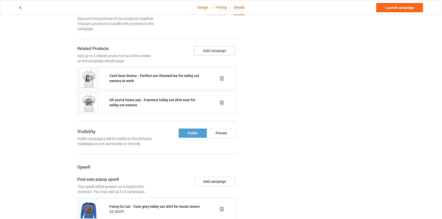
click at [225, 48] on button "Add campaign" at bounding box center [214, 50] width 41 height 9
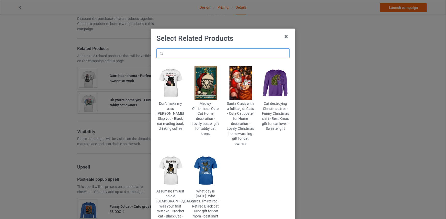
click at [197, 51] on input "text" at bounding box center [222, 54] width 133 height 10
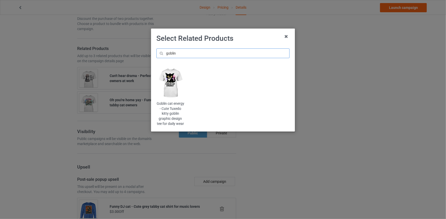
type input "goblin"
click at [171, 82] on img at bounding box center [170, 83] width 28 height 35
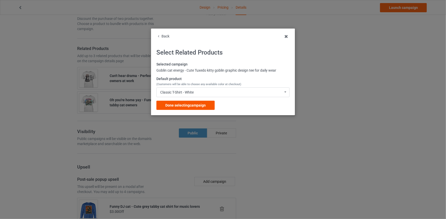
click at [197, 104] on span "Done selecting campaign" at bounding box center [185, 105] width 40 height 4
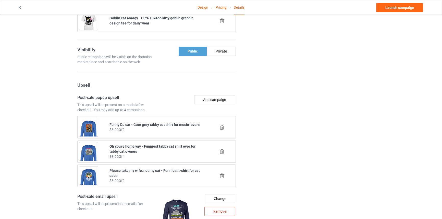
scroll to position [483, 0]
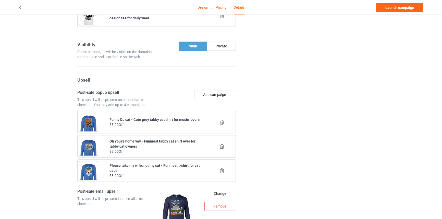
click at [222, 145] on icon at bounding box center [222, 146] width 6 height 5
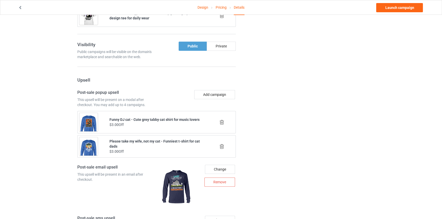
click at [224, 122] on icon at bounding box center [222, 122] width 6 height 5
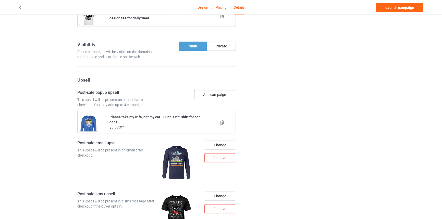
click at [218, 90] on button "Add campaign" at bounding box center [214, 94] width 41 height 9
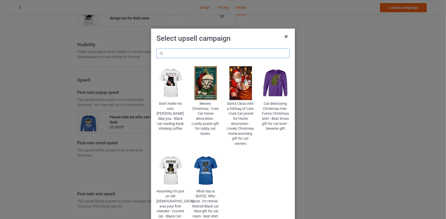
click at [216, 52] on input "text" at bounding box center [222, 54] width 133 height 10
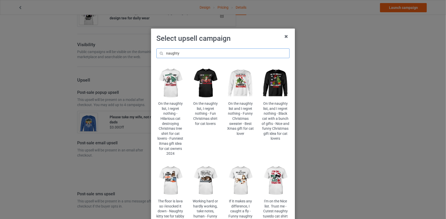
drag, startPoint x: 183, startPoint y: 52, endPoint x: 173, endPoint y: 53, distance: 9.8
click at [173, 53] on input "naughty" at bounding box center [222, 54] width 133 height 10
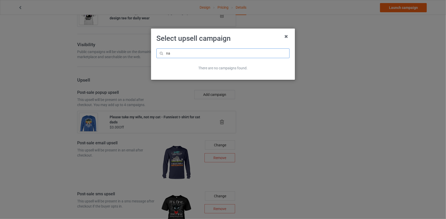
type input "n"
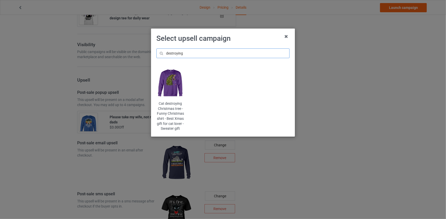
type input "destroying"
click at [171, 84] on img at bounding box center [170, 83] width 28 height 35
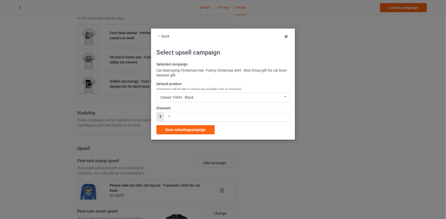
scroll to position [483, 0]
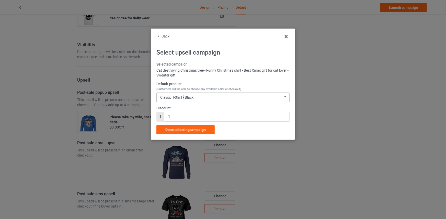
click at [184, 98] on div "Classic T-Shirt - Black" at bounding box center [176, 98] width 33 height 4
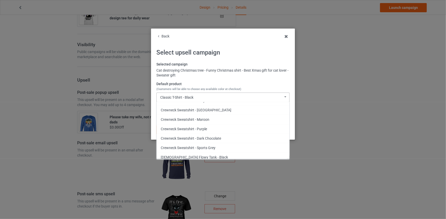
scroll to position [254, 0]
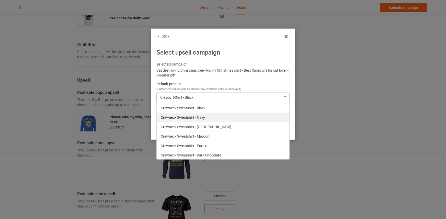
click at [204, 120] on div "Crewneck Sweatshirt - Navy" at bounding box center [223, 117] width 133 height 9
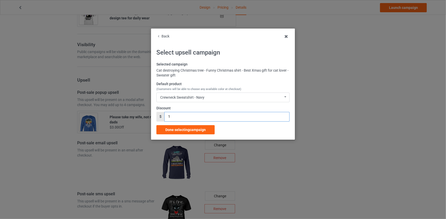
drag, startPoint x: 169, startPoint y: 118, endPoint x: 162, endPoint y: 117, distance: 7.2
click at [161, 117] on div "$ 1" at bounding box center [222, 117] width 133 height 10
drag, startPoint x: 170, startPoint y: 114, endPoint x: 153, endPoint y: 116, distance: 17.0
click at [153, 116] on div "Back Select upsell campaign Selected campaign Cat destroying Christmas tree - F…" at bounding box center [223, 84] width 144 height 111
type input "3"
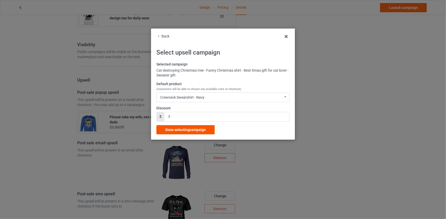
click at [194, 133] on div "Done selecting campaign" at bounding box center [185, 129] width 58 height 9
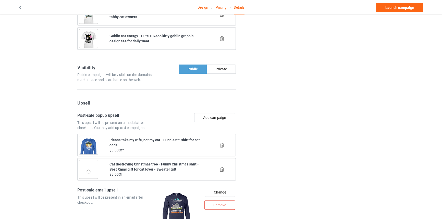
click at [220, 144] on icon at bounding box center [222, 145] width 6 height 5
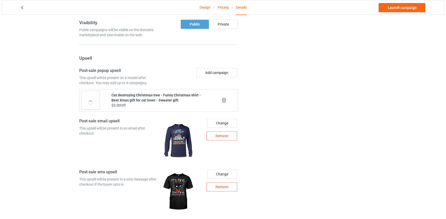
scroll to position [506, 0]
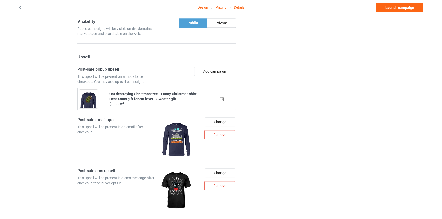
click at [217, 80] on div "Add campaign" at bounding box center [197, 75] width 81 height 17
click at [219, 72] on button "Add campaign" at bounding box center [214, 71] width 41 height 9
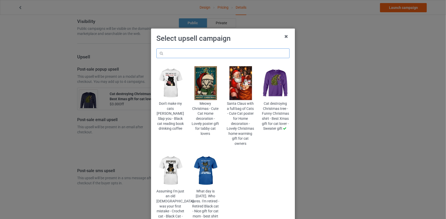
click at [214, 54] on input "text" at bounding box center [222, 54] width 133 height 10
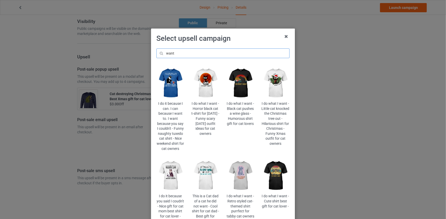
type input "want"
click at [239, 176] on img at bounding box center [241, 176] width 28 height 35
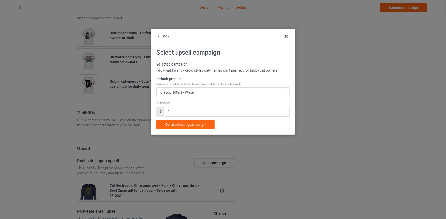
scroll to position [506, 0]
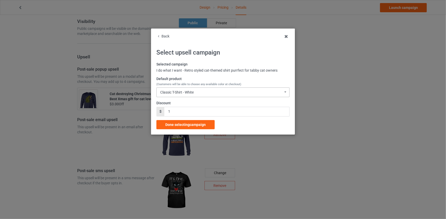
click at [203, 95] on div "Classic T-Shirt - White Classic T-Shirt - White Classic T-Shirt - Light Blue Cl…" at bounding box center [222, 93] width 133 height 10
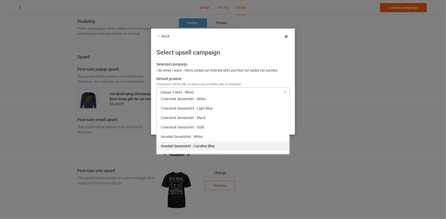
scroll to position [143, 0]
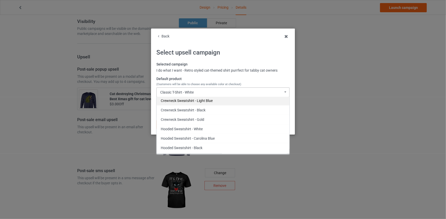
click at [212, 100] on div "Crewneck Sweatshirt - Light Blue" at bounding box center [223, 100] width 133 height 9
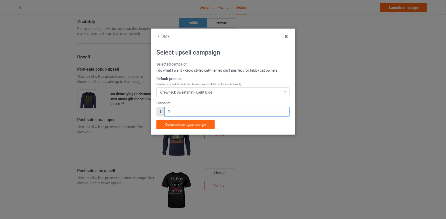
drag, startPoint x: 174, startPoint y: 111, endPoint x: 152, endPoint y: 112, distance: 22.0
click at [152, 112] on div "Back Select upsell campaign Selected campaign I do what I want - Retro styled c…" at bounding box center [223, 82] width 144 height 106
type input "3"
click at [192, 124] on span "Done selecting campaign" at bounding box center [185, 125] width 40 height 4
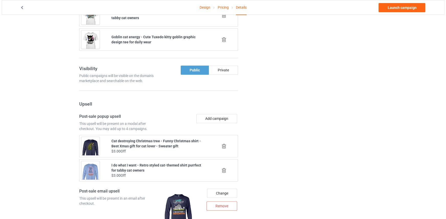
scroll to position [460, 0]
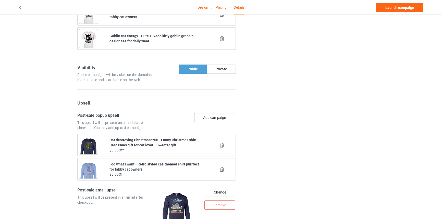
click at [215, 114] on button "Add campaign" at bounding box center [214, 117] width 41 height 9
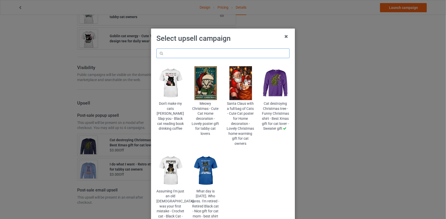
click at [212, 56] on input "text" at bounding box center [222, 54] width 133 height 10
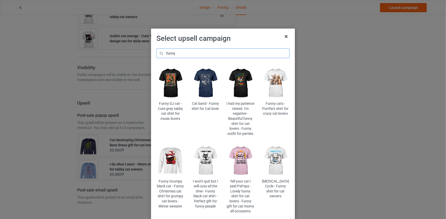
type input "funny"
click at [240, 162] on img at bounding box center [241, 161] width 28 height 35
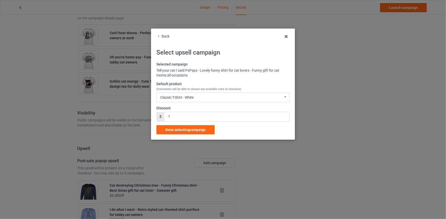
scroll to position [460, 0]
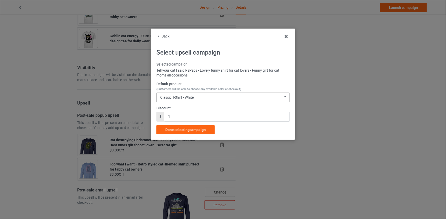
drag, startPoint x: 180, startPoint y: 100, endPoint x: 187, endPoint y: 99, distance: 7.1
click at [180, 100] on div "Classic T-Shirt - White Classic T-Shirt - White Classic T-Shirt - Classic Pink …" at bounding box center [222, 98] width 133 height 10
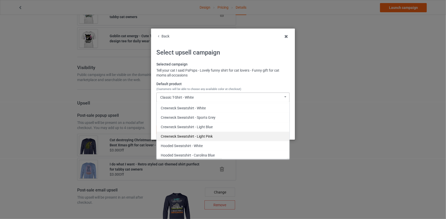
scroll to position [112, 0]
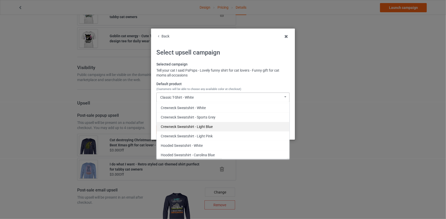
drag, startPoint x: 211, startPoint y: 133, endPoint x: 212, endPoint y: 124, distance: 8.8
click at [212, 124] on div "Classic T-Shirt - White Classic T-Shirt - Classic Pink Classic T-Shirt - Light …" at bounding box center [222, 130] width 133 height 57
click at [212, 124] on div "Crewneck Sweatshirt - Light Blue" at bounding box center [223, 126] width 133 height 9
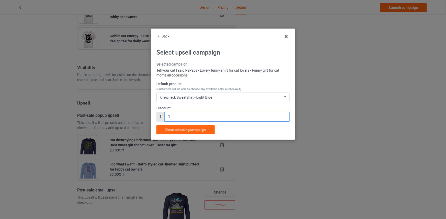
drag, startPoint x: 169, startPoint y: 117, endPoint x: 156, endPoint y: 120, distance: 13.2
click at [156, 120] on div "Back Select upsell campaign Selected campaign Tell your cat I said PsPsps - Lov…" at bounding box center [223, 84] width 144 height 111
type input "3"
click at [191, 130] on span "Done selecting campaign" at bounding box center [185, 130] width 40 height 4
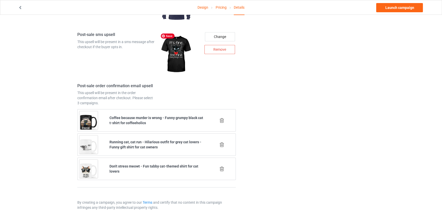
scroll to position [691, 0]
click at [224, 142] on icon at bounding box center [222, 144] width 6 height 5
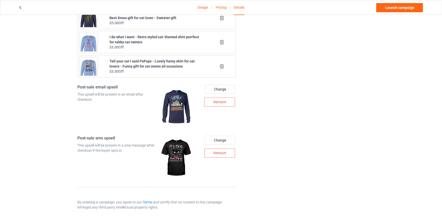
scroll to position [667, 0]
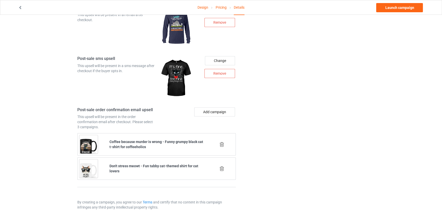
click at [222, 166] on icon at bounding box center [222, 168] width 6 height 5
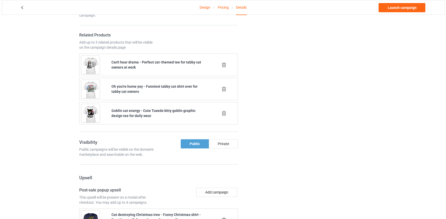
scroll to position [643, 0]
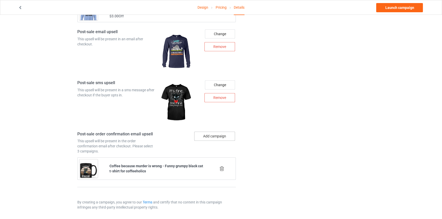
click at [221, 136] on button "Add campaign" at bounding box center [214, 136] width 41 height 9
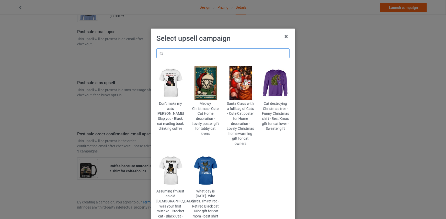
click at [231, 50] on input "text" at bounding box center [222, 54] width 133 height 10
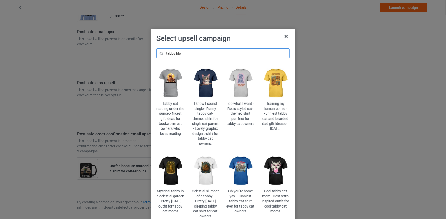
type input "tabby hlw"
click at [177, 169] on img at bounding box center [170, 171] width 28 height 35
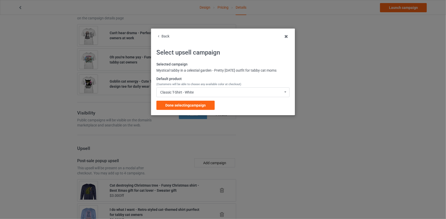
scroll to position [643, 0]
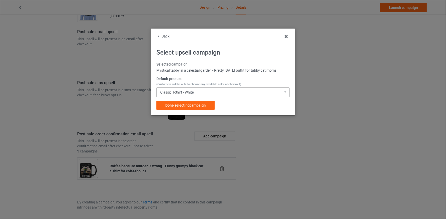
click at [215, 90] on div "Classic T-Shirt - White Classic T-Shirt - White Classic T-Shirt - Black Classic…" at bounding box center [222, 93] width 133 height 10
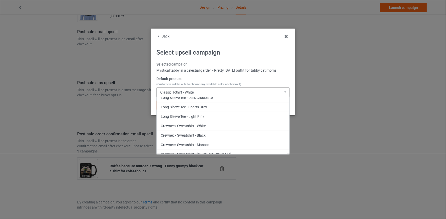
scroll to position [315, 0]
click at [186, 127] on div "Mug - White" at bounding box center [223, 126] width 133 height 9
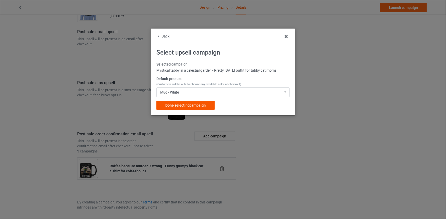
click at [195, 106] on span "Done selecting campaign" at bounding box center [185, 105] width 40 height 4
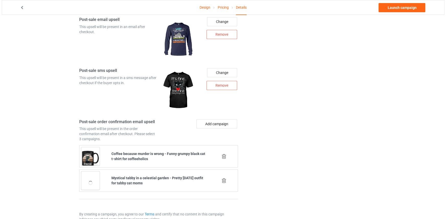
scroll to position [664, 0]
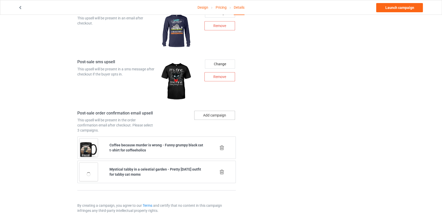
click at [209, 114] on button "Add campaign" at bounding box center [214, 115] width 41 height 9
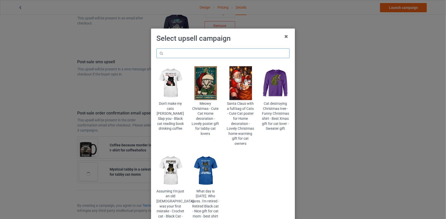
click at [220, 51] on input "text" at bounding box center [222, 54] width 133 height 10
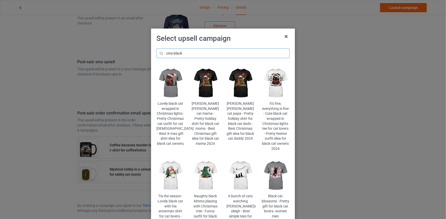
type input "cms-black"
click at [277, 78] on img at bounding box center [276, 83] width 28 height 35
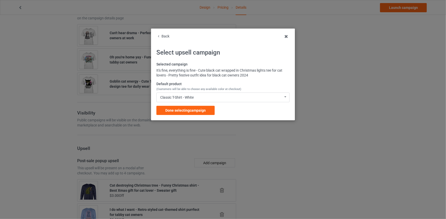
scroll to position [664, 0]
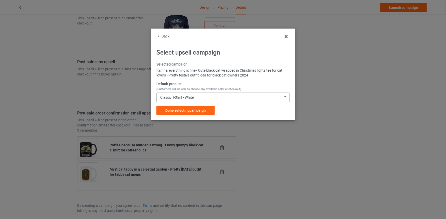
click at [207, 96] on div "Classic T-Shirt - White Classic T-Shirt - White Classic T-Shirt - Classic Pink …" at bounding box center [222, 98] width 133 height 10
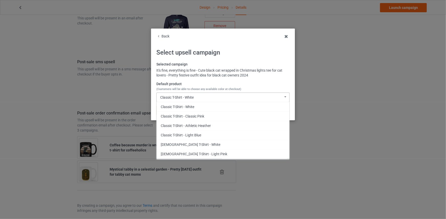
scroll to position [165, 0]
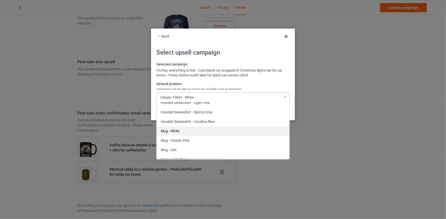
click at [195, 132] on div "Mug - White" at bounding box center [223, 130] width 133 height 9
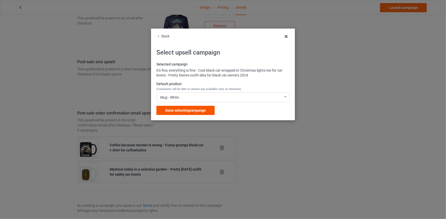
click at [194, 113] on div "Done selecting campaign" at bounding box center [185, 110] width 58 height 9
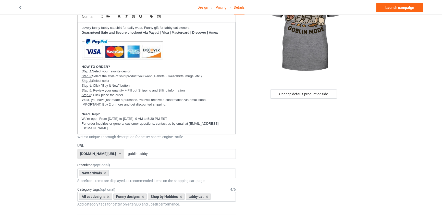
scroll to position [69, 0]
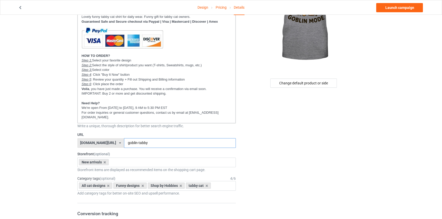
click at [132, 142] on input "goblin-tabby" at bounding box center [180, 143] width 112 height 10
click at [421, 8] on link "Launch campaign" at bounding box center [400, 7] width 47 height 9
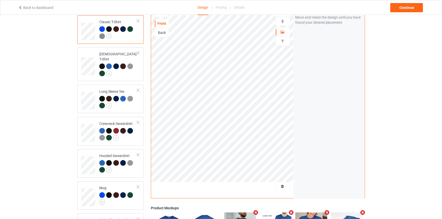
scroll to position [116, 0]
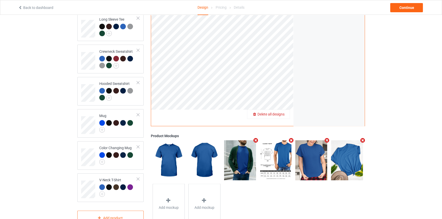
click at [280, 112] on span "Delete all designs" at bounding box center [271, 114] width 27 height 4
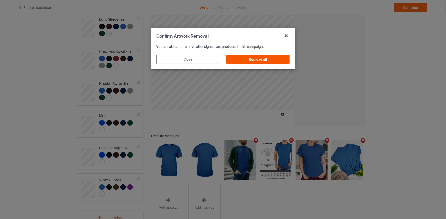
click at [271, 62] on div "Remove all" at bounding box center [258, 59] width 63 height 9
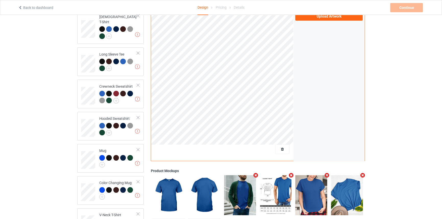
scroll to position [0, 0]
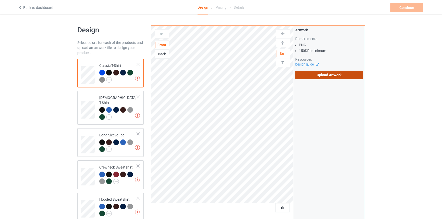
drag, startPoint x: 331, startPoint y: 70, endPoint x: 332, endPoint y: 73, distance: 3.3
click at [332, 70] on div "Artwork Requirements PNG 150 DPI minimum Resources Design guide Upload Artwork" at bounding box center [330, 54] width 68 height 52
click at [331, 74] on label "Upload Artwork" at bounding box center [330, 75] width 68 height 9
click at [0, 0] on input "Upload Artwork" at bounding box center [0, 0] width 0 height 0
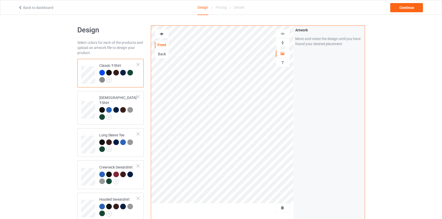
drag, startPoint x: 284, startPoint y: 44, endPoint x: 277, endPoint y: 44, distance: 6.9
click at [284, 44] on img at bounding box center [282, 42] width 5 height 5
click at [160, 35] on icon at bounding box center [161, 33] width 4 height 4
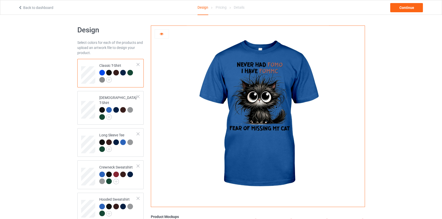
click at [31, 7] on link "Back to dashboard" at bounding box center [35, 8] width 35 height 4
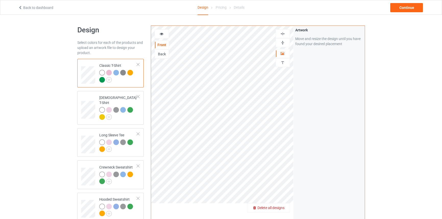
click at [281, 207] on span "Delete all designs" at bounding box center [271, 208] width 27 height 4
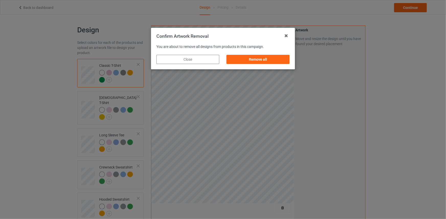
drag, startPoint x: 260, startPoint y: 56, endPoint x: 277, endPoint y: 61, distance: 17.1
click at [260, 56] on div "Remove all" at bounding box center [258, 59] width 63 height 9
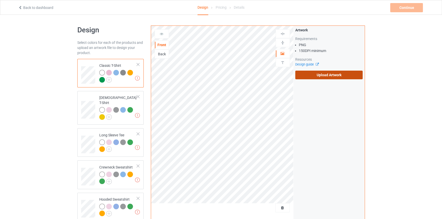
click at [323, 72] on label "Upload Artwork" at bounding box center [330, 75] width 68 height 9
click at [0, 0] on input "Upload Artwork" at bounding box center [0, 0] width 0 height 0
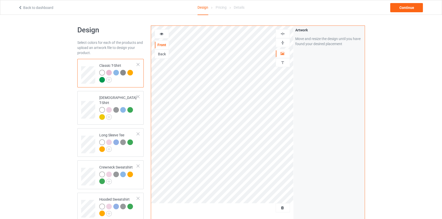
click at [159, 34] on div at bounding box center [162, 33] width 14 height 5
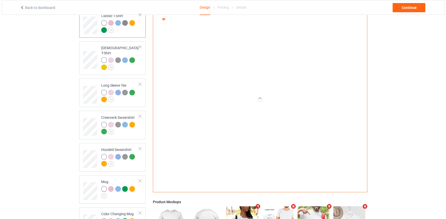
scroll to position [128, 0]
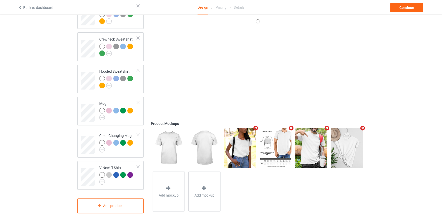
click at [255, 126] on icon "Remove mockup" at bounding box center [256, 128] width 6 height 5
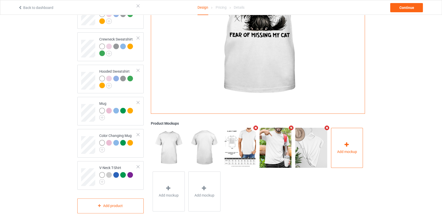
click at [354, 135] on div "Add mockup" at bounding box center [347, 148] width 32 height 40
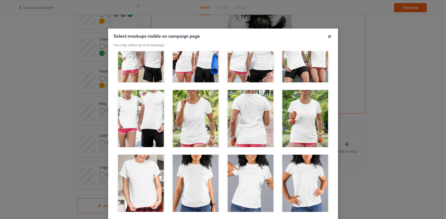
scroll to position [6533, 0]
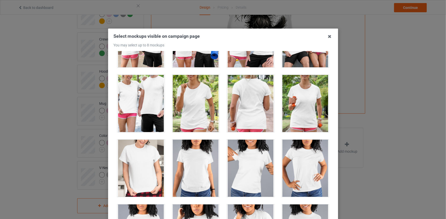
click at [203, 94] on div at bounding box center [195, 103] width 47 height 57
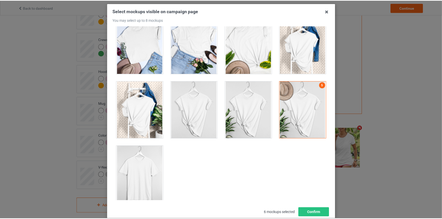
scroll to position [59, 0]
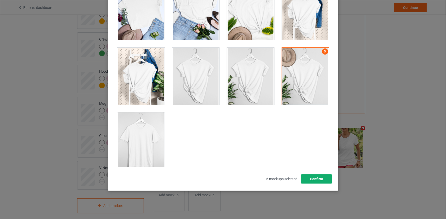
click at [315, 177] on button "Confirm" at bounding box center [316, 179] width 31 height 9
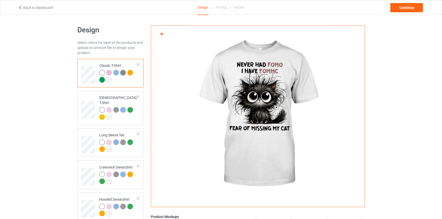
scroll to position [0, 0]
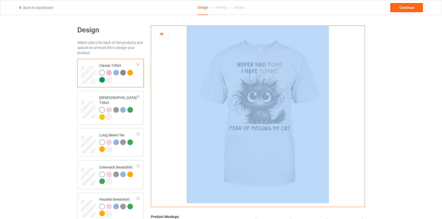
drag, startPoint x: 161, startPoint y: 31, endPoint x: 149, endPoint y: 57, distance: 28.0
click at [161, 51] on div at bounding box center [258, 115] width 214 height 178
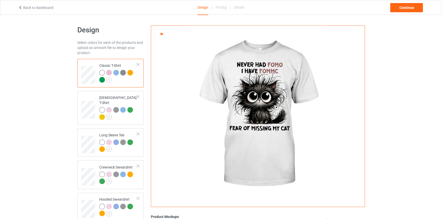
click at [108, 71] on div at bounding box center [109, 73] width 6 height 6
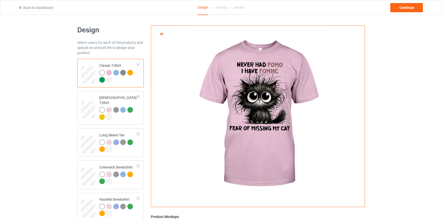
click at [116, 73] on div at bounding box center [116, 73] width 6 height 6
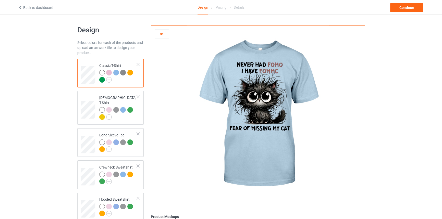
click at [122, 74] on img at bounding box center [123, 73] width 6 height 6
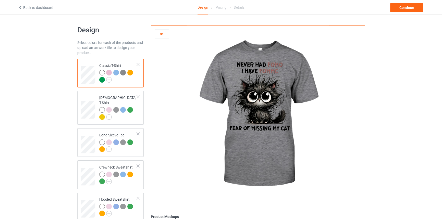
click at [130, 74] on div at bounding box center [130, 73] width 6 height 6
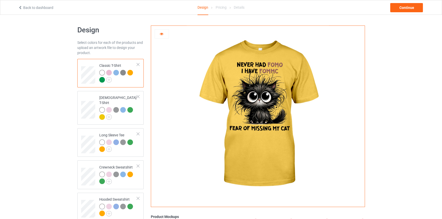
click at [100, 80] on div at bounding box center [102, 80] width 6 height 6
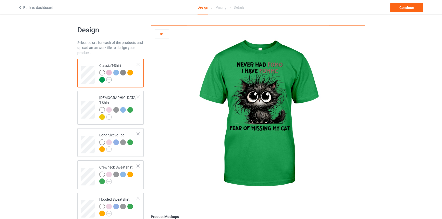
click at [107, 80] on img at bounding box center [109, 80] width 6 height 6
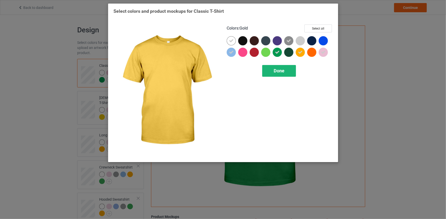
click at [288, 71] on div "Done" at bounding box center [279, 71] width 34 height 12
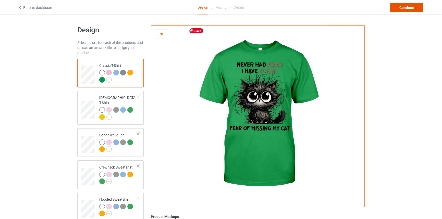
click at [407, 5] on div "Continue" at bounding box center [407, 7] width 33 height 9
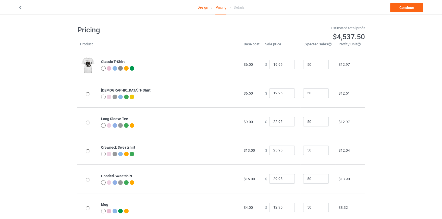
click at [203, 9] on link "Design" at bounding box center [203, 7] width 11 height 14
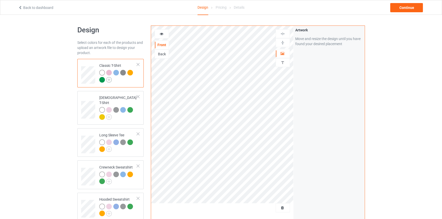
click at [109, 79] on img at bounding box center [109, 80] width 6 height 6
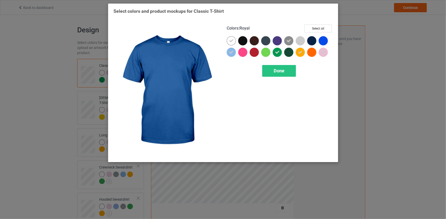
click at [324, 37] on div at bounding box center [323, 40] width 9 height 9
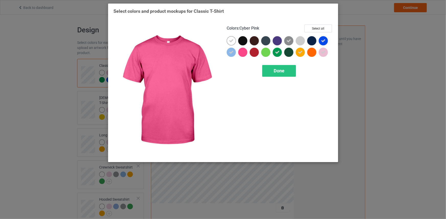
click at [241, 53] on div at bounding box center [242, 52] width 9 height 9
click at [268, 73] on div "Done" at bounding box center [279, 71] width 34 height 12
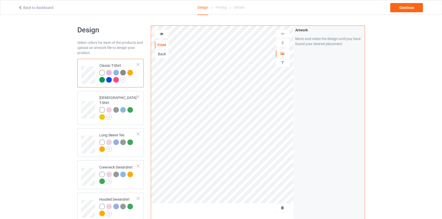
click at [161, 34] on icon at bounding box center [161, 33] width 4 height 4
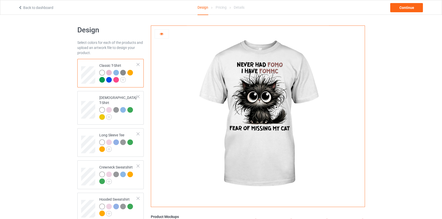
click at [109, 81] on div at bounding box center [109, 80] width 6 height 6
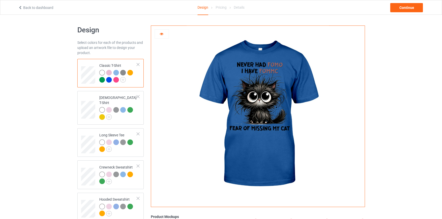
click at [116, 80] on div at bounding box center [116, 80] width 6 height 6
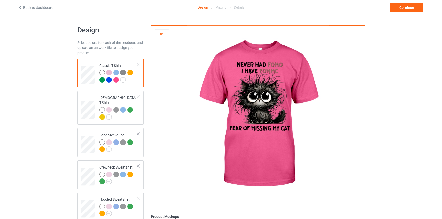
click at [101, 80] on div at bounding box center [102, 80] width 6 height 6
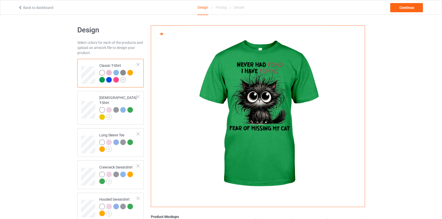
click at [120, 79] on img at bounding box center [123, 80] width 6 height 6
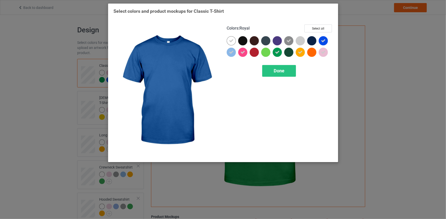
click at [326, 39] on div at bounding box center [323, 40] width 9 height 9
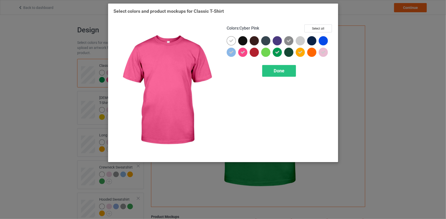
click at [243, 51] on icon at bounding box center [242, 52] width 5 height 5
click at [268, 69] on div "Done" at bounding box center [279, 71] width 34 height 12
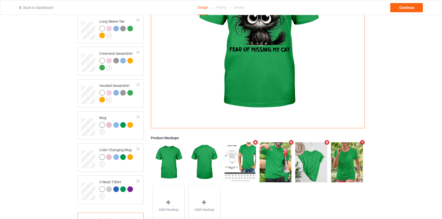
scroll to position [128, 0]
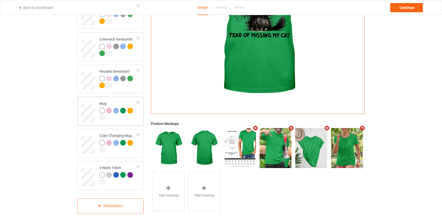
click at [126, 114] on div at bounding box center [118, 114] width 38 height 13
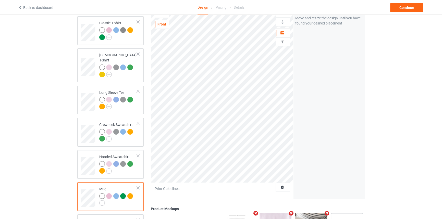
scroll to position [12, 0]
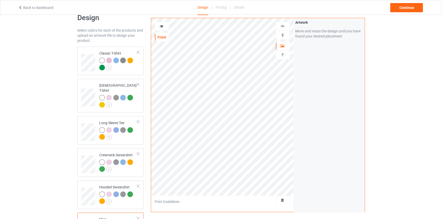
click at [283, 31] on div at bounding box center [283, 35] width 14 height 9
click at [283, 34] on img at bounding box center [282, 35] width 5 height 5
click at [161, 25] on icon at bounding box center [161, 26] width 4 height 4
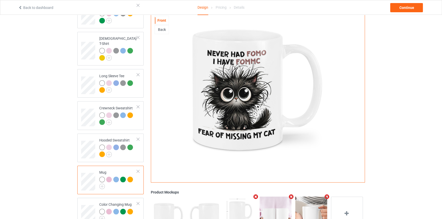
scroll to position [0, 0]
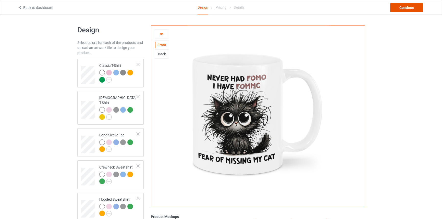
click at [398, 10] on div "Continue" at bounding box center [407, 7] width 33 height 9
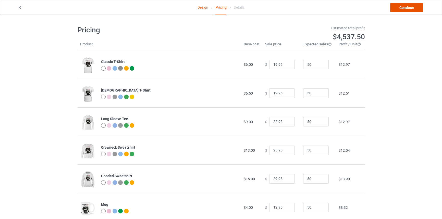
click at [423, 9] on link "Continue" at bounding box center [407, 7] width 33 height 9
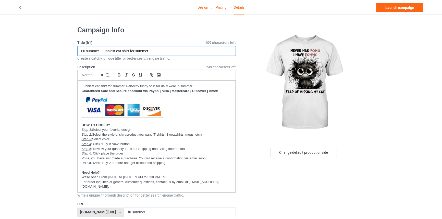
drag, startPoint x: 61, startPoint y: 49, endPoint x: 53, endPoint y: 49, distance: 7.9
paste input "goblin-tabby"
click at [105, 51] on input "Fu summer - Funniest cat shirt for summer" at bounding box center [156, 51] width 159 height 10
drag, startPoint x: 99, startPoint y: 50, endPoint x: 69, endPoint y: 51, distance: 29.4
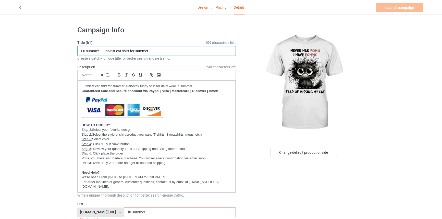
click at [0, 53] on html "Design Pricing Details Launch campaign Invalid campaign URL Campaign Info Title…" at bounding box center [221, 109] width 442 height 219
paste input "Never had Fomo, I have FOMMC Fear of missing my cat"
click at [186, 50] on input "Never had Fomo, I have FOMMC Fear of missing my cat - Funniest cat shirt for su…" at bounding box center [156, 51] width 159 height 10
click at [223, 51] on input "Never had Fomo, I have FOMMC Fear of missing my cat - Funniest black cat shirt …" at bounding box center [156, 51] width 159 height 10
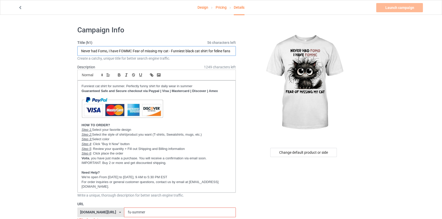
drag, startPoint x: 172, startPoint y: 49, endPoint x: 250, endPoint y: 51, distance: 77.7
type input "Never had Fomo, I have FOMMC Fear of missing my cat - Funniest black cat shirt …"
drag, startPoint x: 124, startPoint y: 85, endPoint x: 43, endPoint y: 86, distance: 81.5
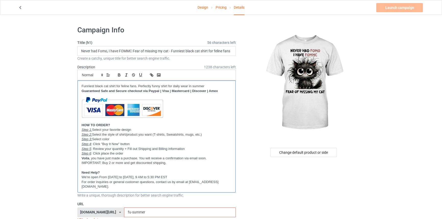
click at [143, 84] on p "Funniest black cat shirt for feline fans. Perfectly funny shirt for daily wear …" at bounding box center [157, 86] width 150 height 5
drag, startPoint x: 164, startPoint y: 84, endPoint x: 210, endPoint y: 83, distance: 46.0
click at [210, 83] on div "Funniest black cat shirt for feline [DOMAIN_NAME] gift ideas for daily wear in …" at bounding box center [157, 137] width 158 height 112
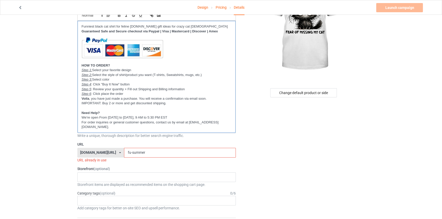
scroll to position [69, 0]
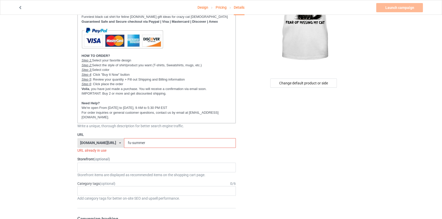
drag, startPoint x: 138, startPoint y: 145, endPoint x: 102, endPoint y: 141, distance: 36.2
click at [102, 141] on div "[DOMAIN_NAME][URL] [DOMAIN_NAME][URL] [DOMAIN_NAME][URL] [DOMAIN_NAME][URL] [DO…" at bounding box center [156, 143] width 159 height 10
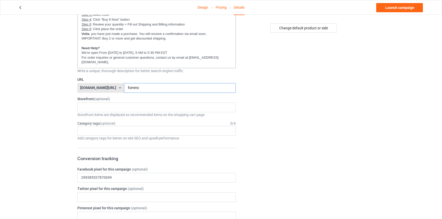
scroll to position [139, 0]
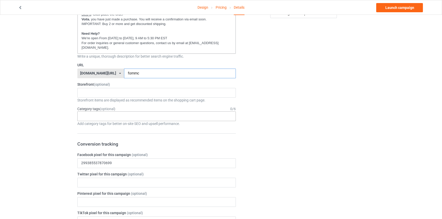
type input "fommc"
click at [130, 113] on div "Age > [DEMOGRAPHIC_DATA] > 1 Age > [DEMOGRAPHIC_DATA] Months > 1 Month Age > [D…" at bounding box center [156, 117] width 159 height 10
click at [130, 93] on div "Tuxedo cat collection Dog designs Birthday gifts Cat - Programmer Cat - Teacher…" at bounding box center [156, 93] width 159 height 10
type input "new"
click at [110, 102] on div "New arrivals" at bounding box center [157, 102] width 158 height 9
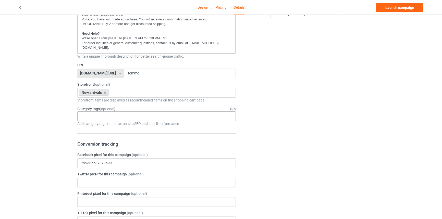
click at [107, 117] on div "Age > [DEMOGRAPHIC_DATA] > 1 Age > [DEMOGRAPHIC_DATA] Months > 1 Month Age > [D…" at bounding box center [156, 117] width 159 height 10
type input "all cat"
click at [112, 126] on div "All cat designs" at bounding box center [157, 125] width 158 height 9
type input "black cat"
type input "shop by cat"
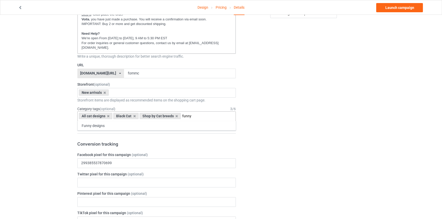
type input "funny"
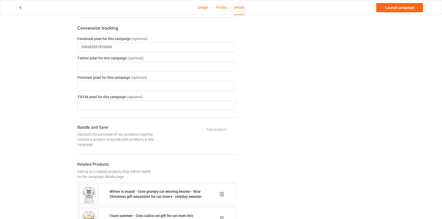
click at [260, 122] on div "Change default product or side" at bounding box center [304, 208] width 129 height 883
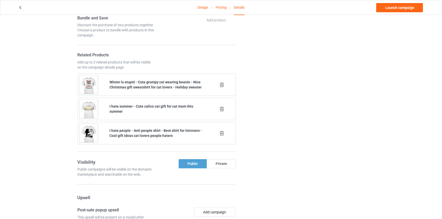
scroll to position [371, 0]
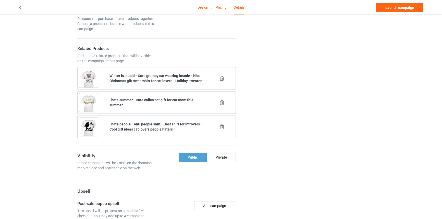
click at [222, 76] on icon at bounding box center [222, 78] width 6 height 5
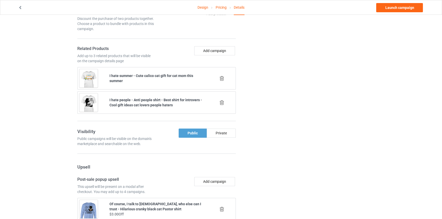
click at [222, 76] on icon at bounding box center [222, 78] width 6 height 5
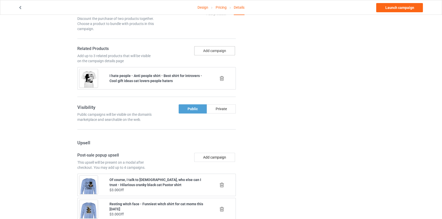
click at [222, 51] on button "Add campaign" at bounding box center [214, 50] width 41 height 9
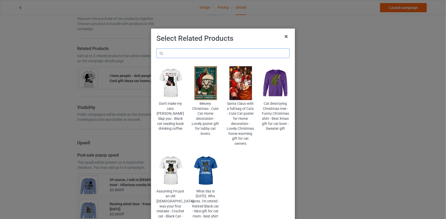
click at [221, 53] on input "text" at bounding box center [222, 54] width 133 height 10
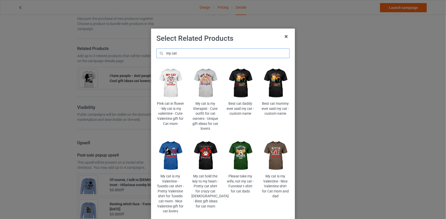
drag, startPoint x: 179, startPoint y: 54, endPoint x: 154, endPoint y: 54, distance: 25.3
click at [154, 54] on div "my cat Pink cat in flower - My cat is my valentine - Cute Valentine gift for Ca…" at bounding box center [223, 131] width 140 height 173
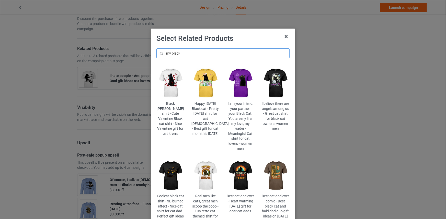
type input "my black"
click at [284, 89] on img at bounding box center [276, 83] width 28 height 35
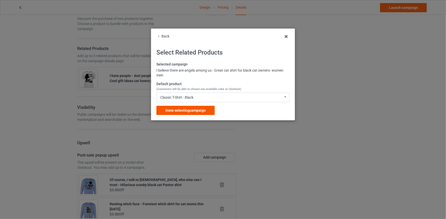
click at [193, 109] on span "Done selecting campaign" at bounding box center [185, 111] width 40 height 4
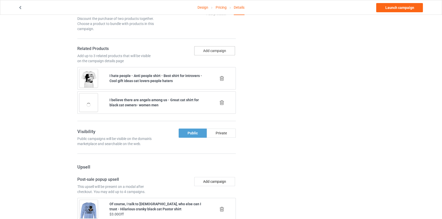
click at [221, 54] on div "Add campaign" at bounding box center [197, 54] width 81 height 17
click at [216, 49] on button "Add campaign" at bounding box center [214, 50] width 41 height 9
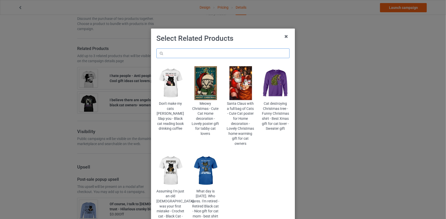
click at [203, 51] on input "text" at bounding box center [222, 54] width 133 height 10
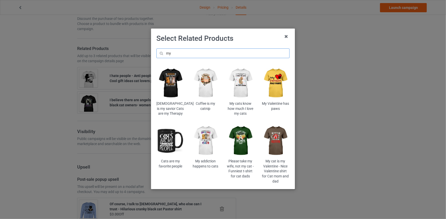
type input "my"
click at [172, 79] on img at bounding box center [170, 83] width 28 height 35
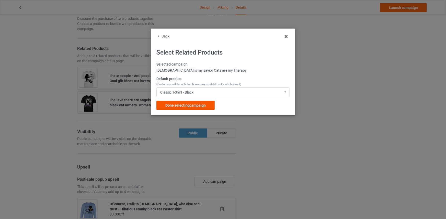
click at [203, 105] on span "Done selecting campaign" at bounding box center [185, 105] width 40 height 4
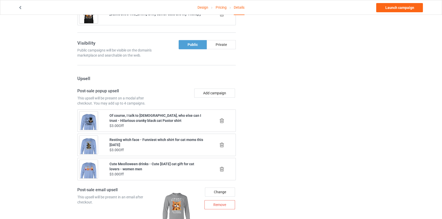
scroll to position [488, 0]
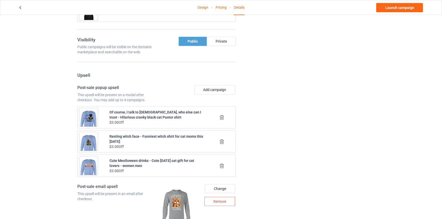
click at [223, 140] on icon at bounding box center [222, 141] width 6 height 5
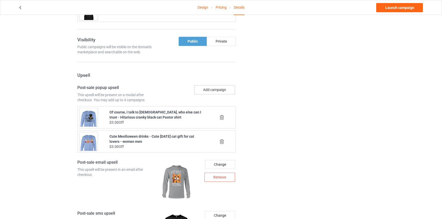
click at [218, 90] on button "Add campaign" at bounding box center [214, 89] width 41 height 9
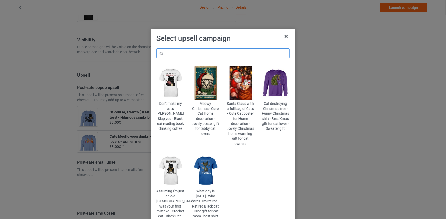
click at [216, 56] on input "text" at bounding box center [222, 54] width 133 height 10
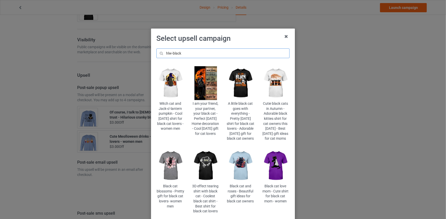
type input "hlw-black"
click at [246, 161] on img at bounding box center [241, 166] width 28 height 35
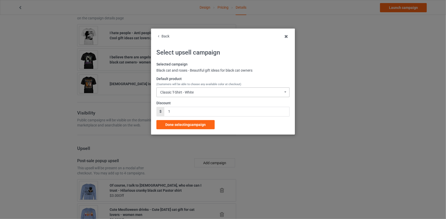
scroll to position [488, 0]
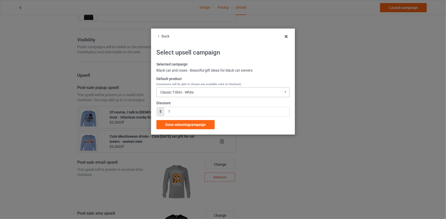
click at [198, 93] on div "Classic T-Shirt - White Classic T-Shirt - White Classic T-Shirt - [PERSON_NAME]…" at bounding box center [222, 93] width 133 height 10
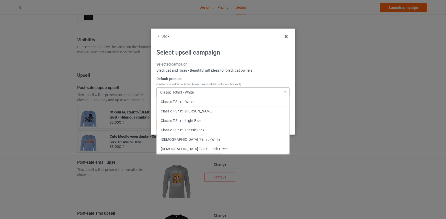
scroll to position [89, 0]
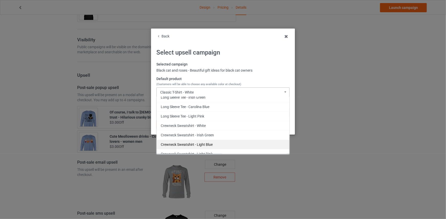
click at [200, 142] on div "Crewneck Sweatshirt - Light Blue" at bounding box center [223, 144] width 133 height 9
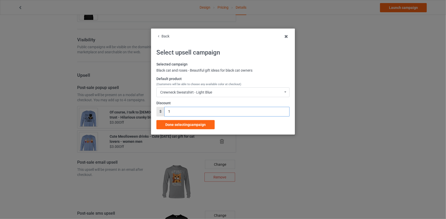
drag, startPoint x: 164, startPoint y: 111, endPoint x: 154, endPoint y: 110, distance: 10.3
click at [154, 110] on div "Back Select upsell campaign Selected campaign Black cat and roses - Beautiful g…" at bounding box center [223, 82] width 144 height 106
type input "3"
click at [182, 123] on span "Done selecting campaign" at bounding box center [185, 125] width 40 height 4
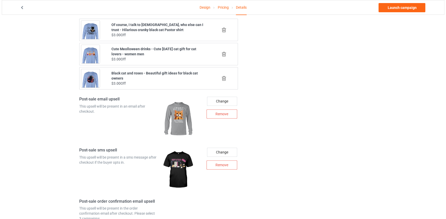
scroll to position [576, 0]
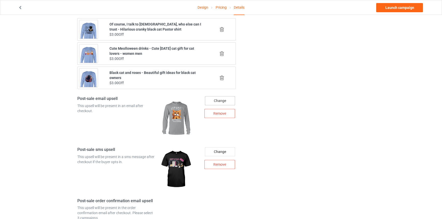
click at [220, 101] on div "Change" at bounding box center [220, 100] width 30 height 9
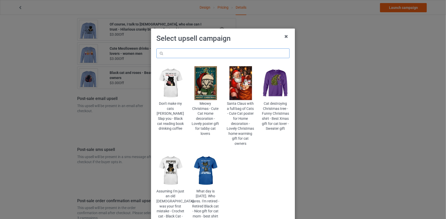
click at [221, 55] on input "text" at bounding box center [222, 54] width 133 height 10
click at [170, 84] on img at bounding box center [170, 83] width 28 height 35
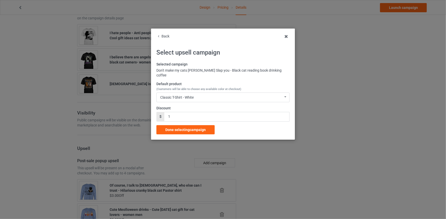
scroll to position [576, 0]
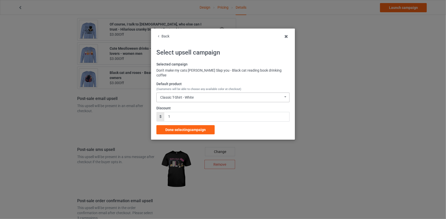
click at [199, 93] on div "Classic T-Shirt - White Classic T-Shirt - White Classic T-Shirt - Athletic Heat…" at bounding box center [222, 98] width 133 height 10
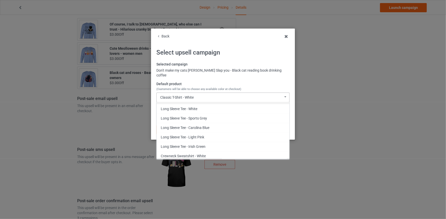
scroll to position [169, 0]
click at [199, 141] on div "Long Sleeve Tee - Irish Green" at bounding box center [223, 145] width 133 height 9
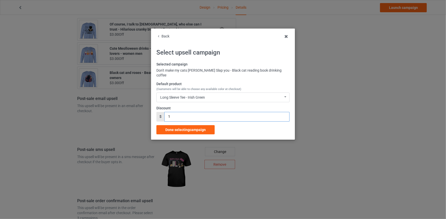
drag, startPoint x: 174, startPoint y: 110, endPoint x: 157, endPoint y: 111, distance: 16.9
click at [157, 112] on div "$ 1" at bounding box center [222, 117] width 133 height 10
type input "2"
click at [186, 128] on span "Done selecting campaign" at bounding box center [185, 130] width 40 height 4
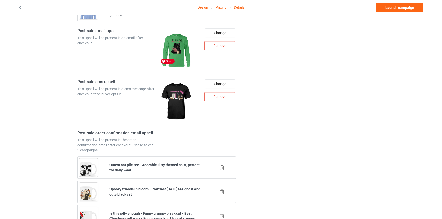
scroll to position [669, 0]
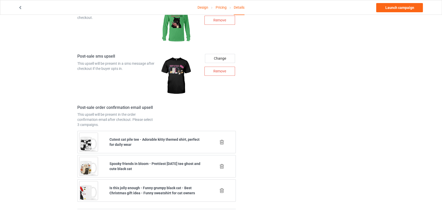
click at [221, 188] on icon at bounding box center [222, 190] width 6 height 5
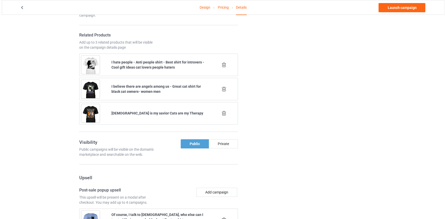
scroll to position [645, 0]
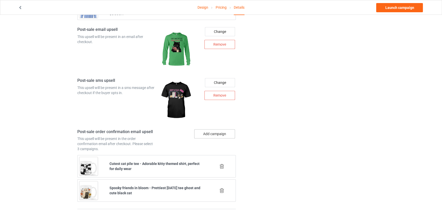
click at [216, 130] on button "Add campaign" at bounding box center [214, 134] width 41 height 9
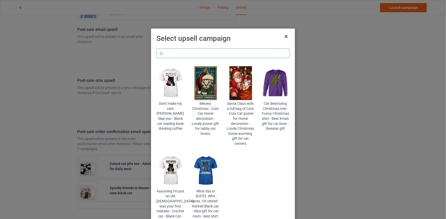
click at [217, 53] on input "text" at bounding box center [222, 54] width 133 height 10
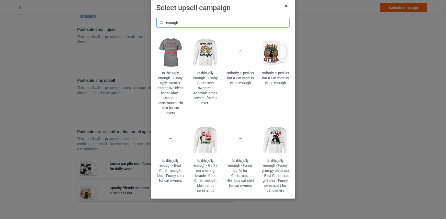
scroll to position [39, 0]
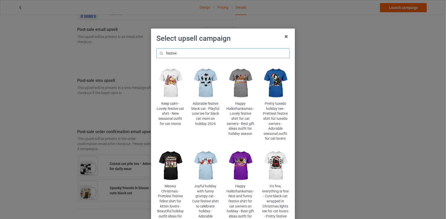
type input "festive"
click at [271, 169] on img at bounding box center [276, 166] width 28 height 35
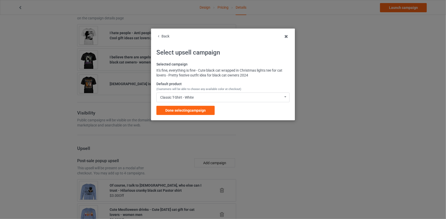
scroll to position [645, 0]
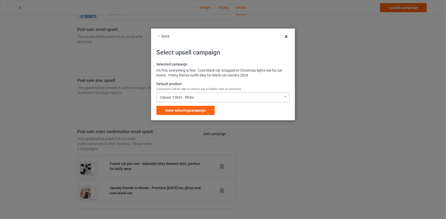
click at [223, 98] on div "Classic T-Shirt - White Classic T-Shirt - White Classic T-Shirt - Classic Pink …" at bounding box center [222, 98] width 133 height 10
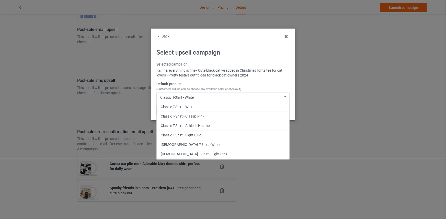
scroll to position [165, 0]
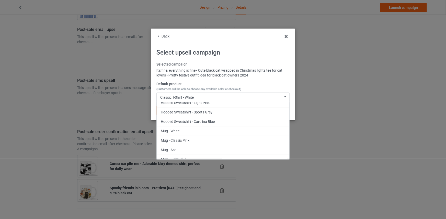
click at [189, 130] on div "Mug - White" at bounding box center [223, 130] width 133 height 9
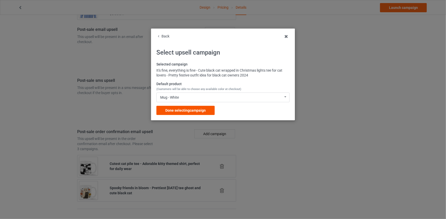
click at [192, 108] on div "Done selecting campaign" at bounding box center [185, 110] width 58 height 9
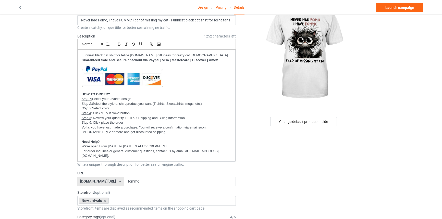
scroll to position [46, 0]
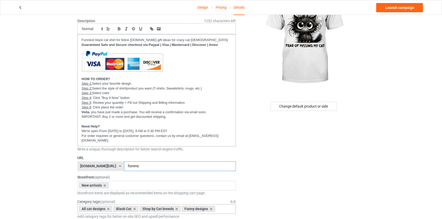
click at [126, 166] on input "fommc" at bounding box center [180, 167] width 112 height 10
click at [403, 5] on link "Launch campaign" at bounding box center [400, 7] width 47 height 9
